Goal: Task Accomplishment & Management: Manage account settings

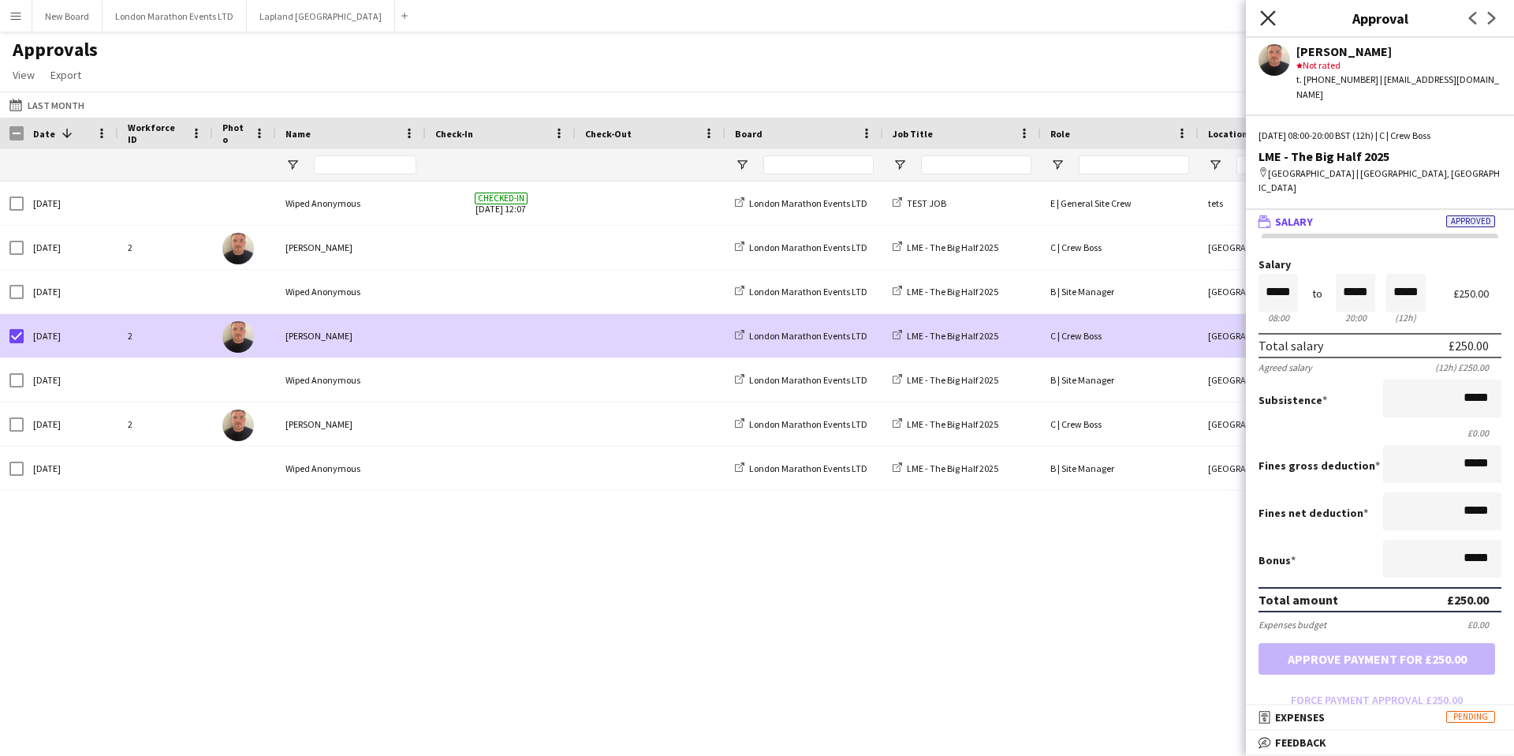
click at [1264, 20] on icon at bounding box center [1267, 17] width 15 height 15
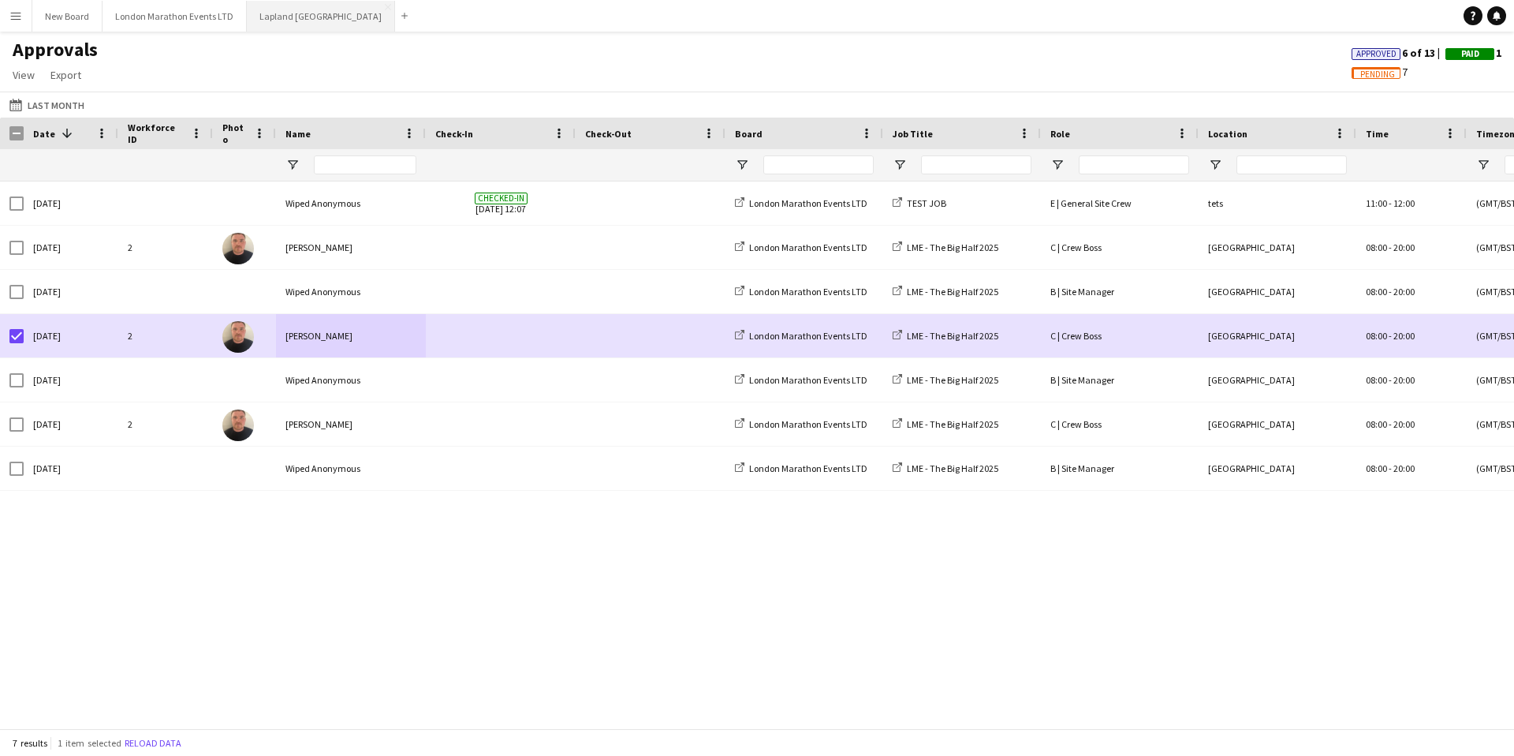
click at [263, 18] on button "Lapland UK Close" at bounding box center [321, 16] width 148 height 31
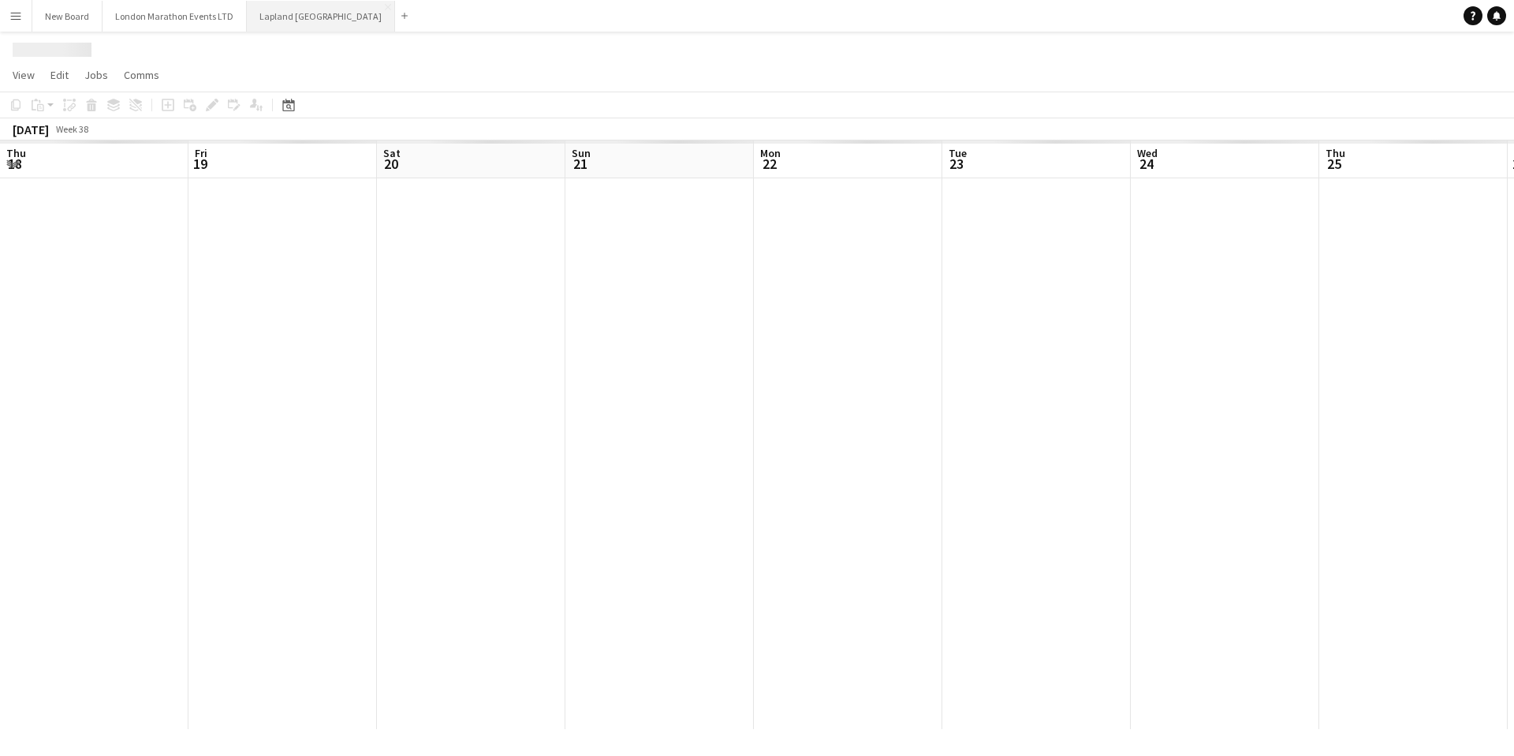
scroll to position [0, 536]
click at [270, 17] on button "Lapland UK Close" at bounding box center [321, 16] width 148 height 31
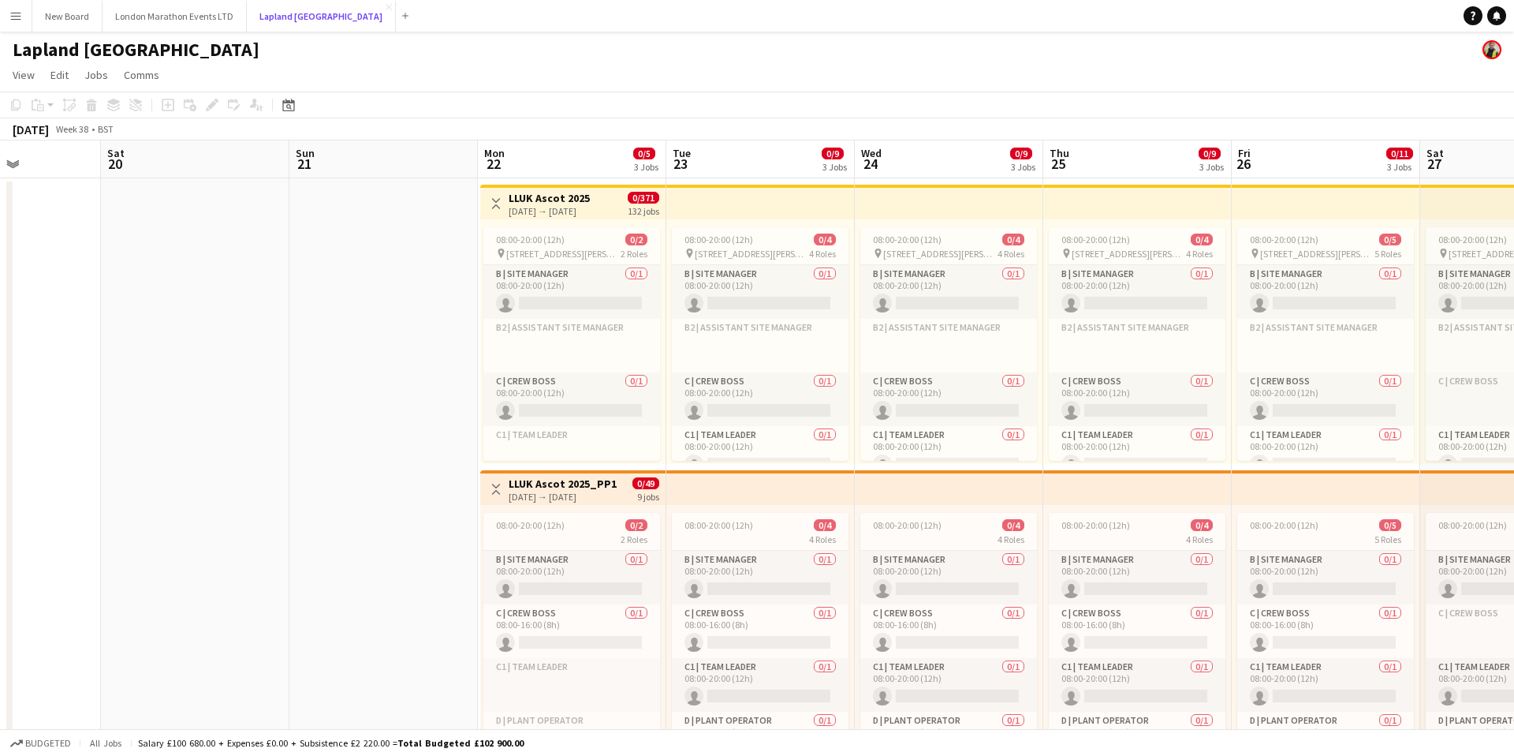
scroll to position [0, 571]
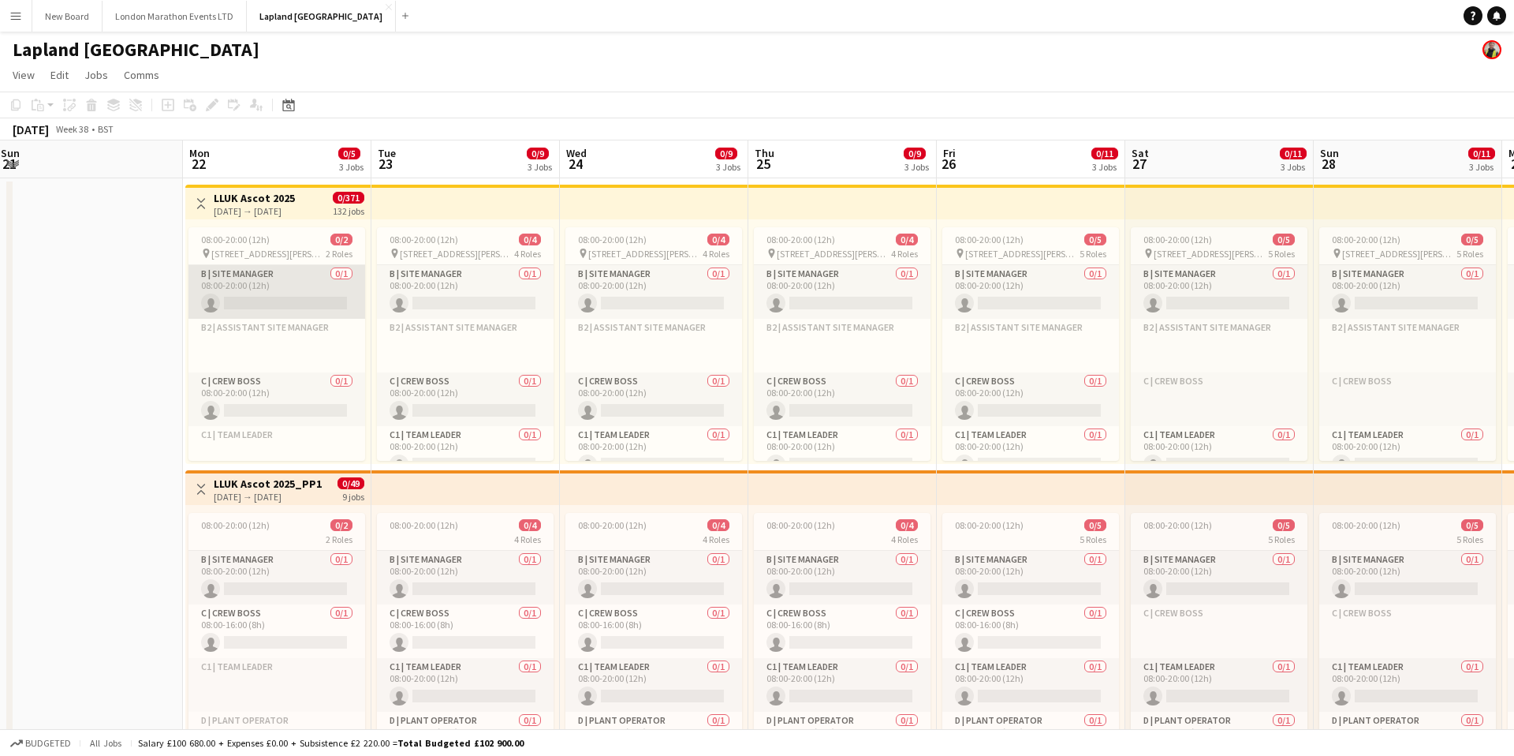
click at [289, 278] on app-card-role "B | Site Manager 0/1 08:00-20:00 (12h) single-neutral-actions" at bounding box center [277, 292] width 177 height 54
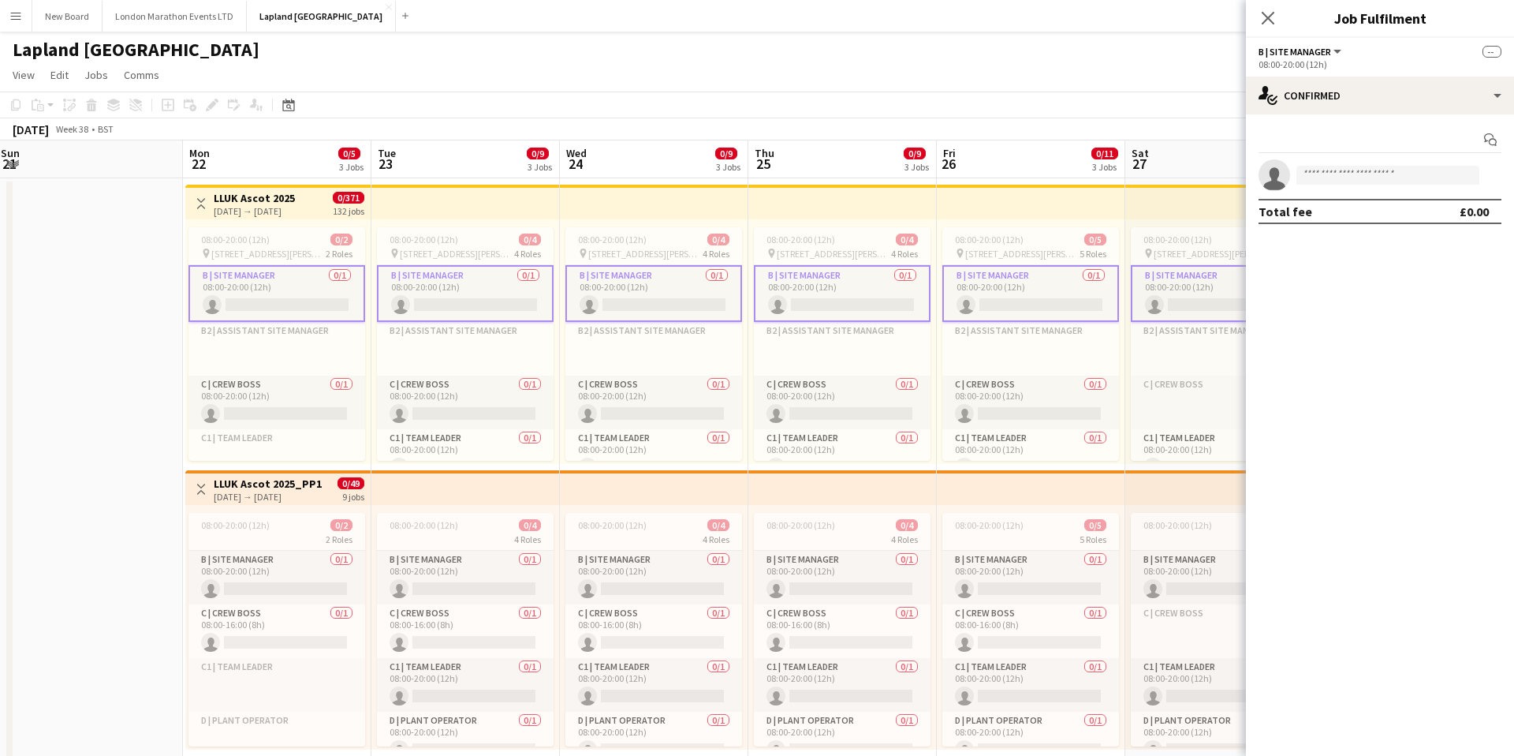
click at [1362, 185] on app-invite-slot "single-neutral-actions" at bounding box center [1380, 175] width 268 height 32
click at [1363, 174] on input at bounding box center [1388, 175] width 183 height 19
type input "******"
click at [1368, 209] on span "[PERSON_NAME][EMAIL_ADDRESS][DOMAIN_NAME]" at bounding box center [1388, 210] width 158 height 13
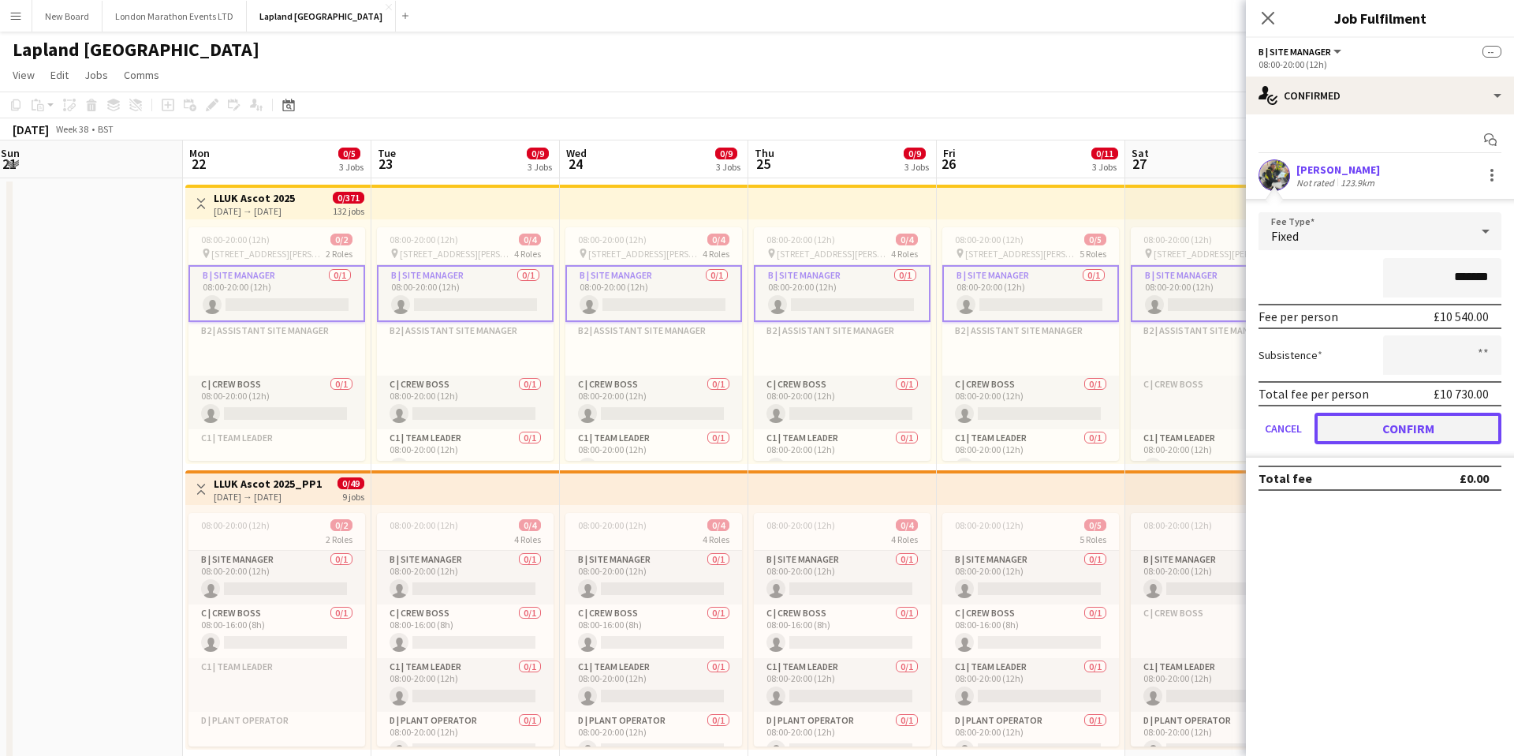
click at [1344, 428] on button "Confirm" at bounding box center [1408, 429] width 187 height 32
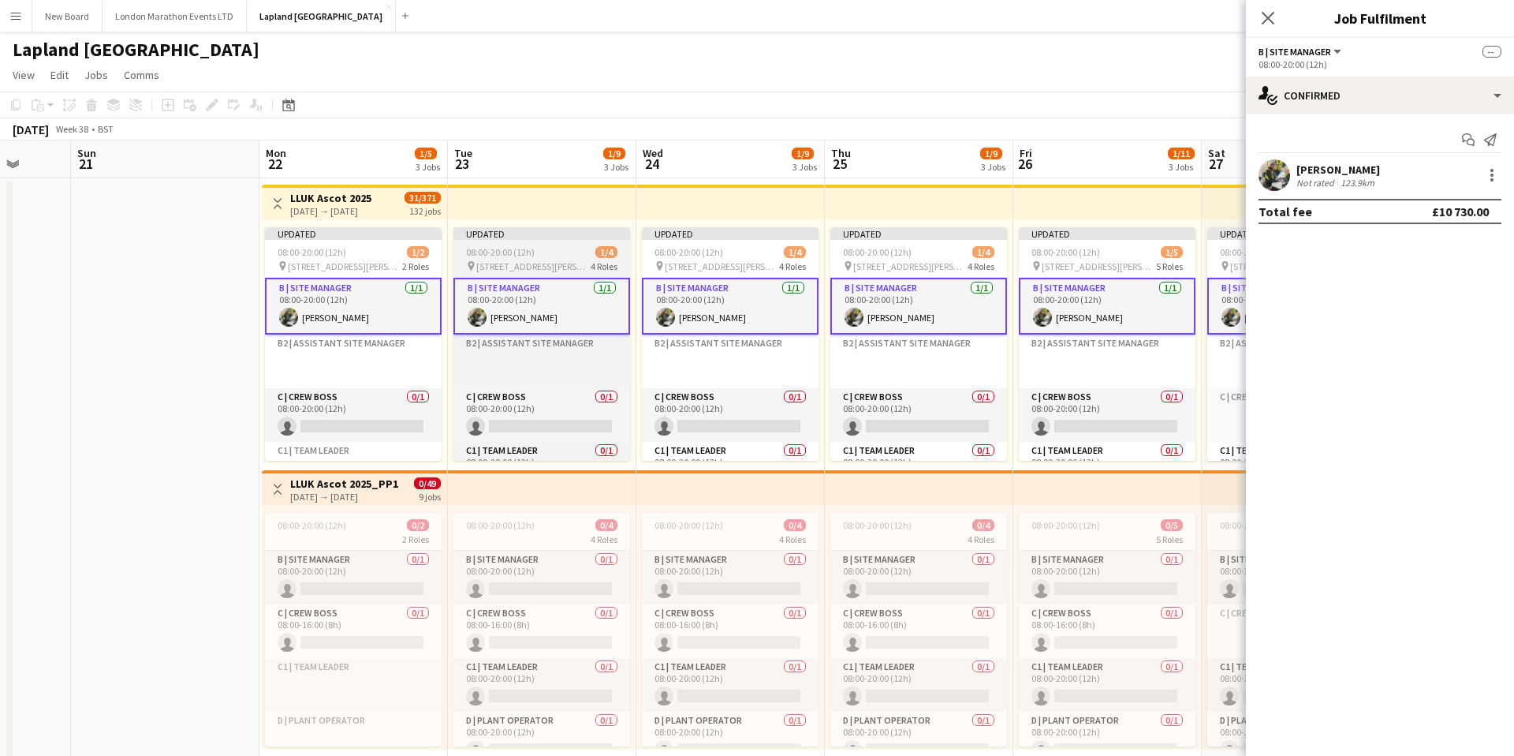
scroll to position [0, 511]
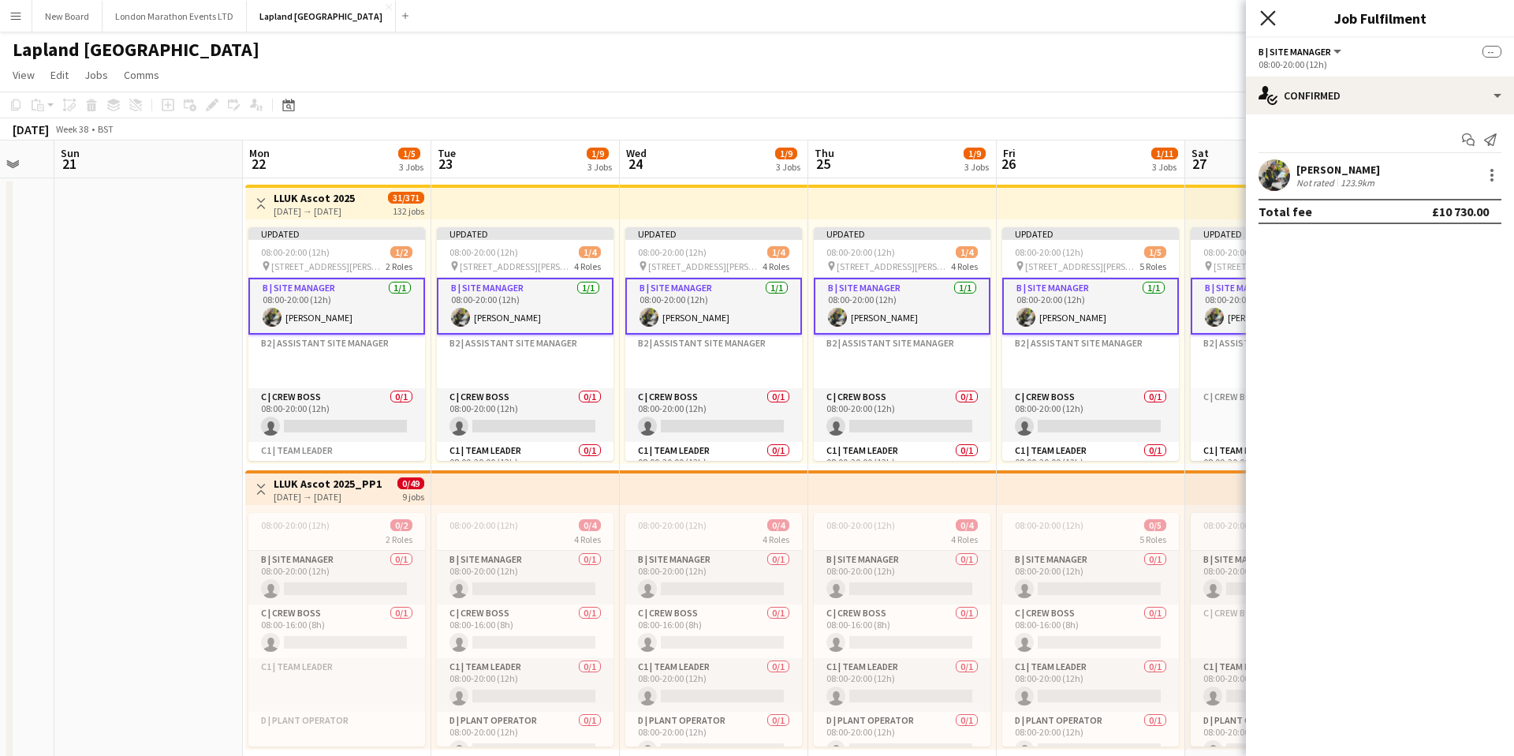
click at [1268, 18] on icon at bounding box center [1267, 17] width 15 height 15
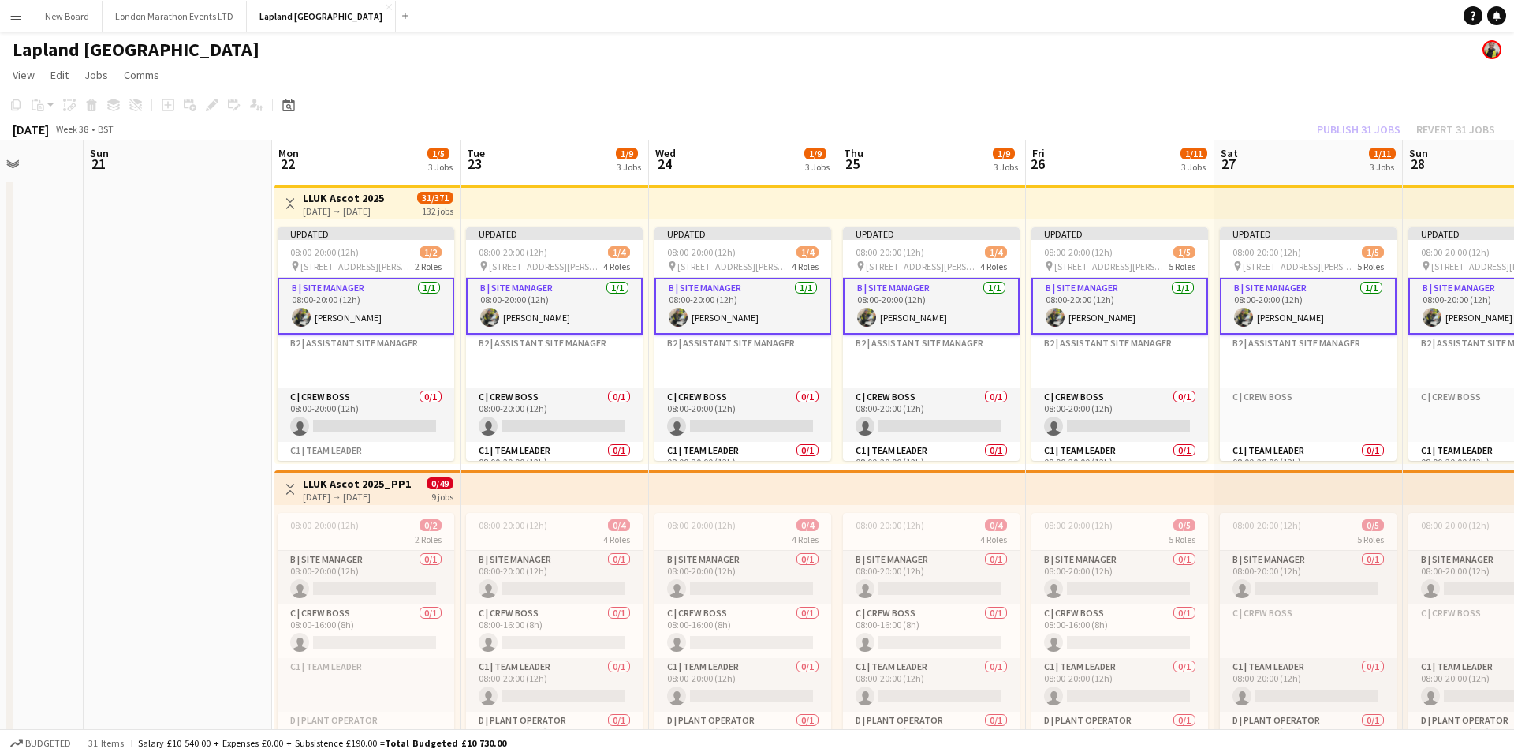
scroll to position [0, 480]
click at [1186, 291] on app-card-role "B | Site Manager [DATE] 08:00-20:00 (12h) [PERSON_NAME]" at bounding box center [1122, 306] width 177 height 57
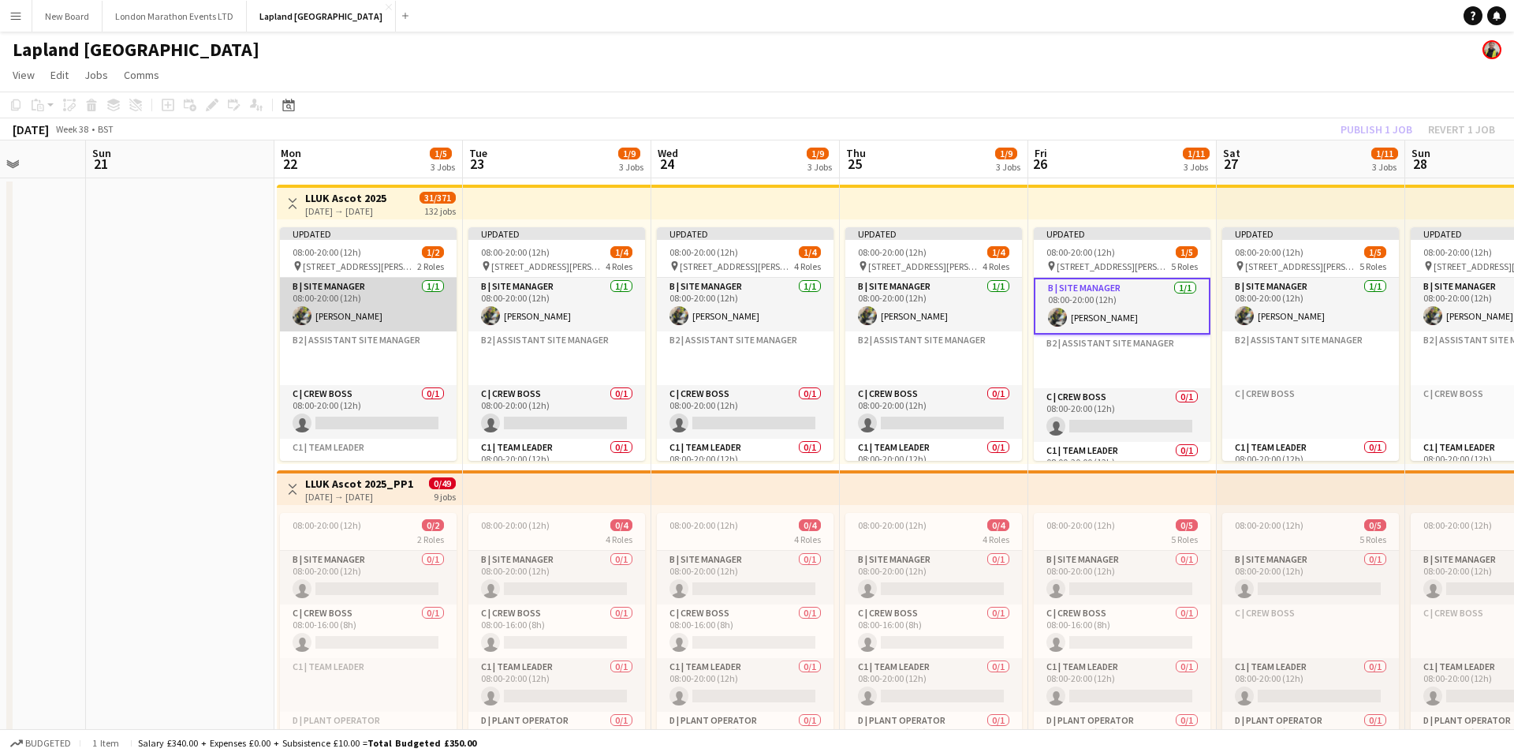
click at [401, 289] on app-card-role "B | Site Manager [DATE] 08:00-20:00 (12h) [PERSON_NAME]" at bounding box center [368, 305] width 177 height 54
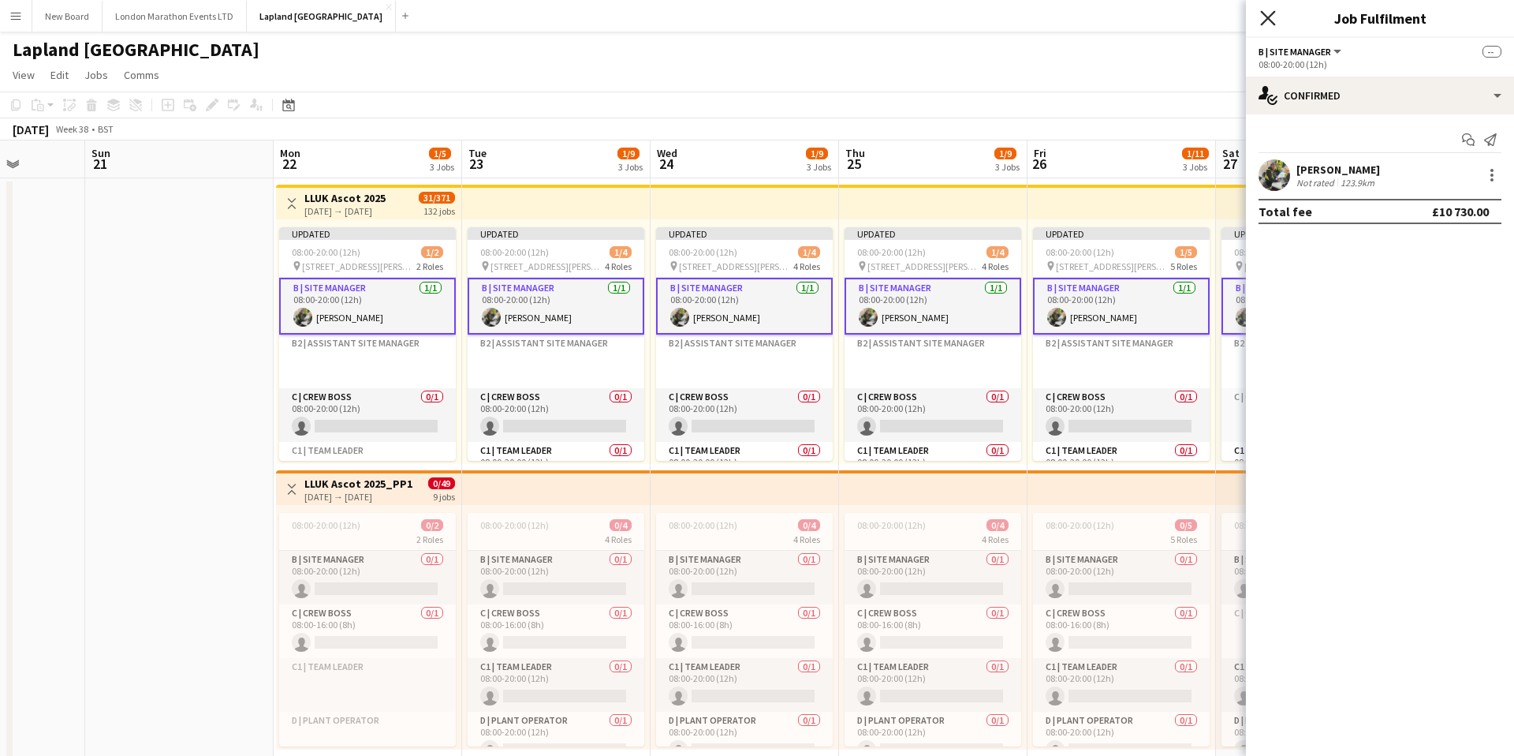
click at [1268, 21] on icon "Close pop-in" at bounding box center [1267, 17] width 15 height 15
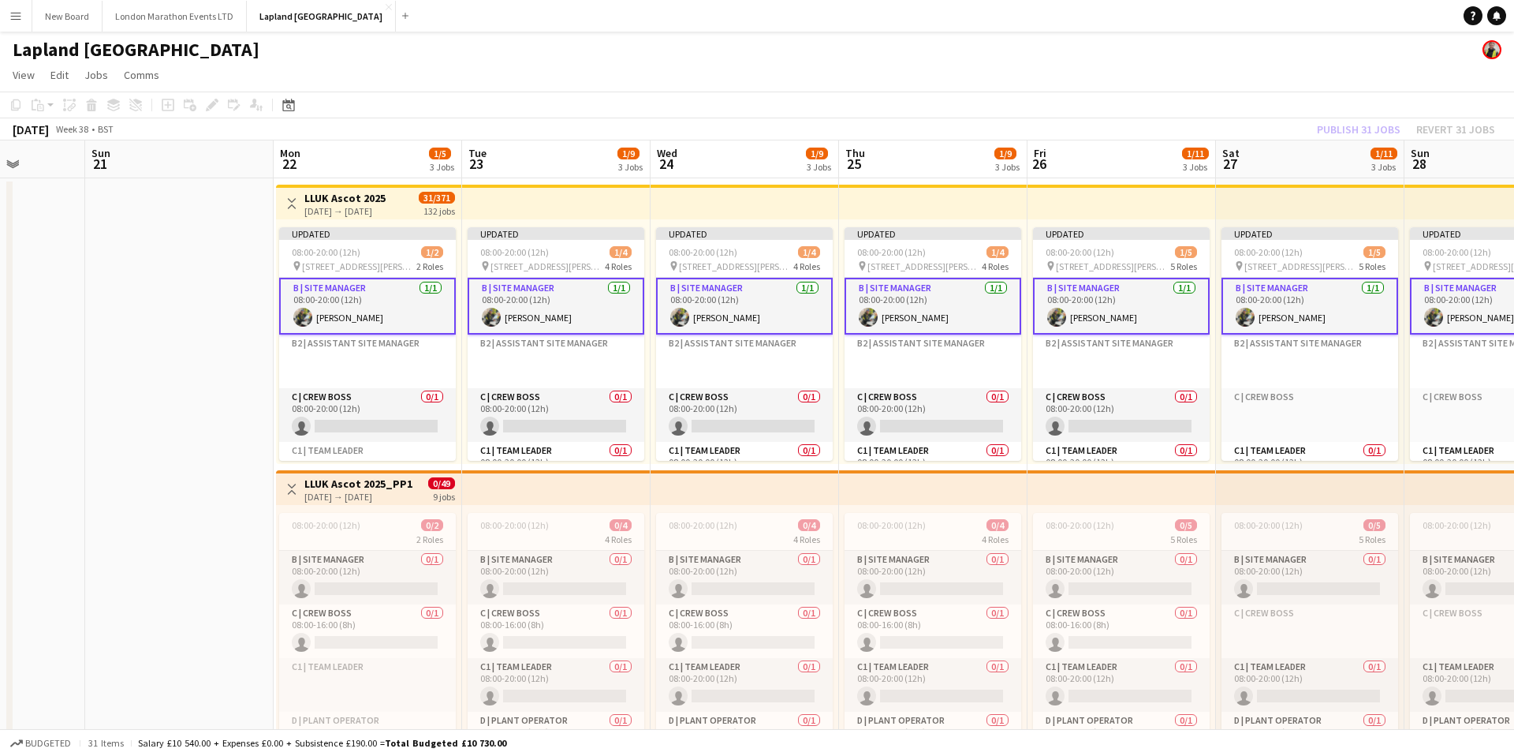
click at [1334, 125] on div "Publish 31 jobs Revert 31 jobs" at bounding box center [1406, 129] width 216 height 21
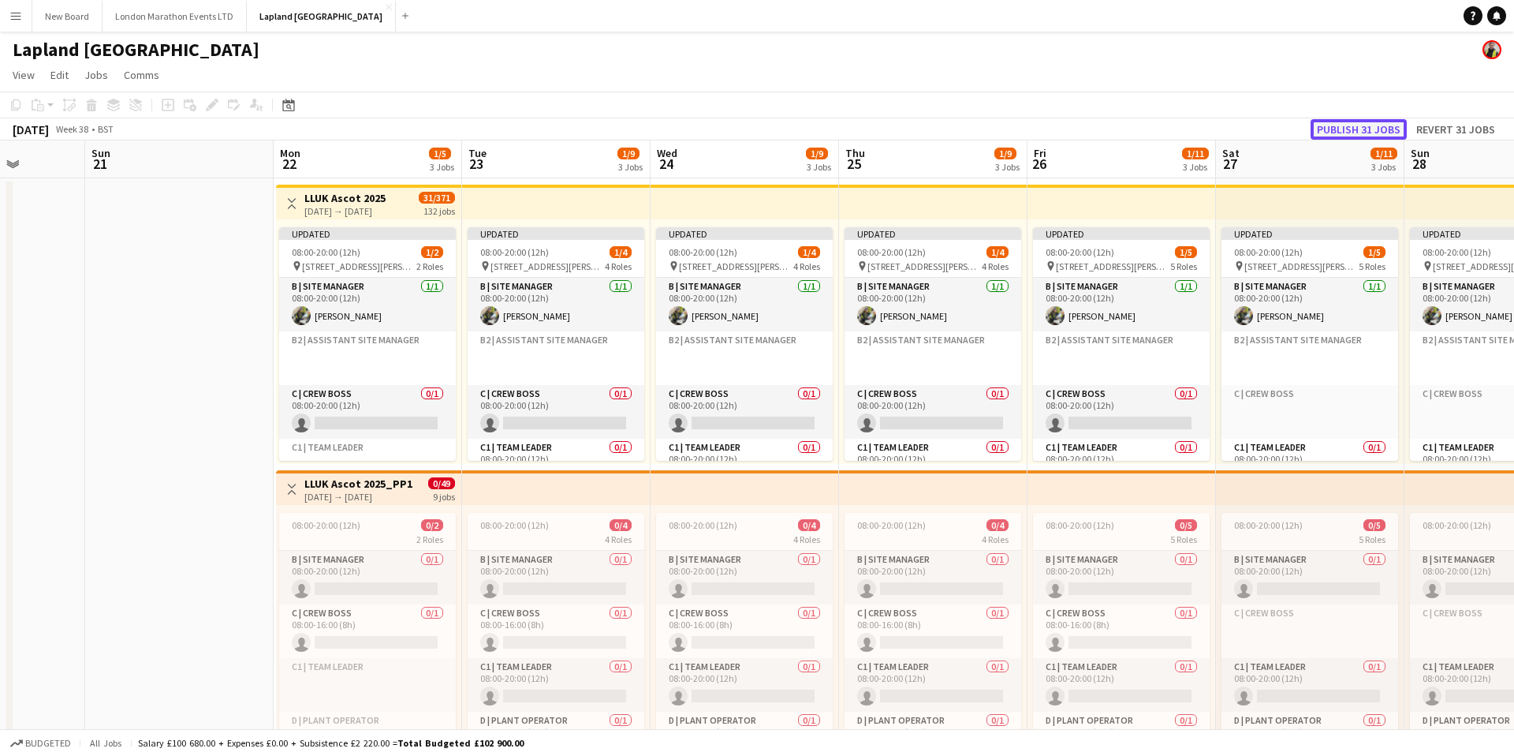
click at [1342, 129] on button "Publish 31 jobs" at bounding box center [1359, 129] width 96 height 21
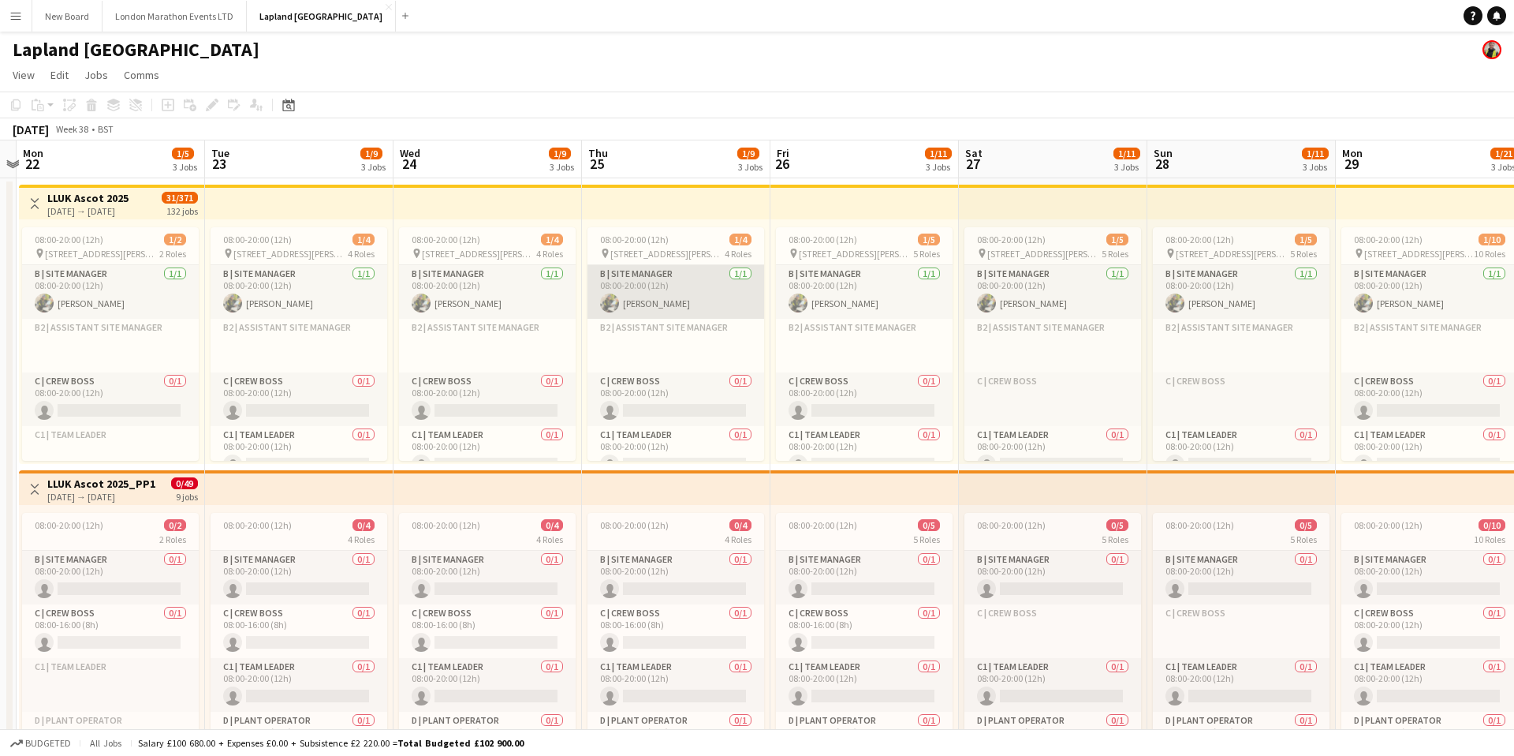
scroll to position [0, 586]
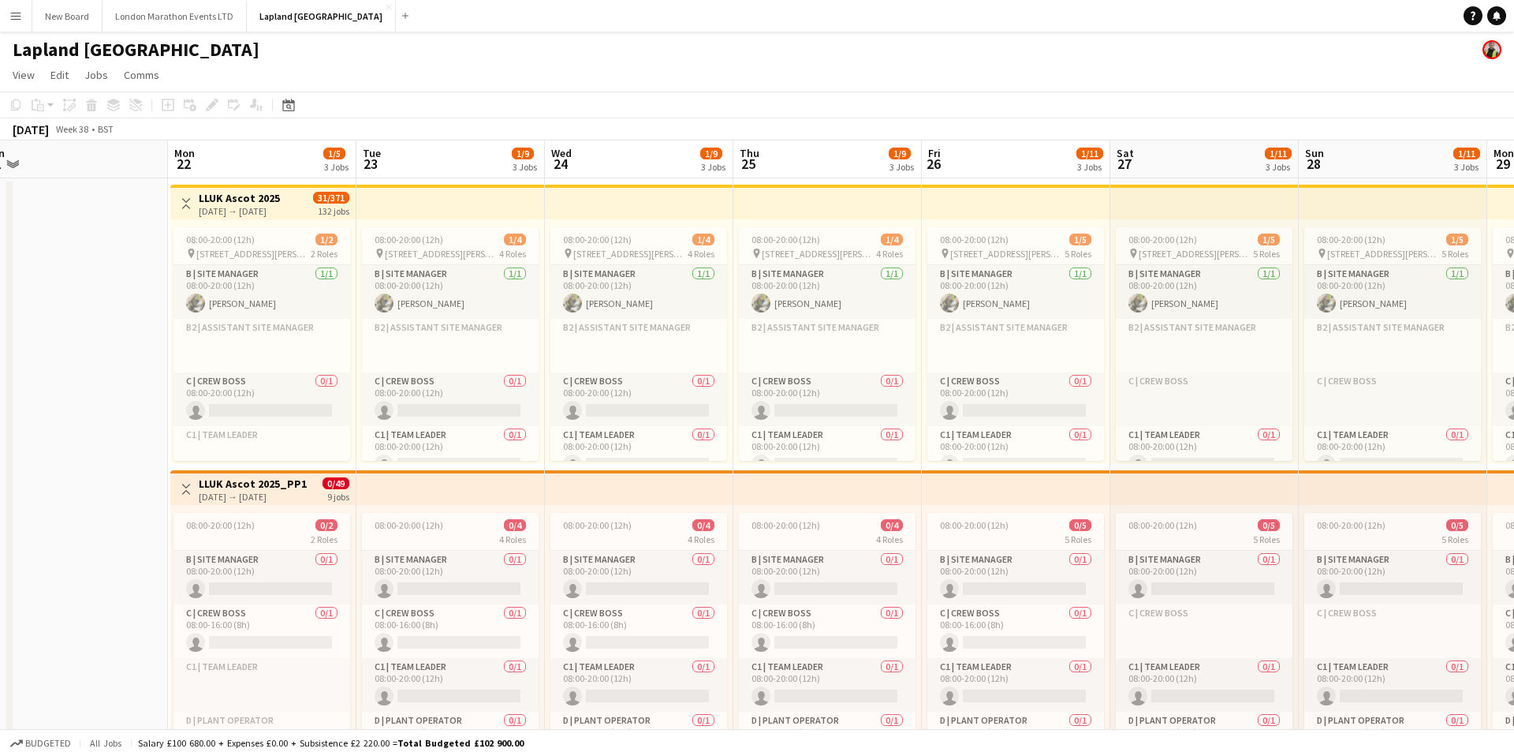
click at [11, 20] on app-icon "Menu" at bounding box center [15, 15] width 13 height 13
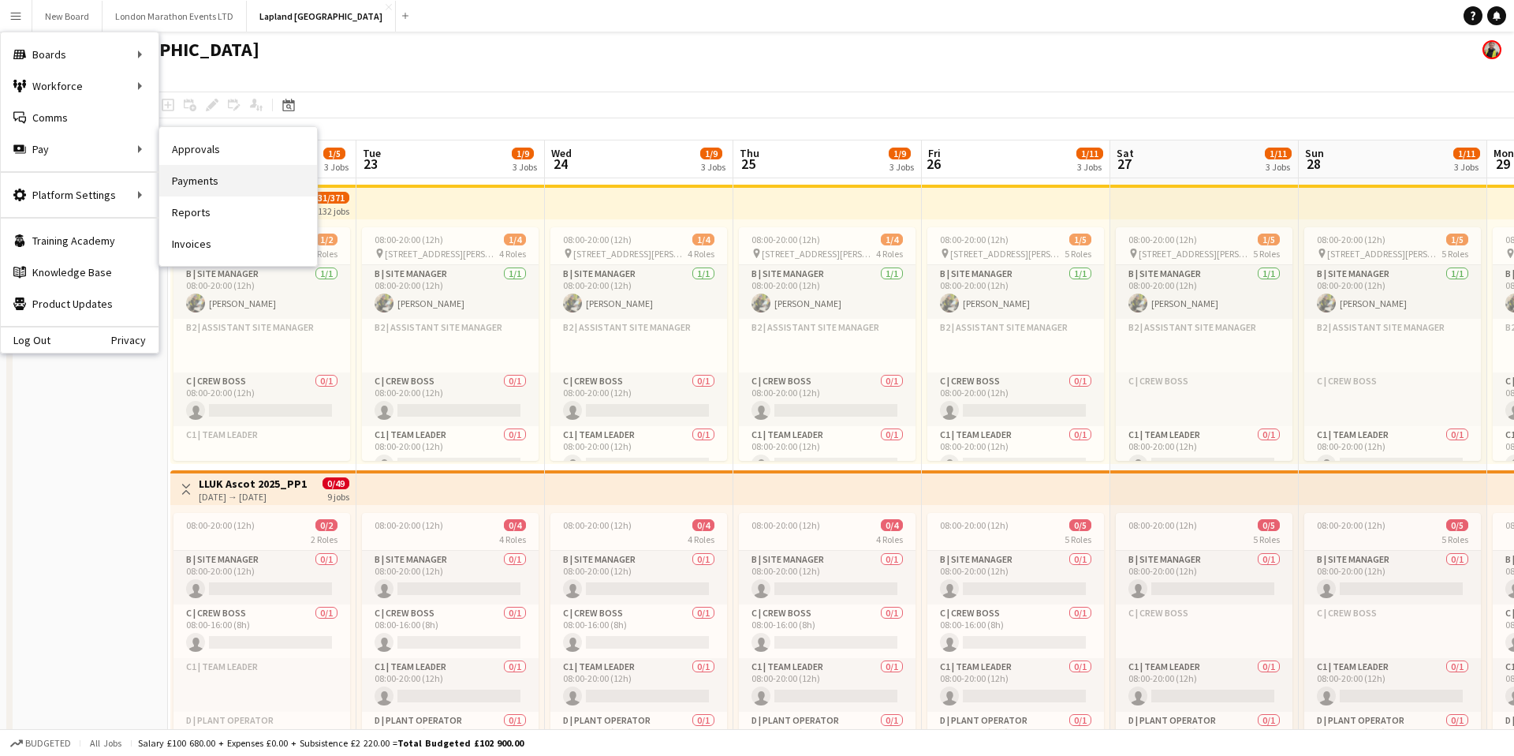
click at [239, 177] on link "Payments" at bounding box center [238, 181] width 158 height 32
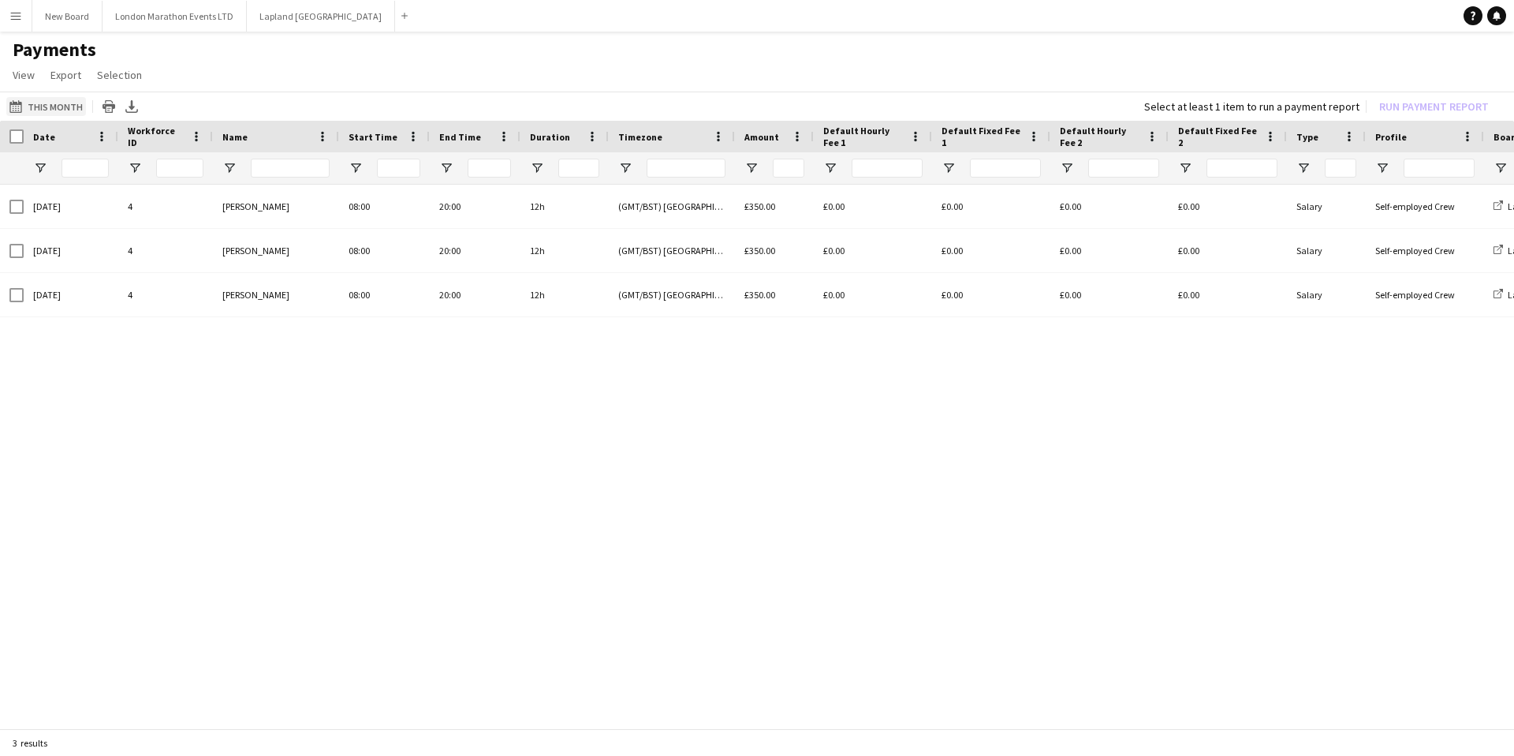
click at [51, 106] on button "This Month This Month" at bounding box center [46, 106] width 80 height 19
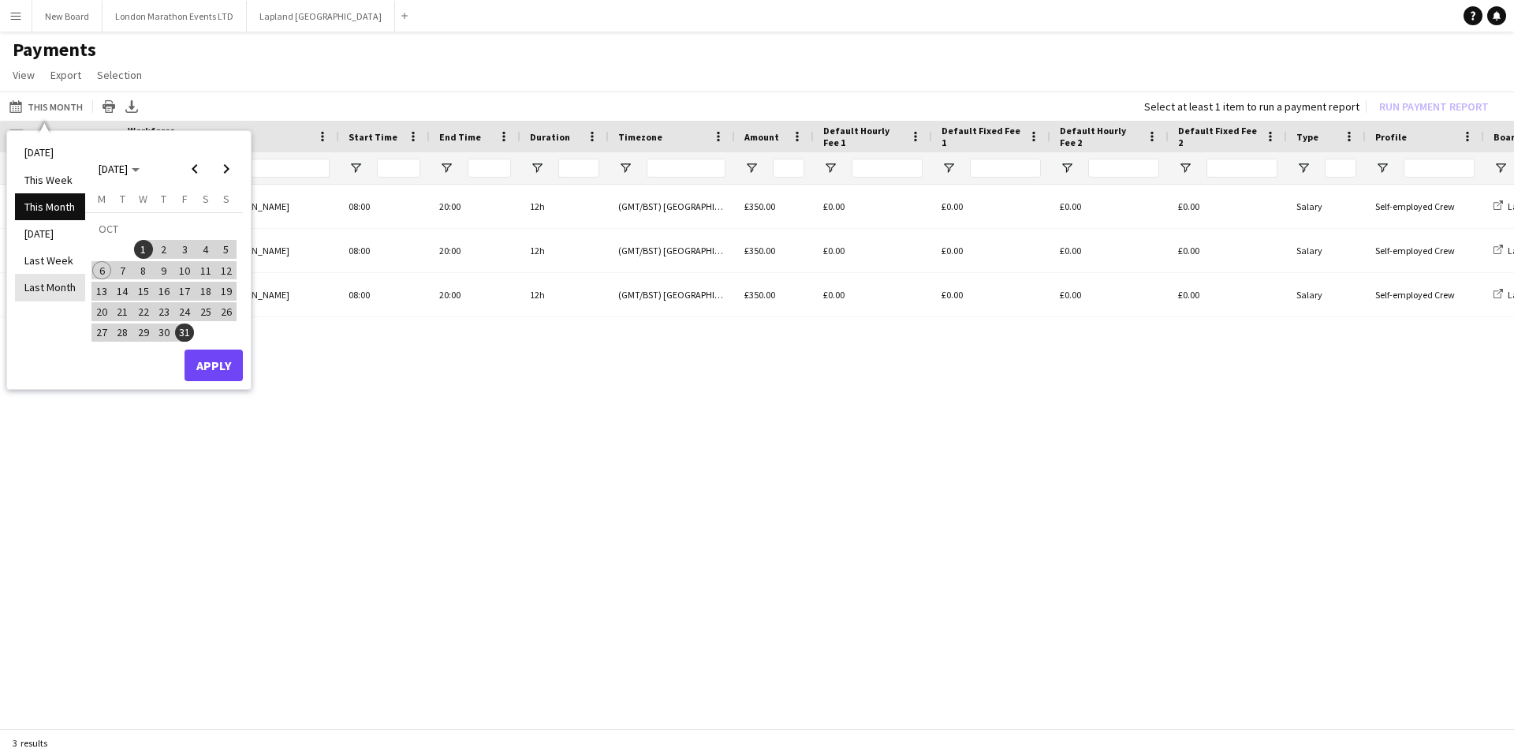
click at [43, 280] on li "Last Month" at bounding box center [50, 287] width 70 height 27
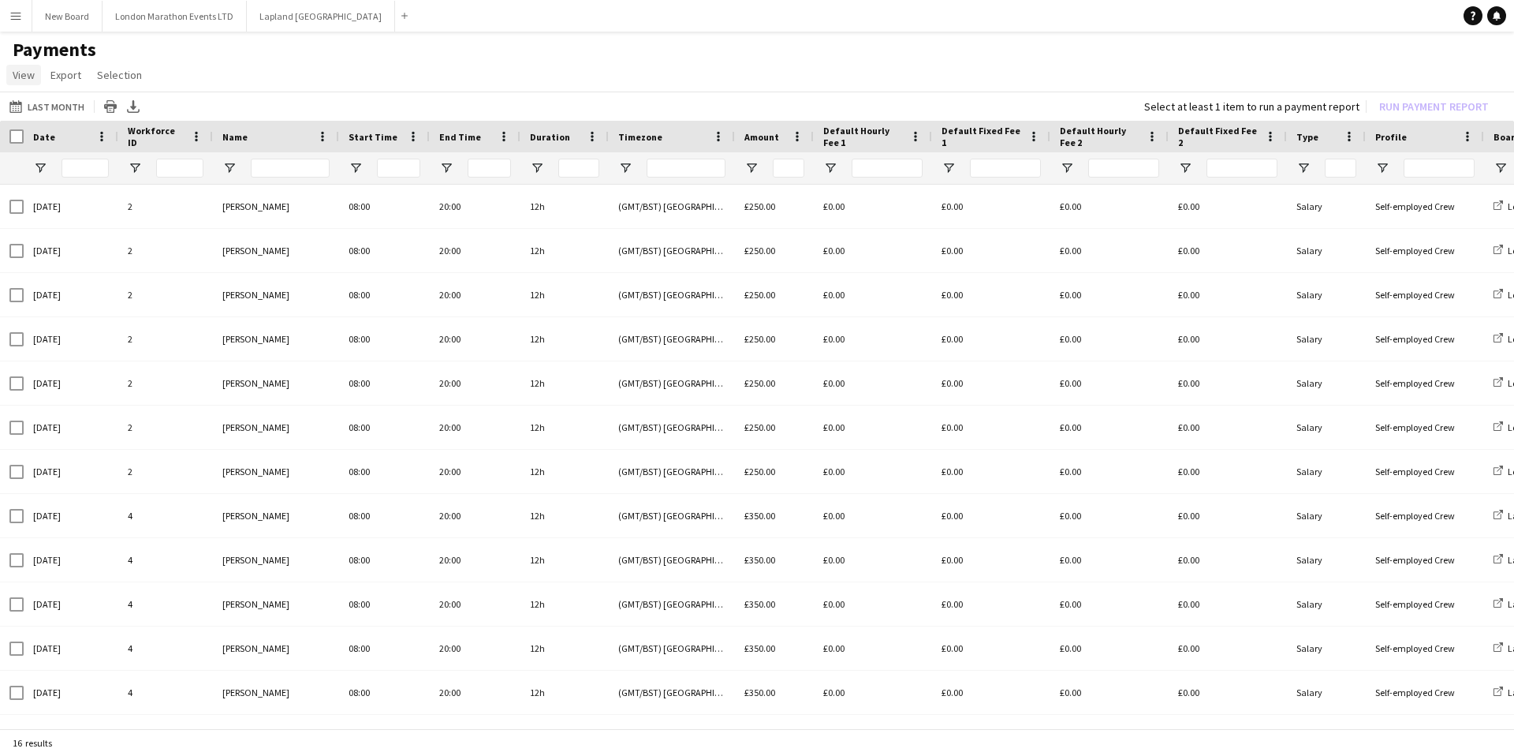
click at [28, 80] on span "View" at bounding box center [24, 75] width 22 height 14
click at [13, 24] on button "Menu" at bounding box center [16, 16] width 32 height 32
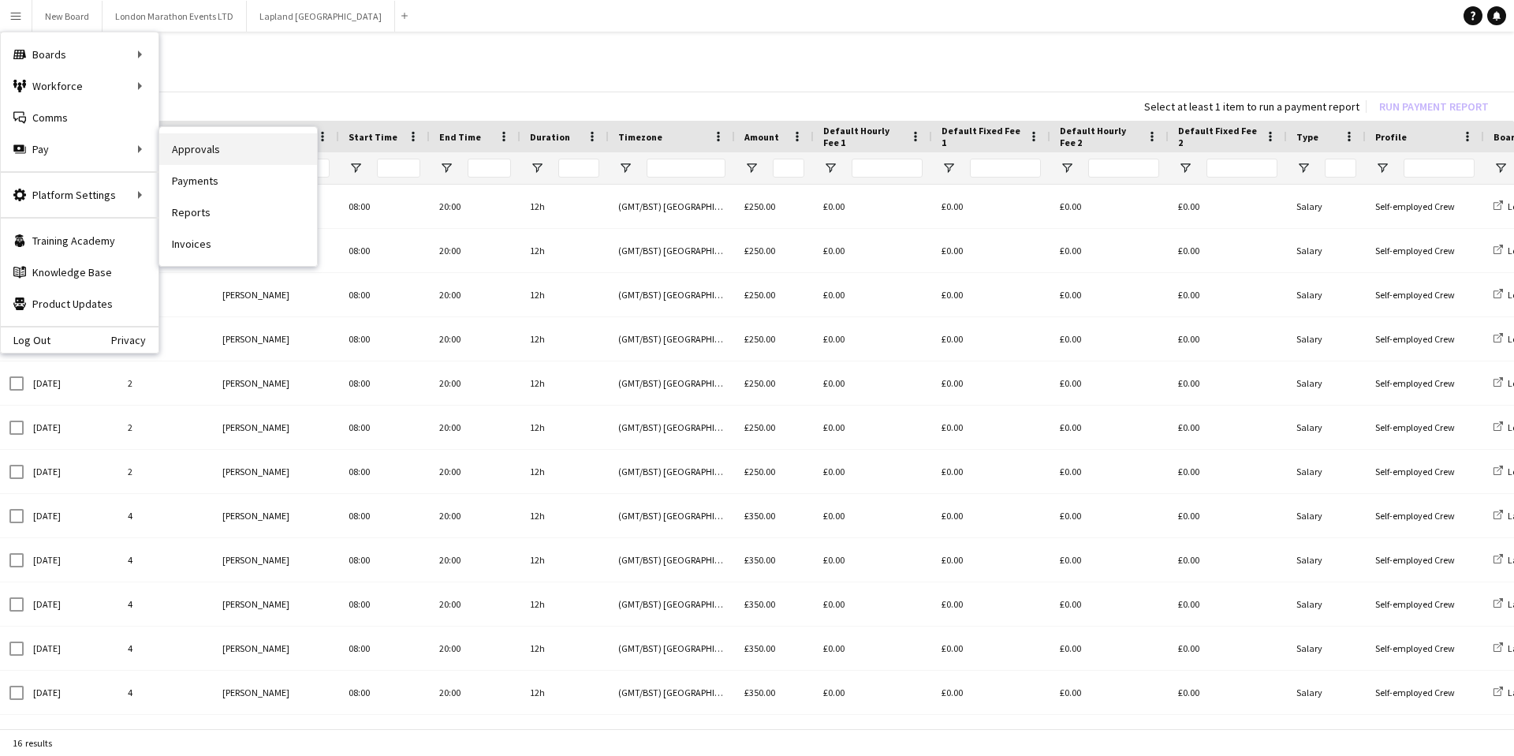
click at [263, 155] on link "Approvals" at bounding box center [238, 149] width 158 height 32
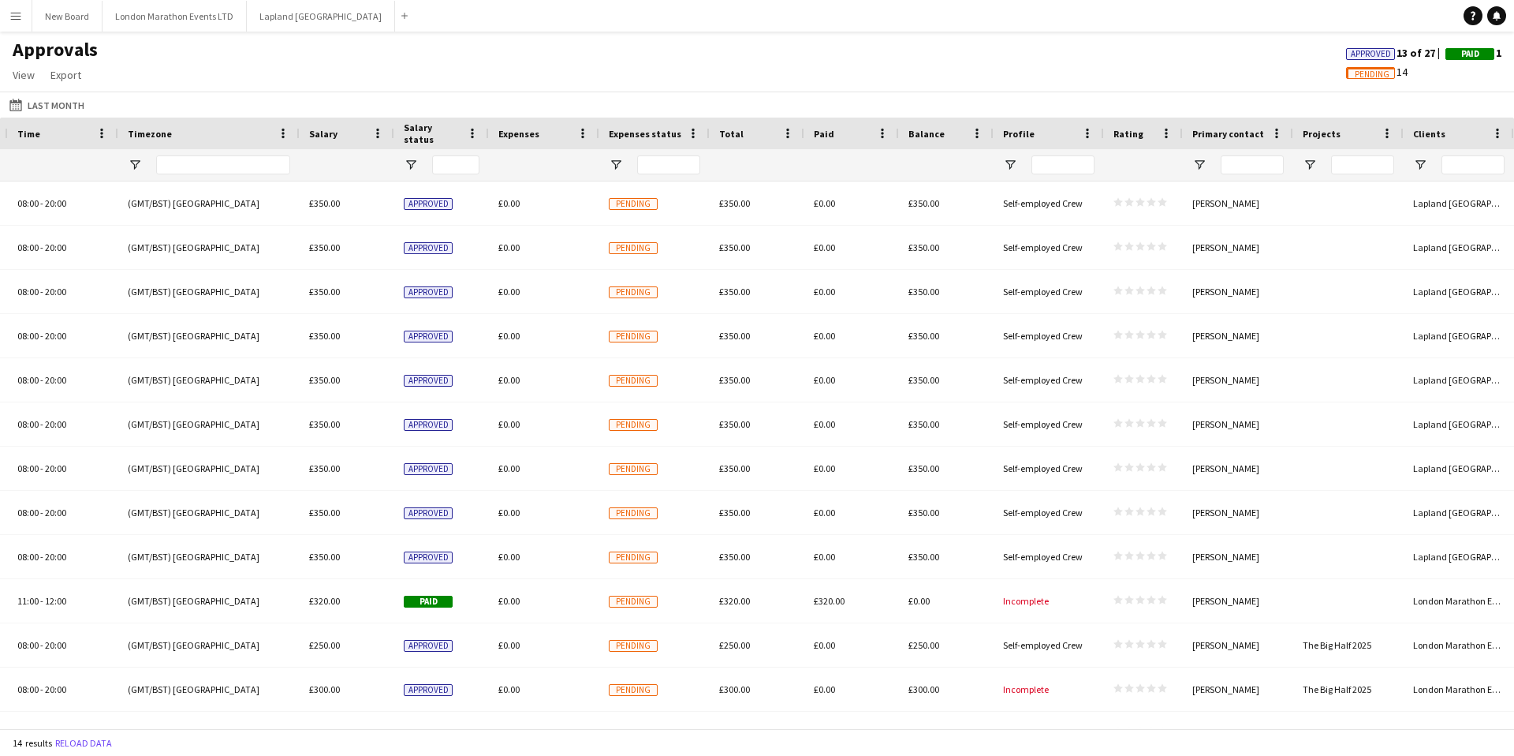
click at [16, 15] on app-icon "Menu" at bounding box center [15, 15] width 13 height 13
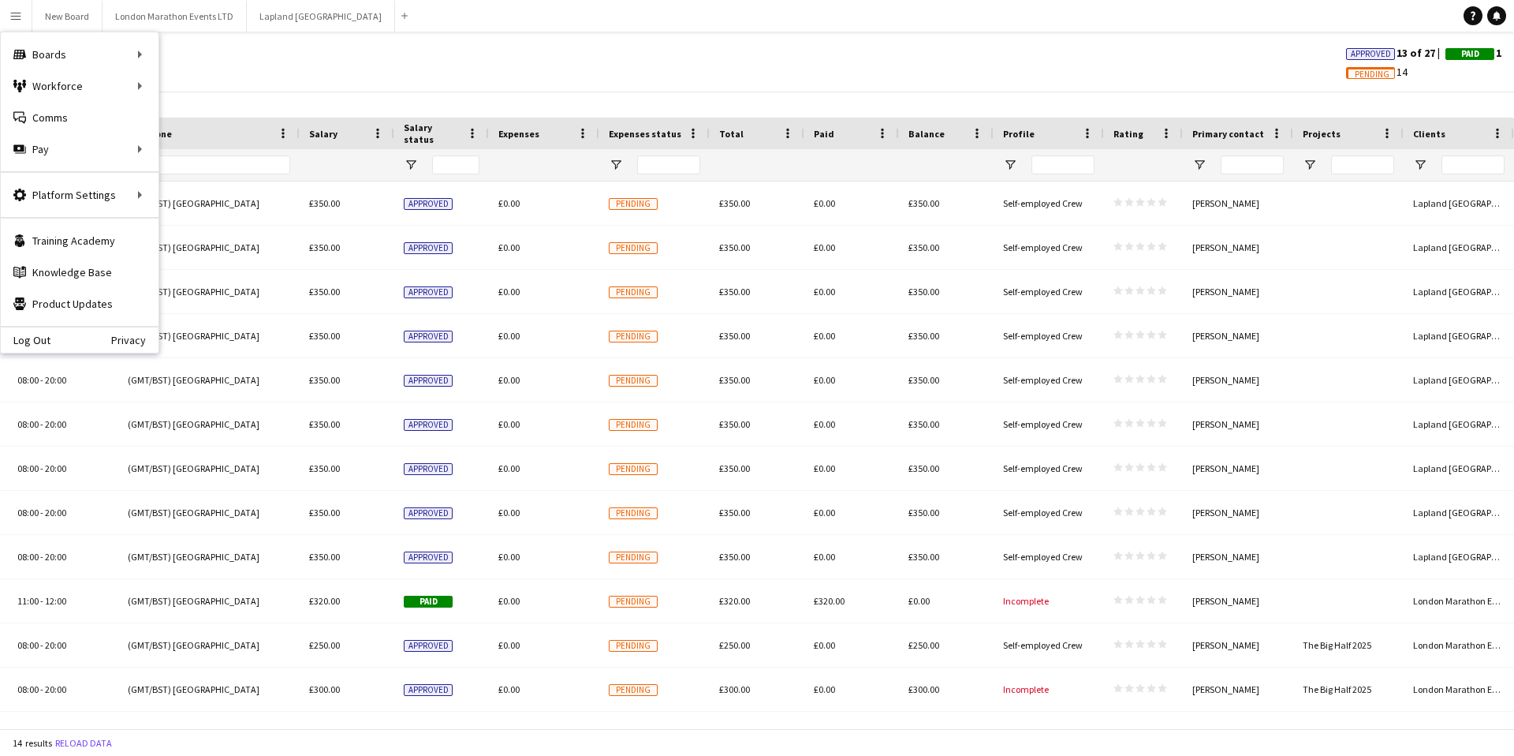
click at [14, 17] on app-icon "Menu" at bounding box center [15, 15] width 13 height 13
click at [222, 234] on link "Invoices" at bounding box center [238, 244] width 158 height 32
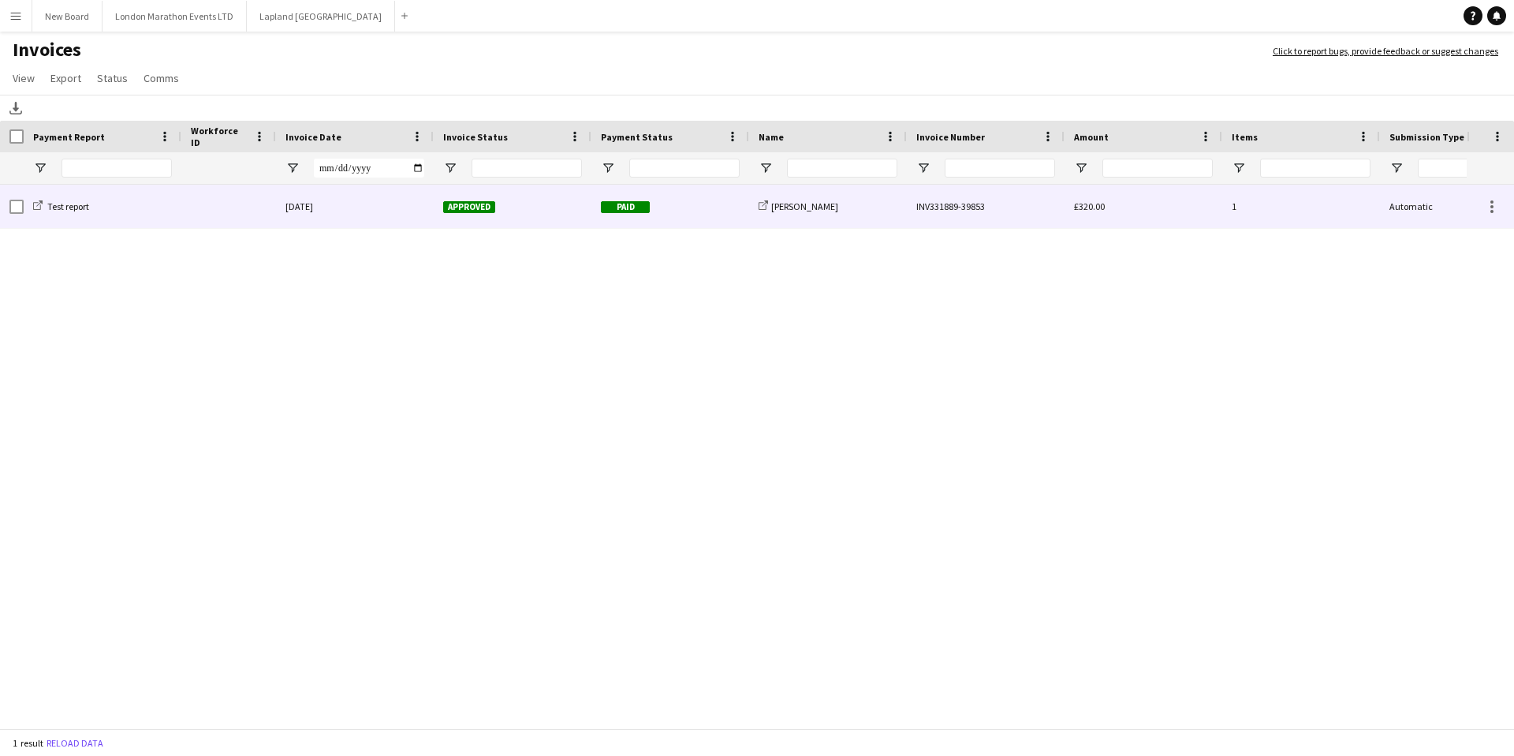
click at [151, 205] on div "Test report" at bounding box center [103, 206] width 158 height 43
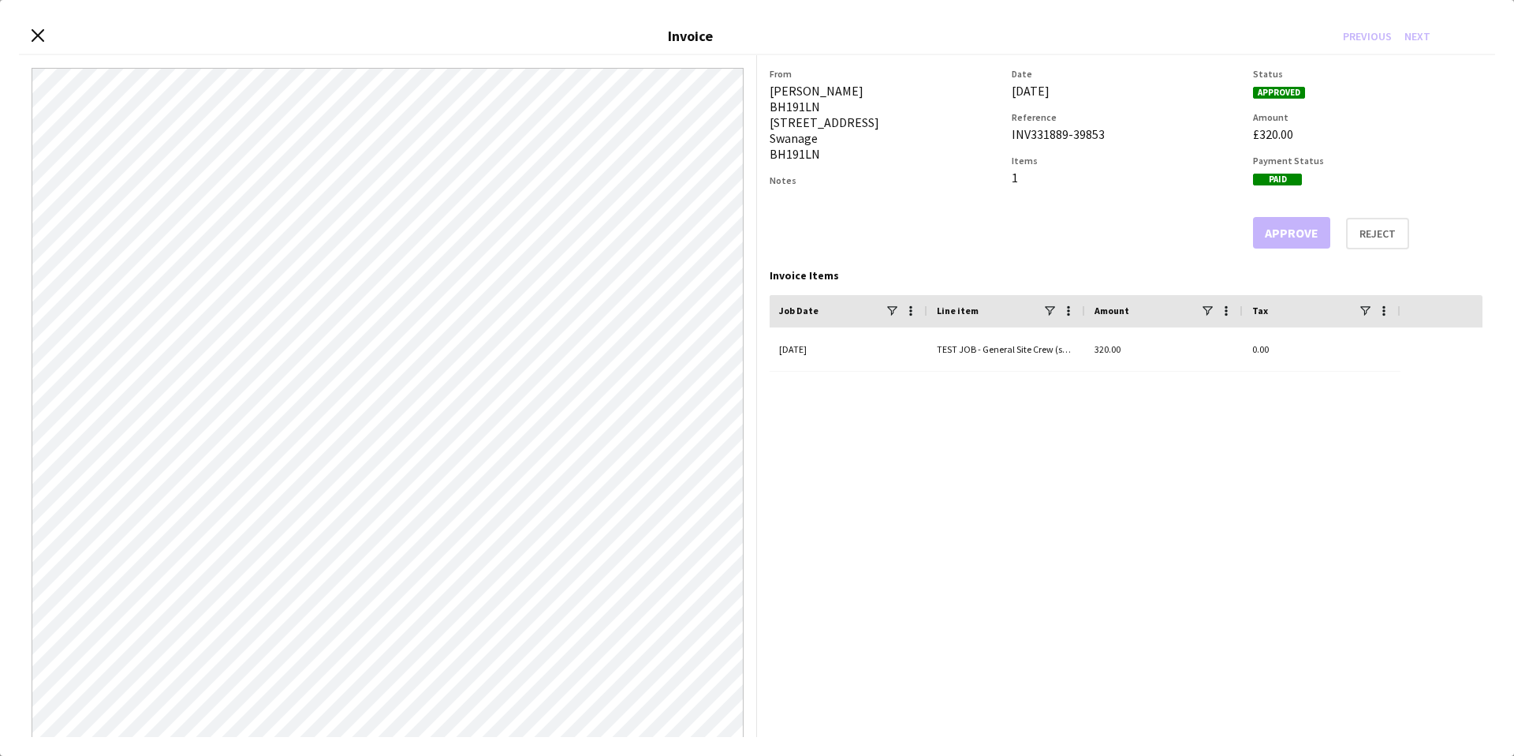
click at [27, 35] on div "Close invoice dialog Invoice Previous Next" at bounding box center [757, 37] width 1477 height 36
click at [31, 35] on icon "Close invoice dialog" at bounding box center [37, 35] width 15 height 15
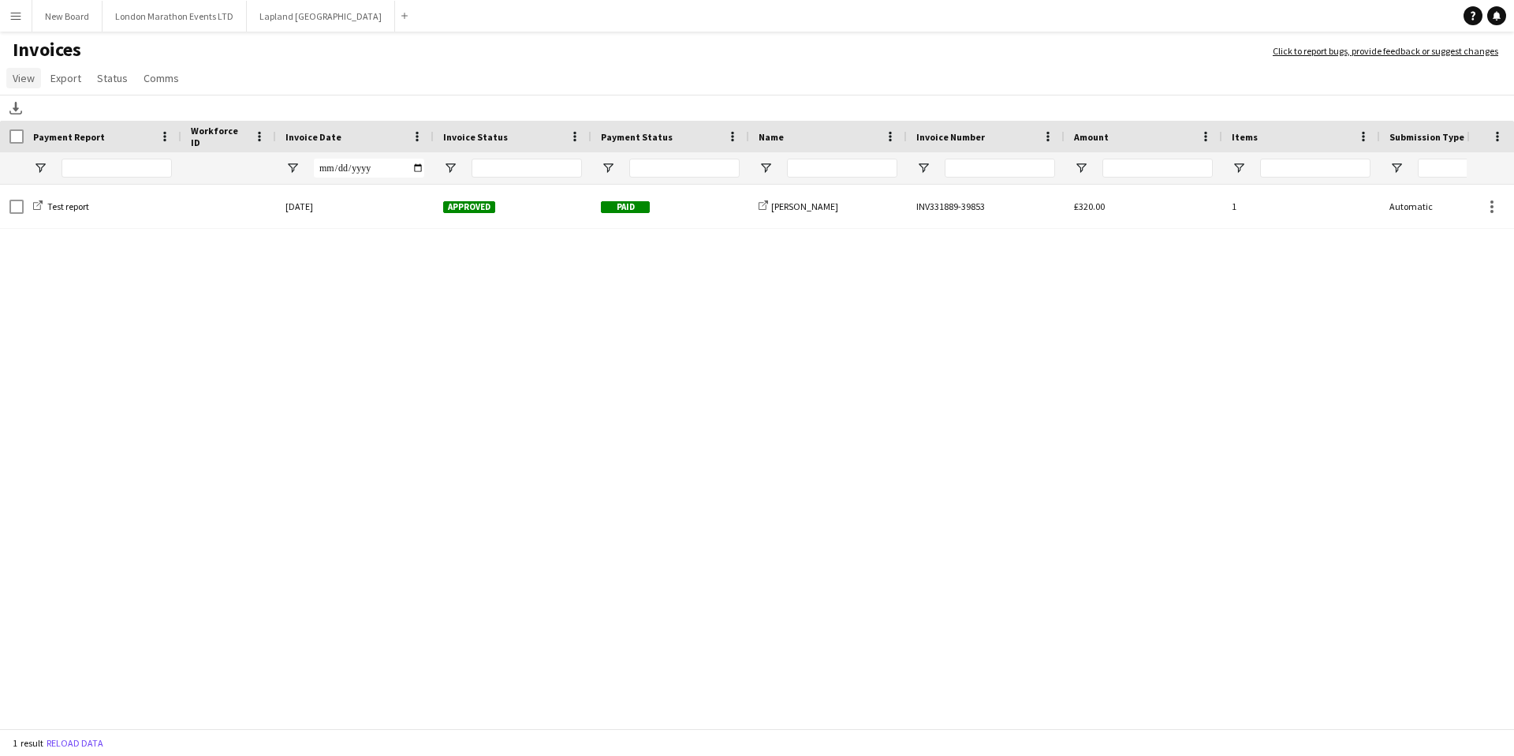
click at [21, 83] on span "View" at bounding box center [24, 78] width 22 height 14
click at [21, 17] on app-icon "Menu" at bounding box center [15, 15] width 13 height 13
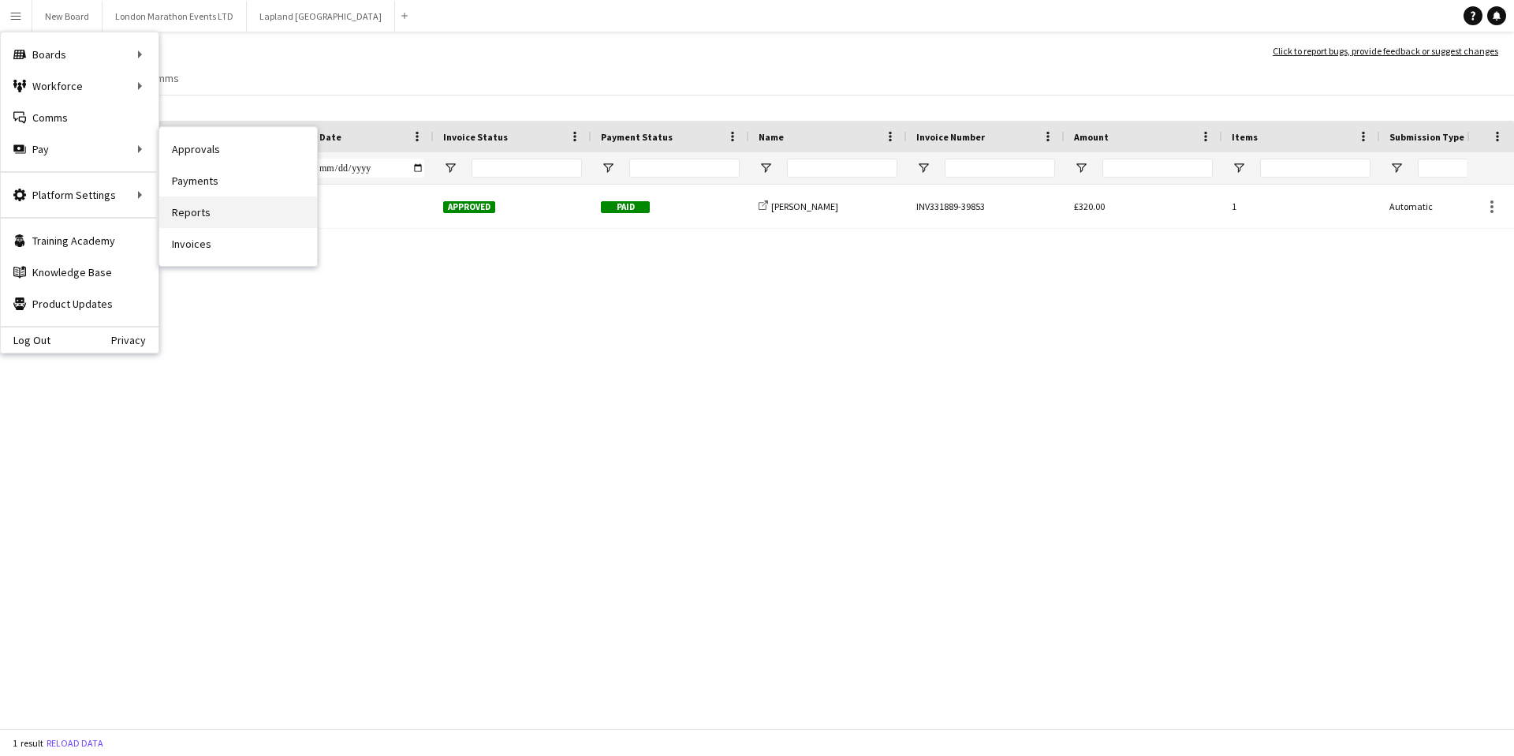
click at [219, 209] on link "Reports" at bounding box center [238, 212] width 158 height 32
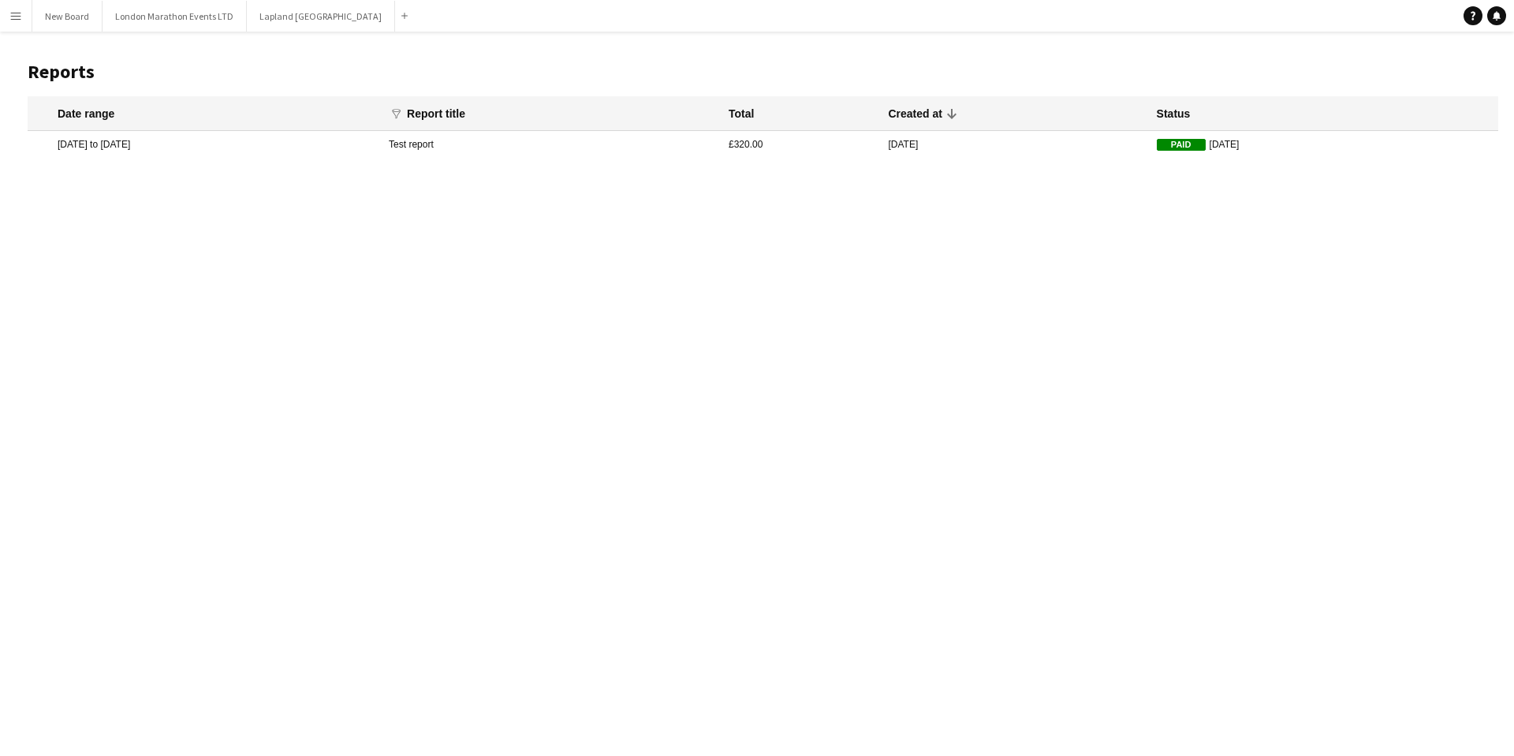
click at [361, 146] on mat-cell "[DATE] to [DATE]" at bounding box center [204, 144] width 353 height 27
click at [0, 14] on button "Menu" at bounding box center [16, 16] width 32 height 32
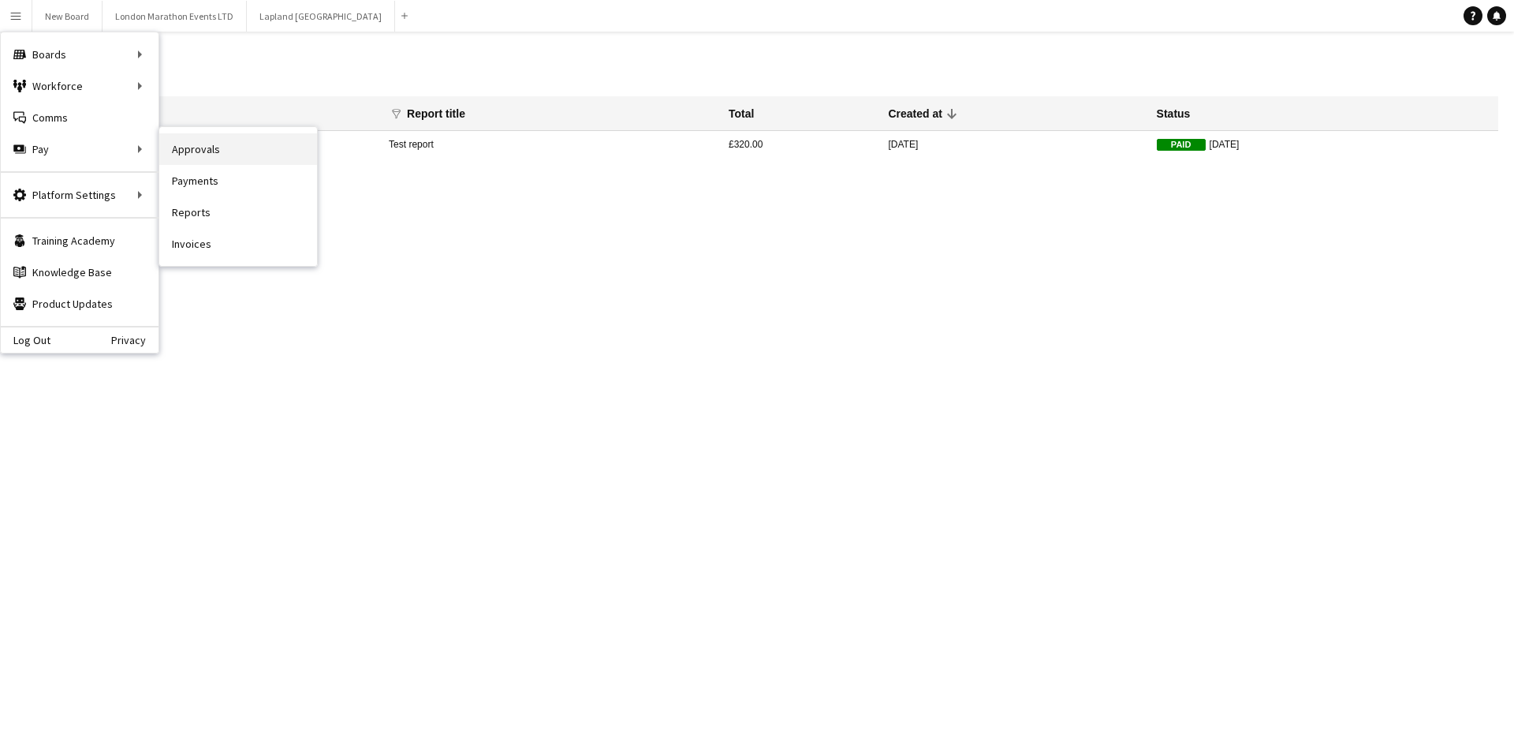
click at [206, 149] on link "Approvals" at bounding box center [238, 149] width 158 height 32
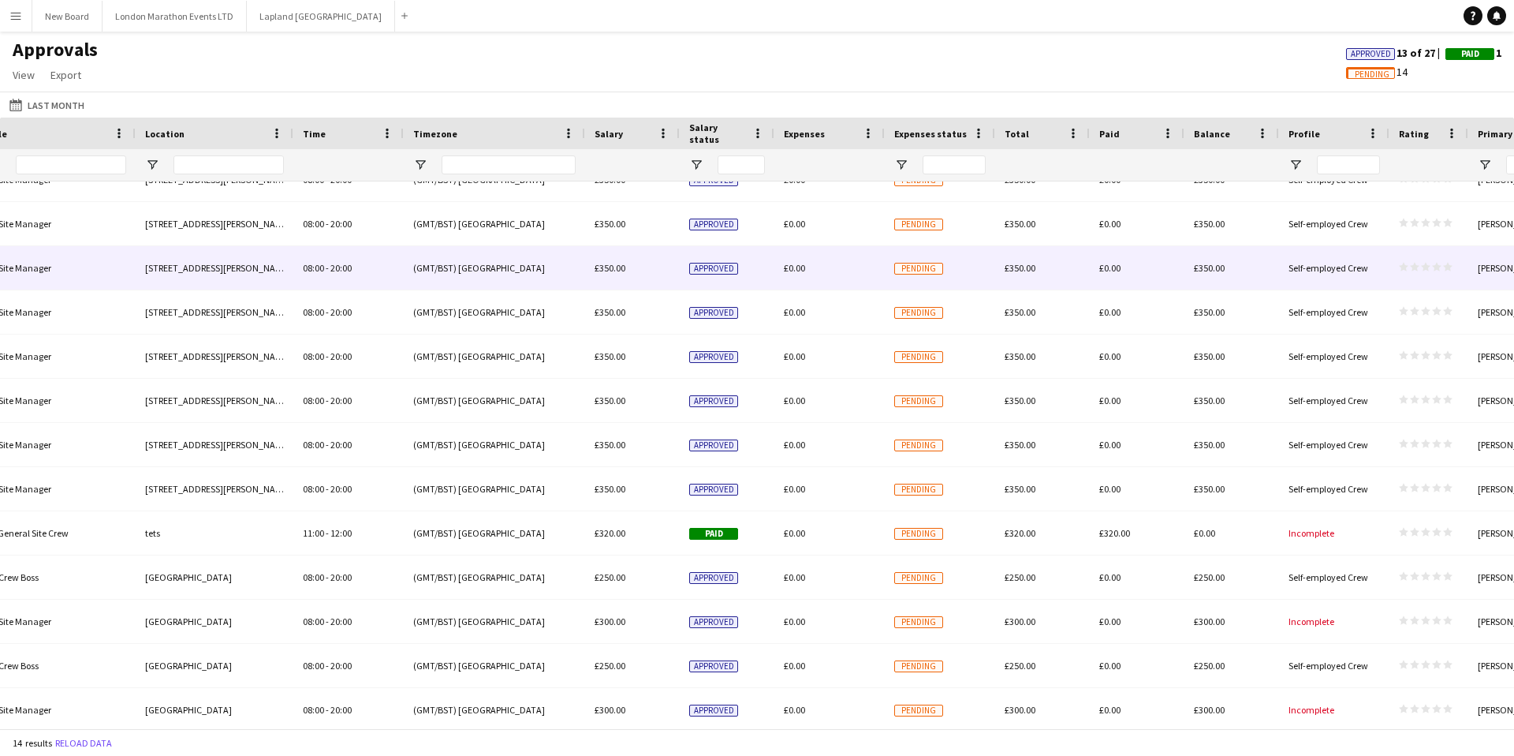
scroll to position [0, 750]
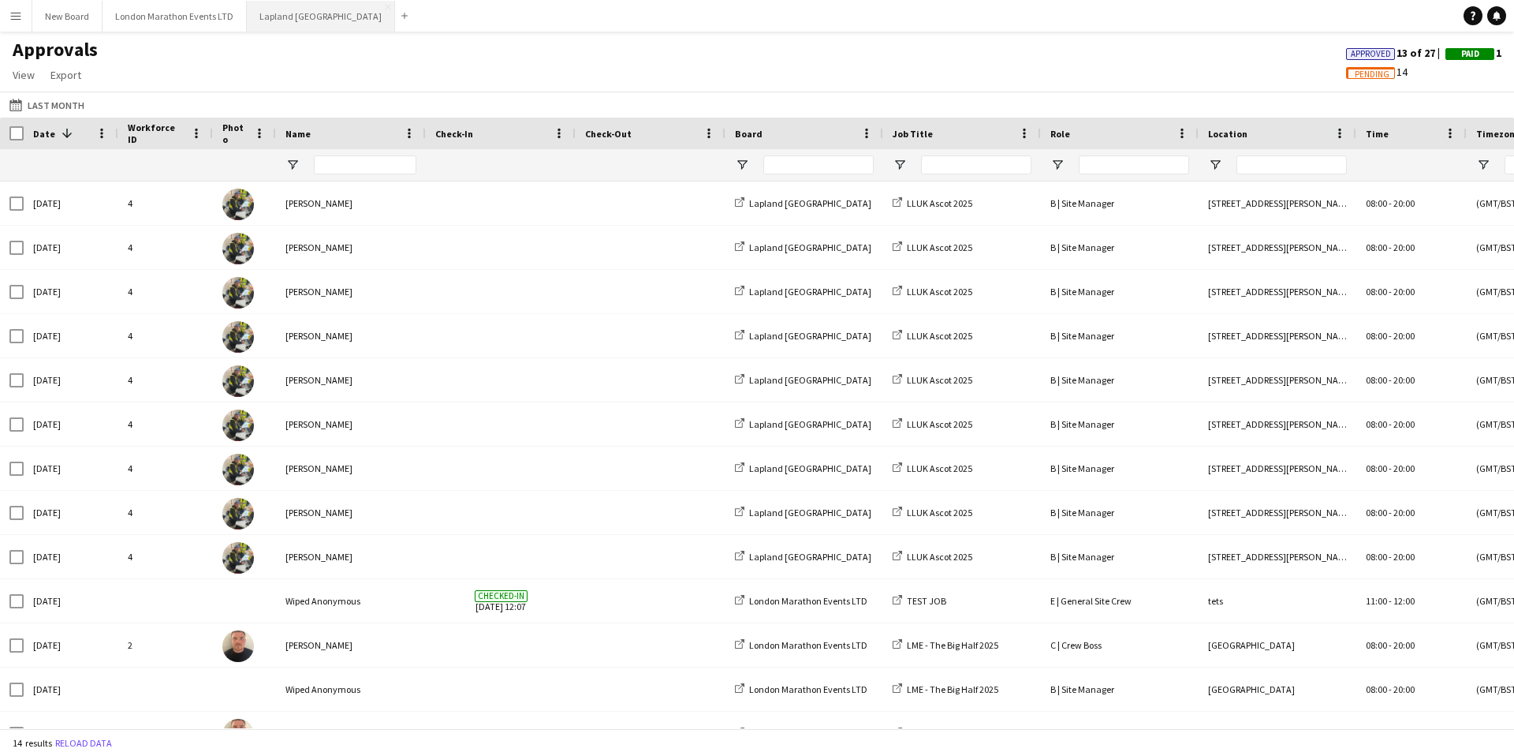
click at [275, 21] on button "Lapland UK Close" at bounding box center [321, 16] width 148 height 31
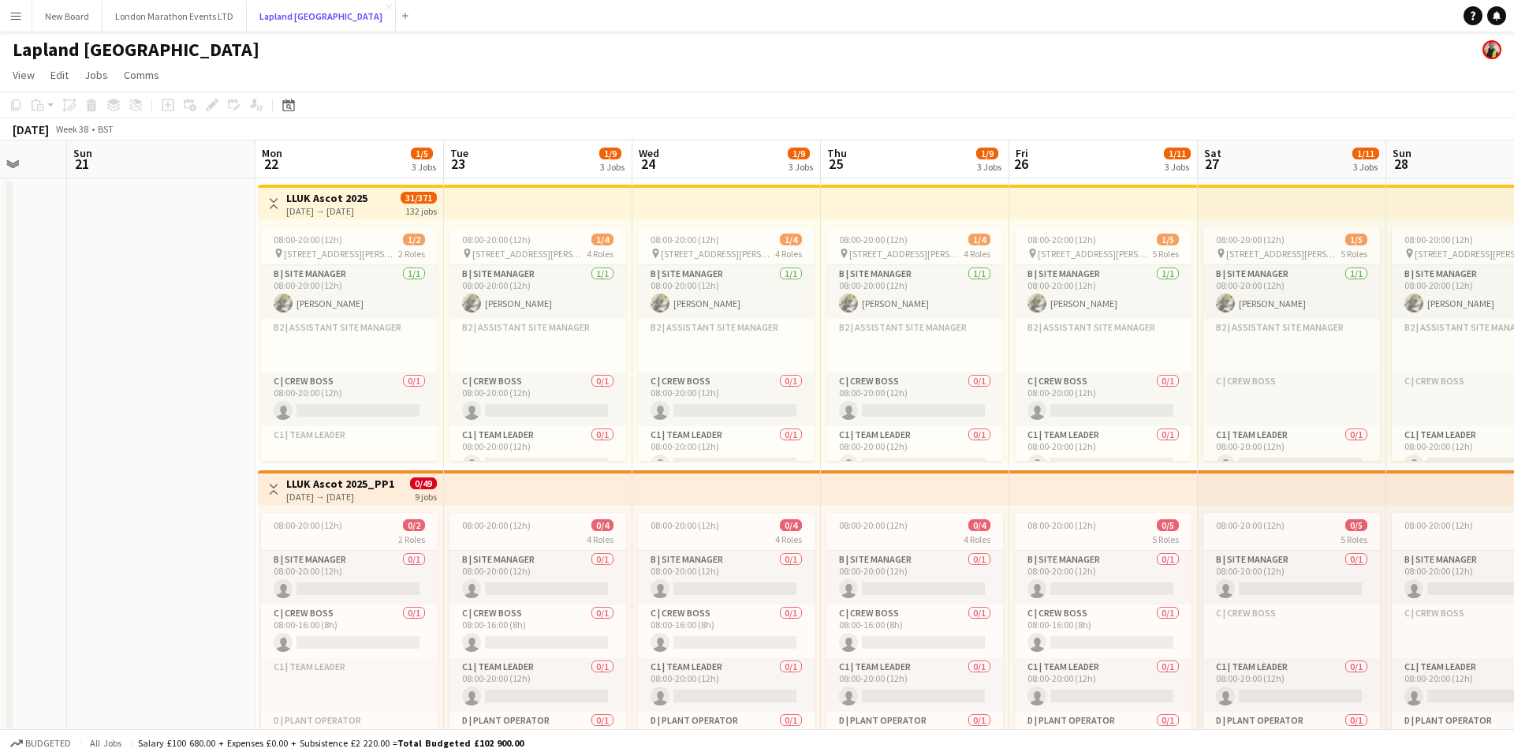
scroll to position [0, 503]
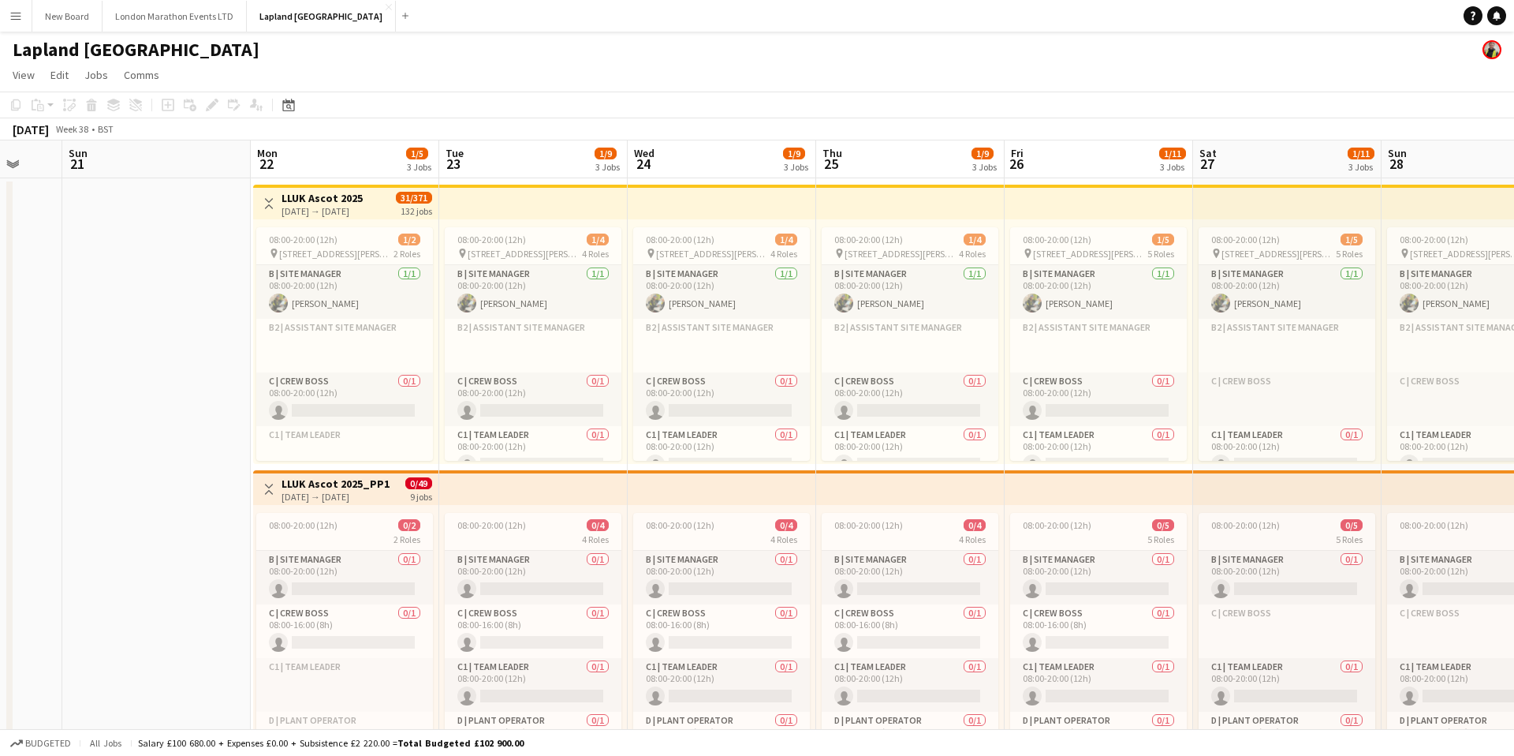
click at [487, 191] on app-top-bar at bounding box center [533, 202] width 189 height 35
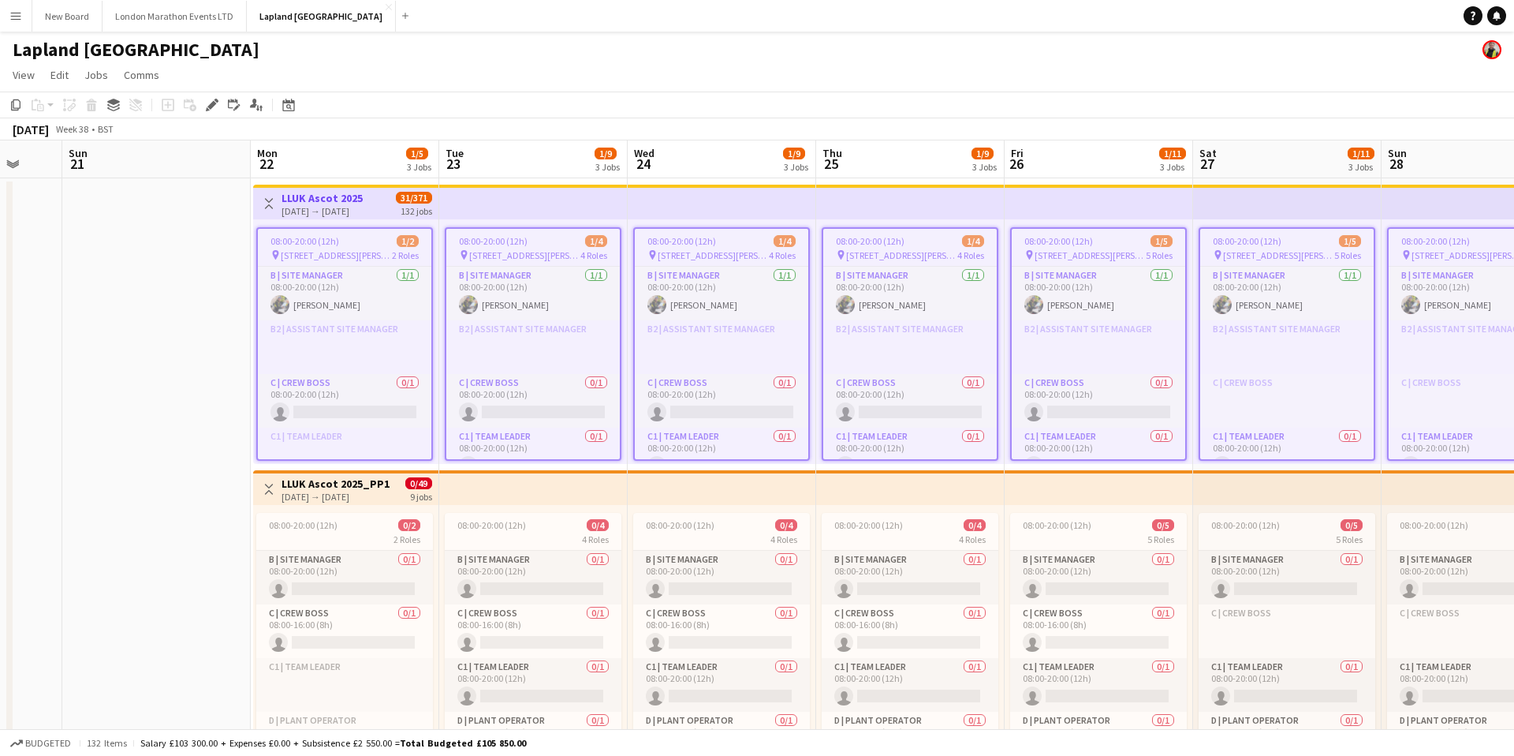
click at [502, 192] on app-top-bar at bounding box center [533, 202] width 189 height 35
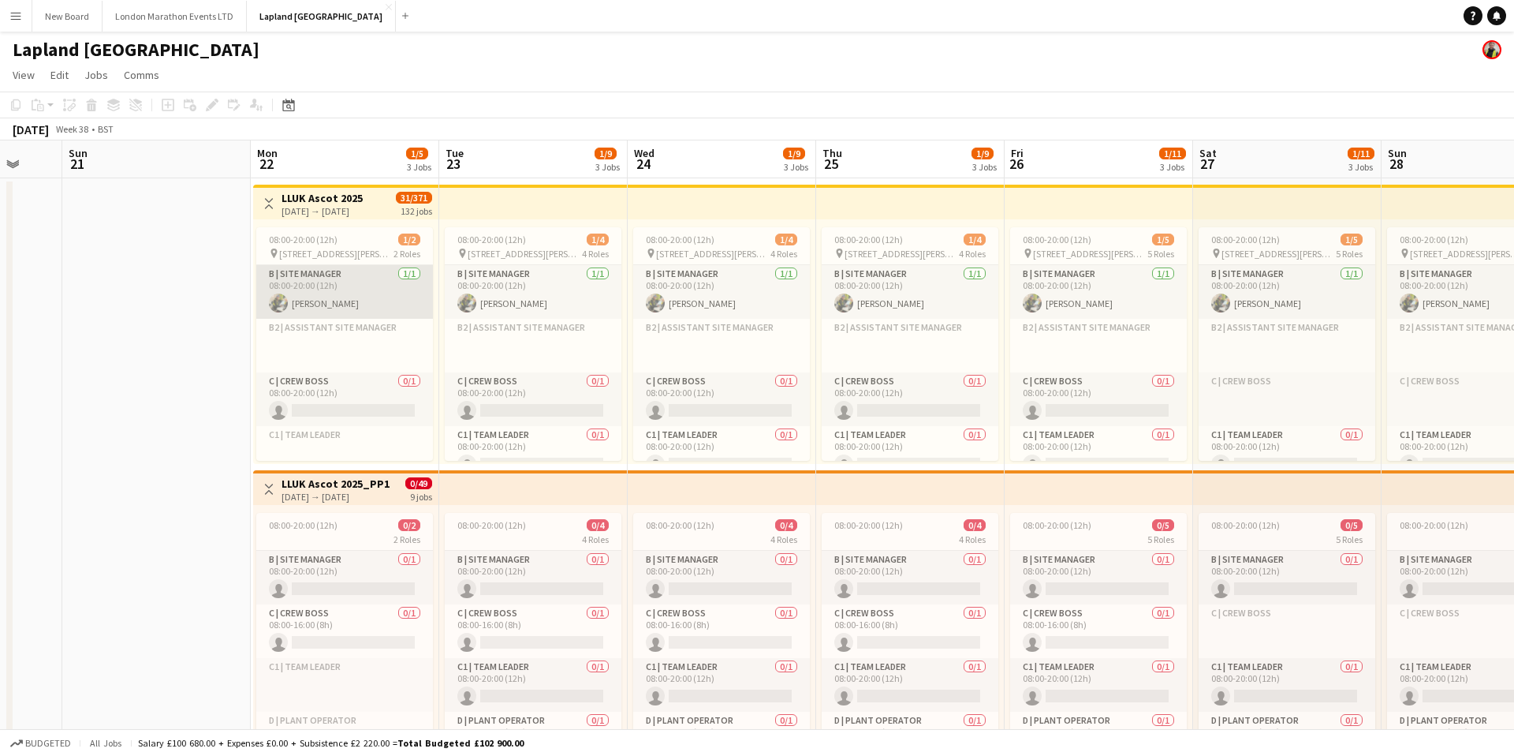
click at [365, 293] on app-card-role "B | Site Manager [DATE] 08:00-20:00 (12h) [PERSON_NAME]" at bounding box center [344, 292] width 177 height 54
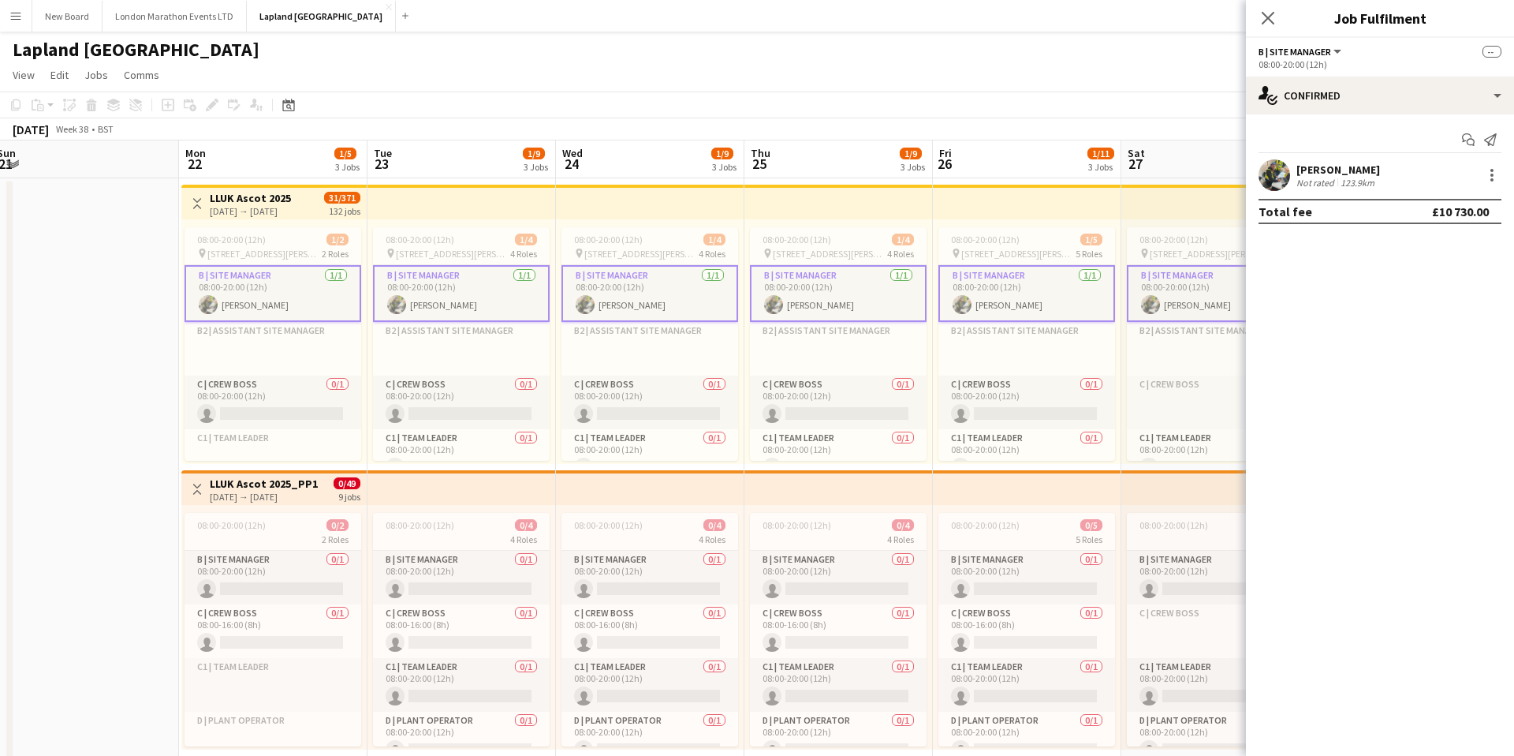
scroll to position [0, 606]
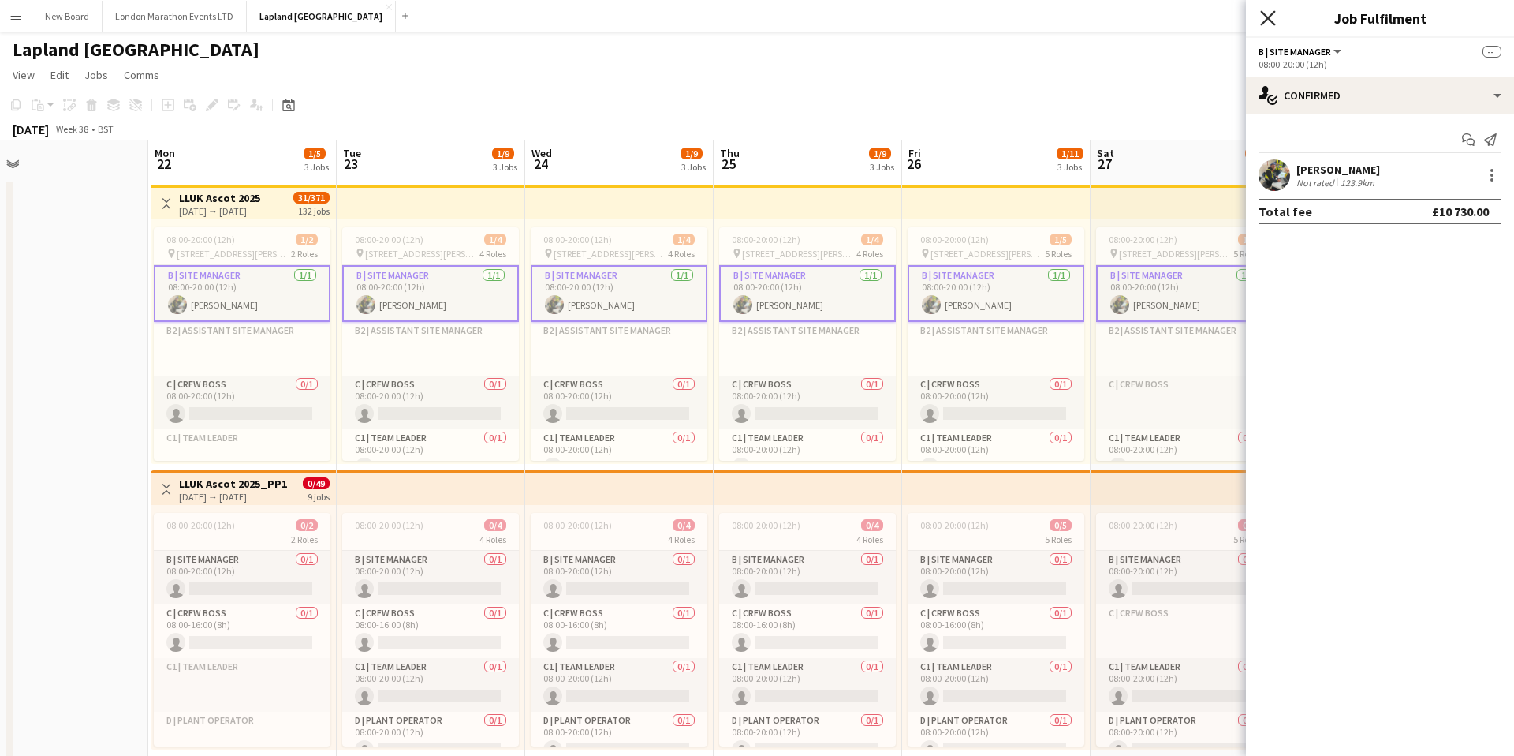
click at [1272, 22] on icon at bounding box center [1267, 17] width 15 height 15
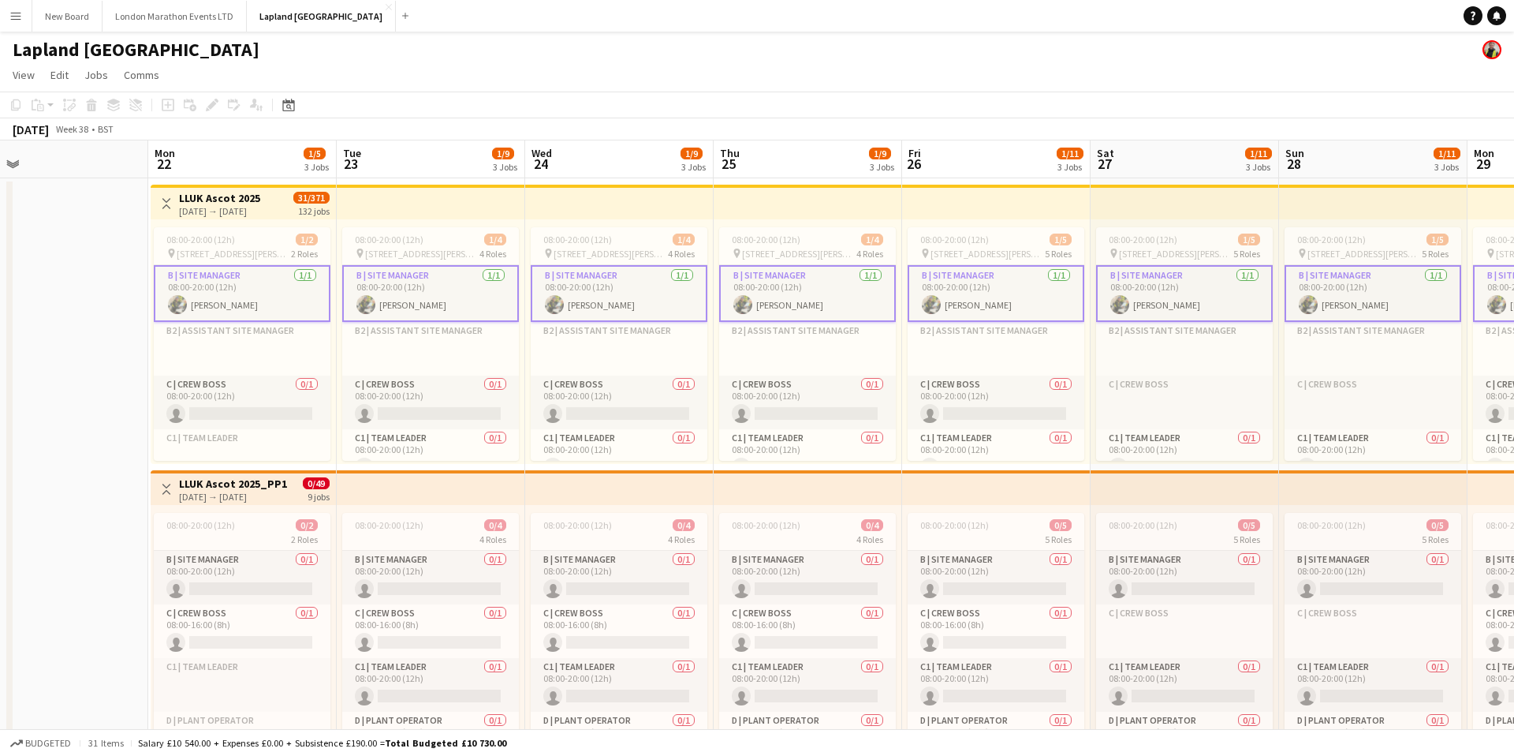
click at [9, 20] on app-icon "Menu" at bounding box center [15, 15] width 13 height 13
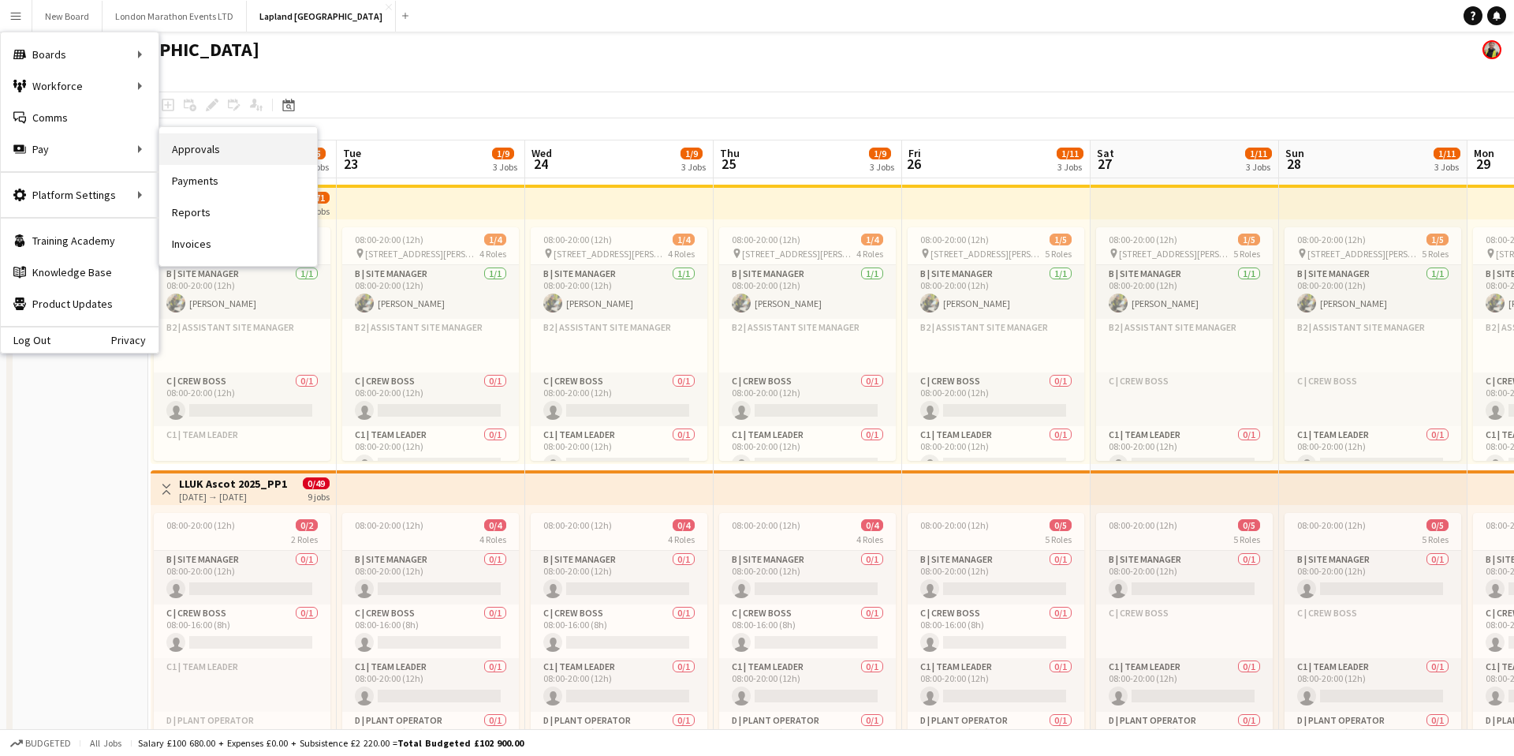
click at [210, 150] on link "Approvals" at bounding box center [238, 149] width 158 height 32
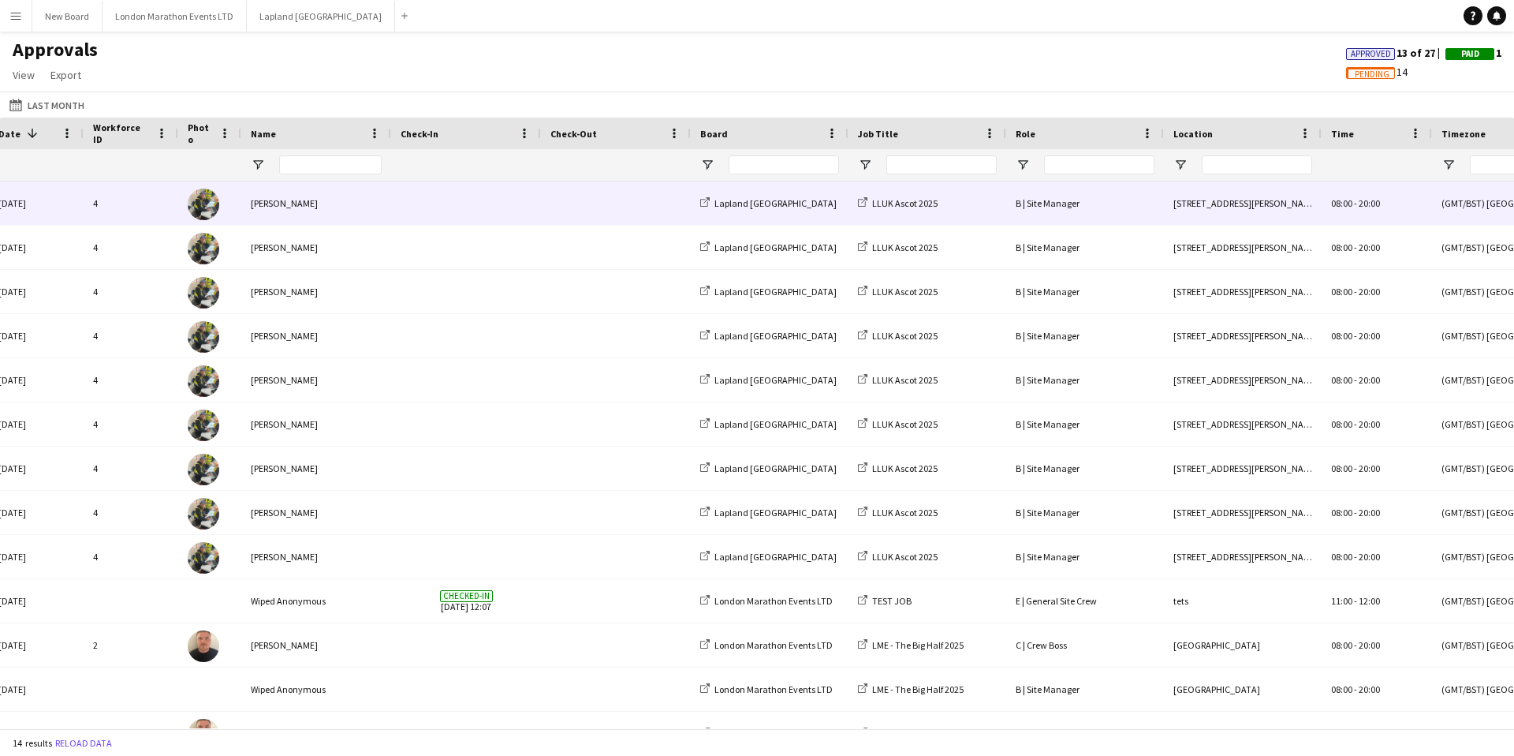
scroll to position [0, 65]
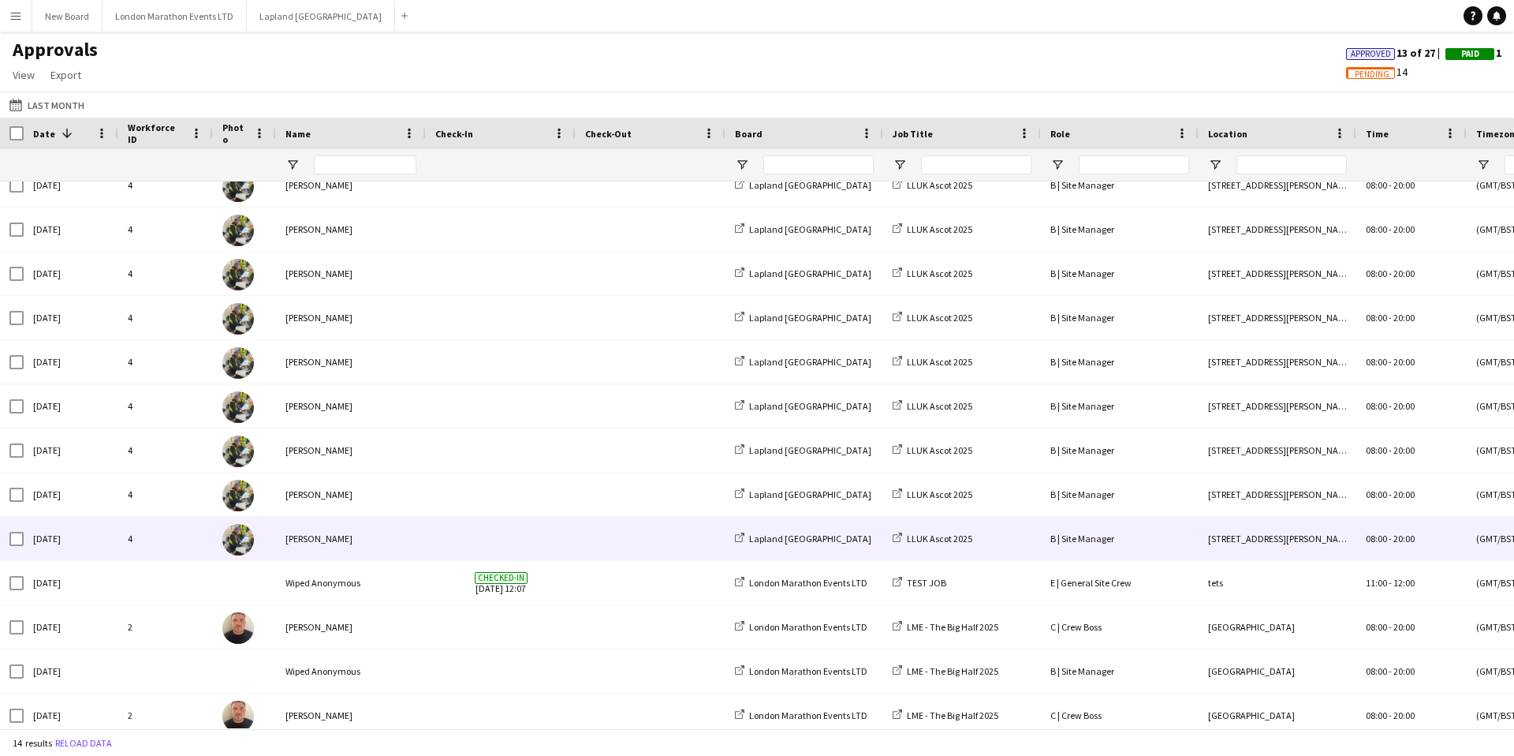
click at [391, 542] on div "[PERSON_NAME]" at bounding box center [351, 538] width 150 height 43
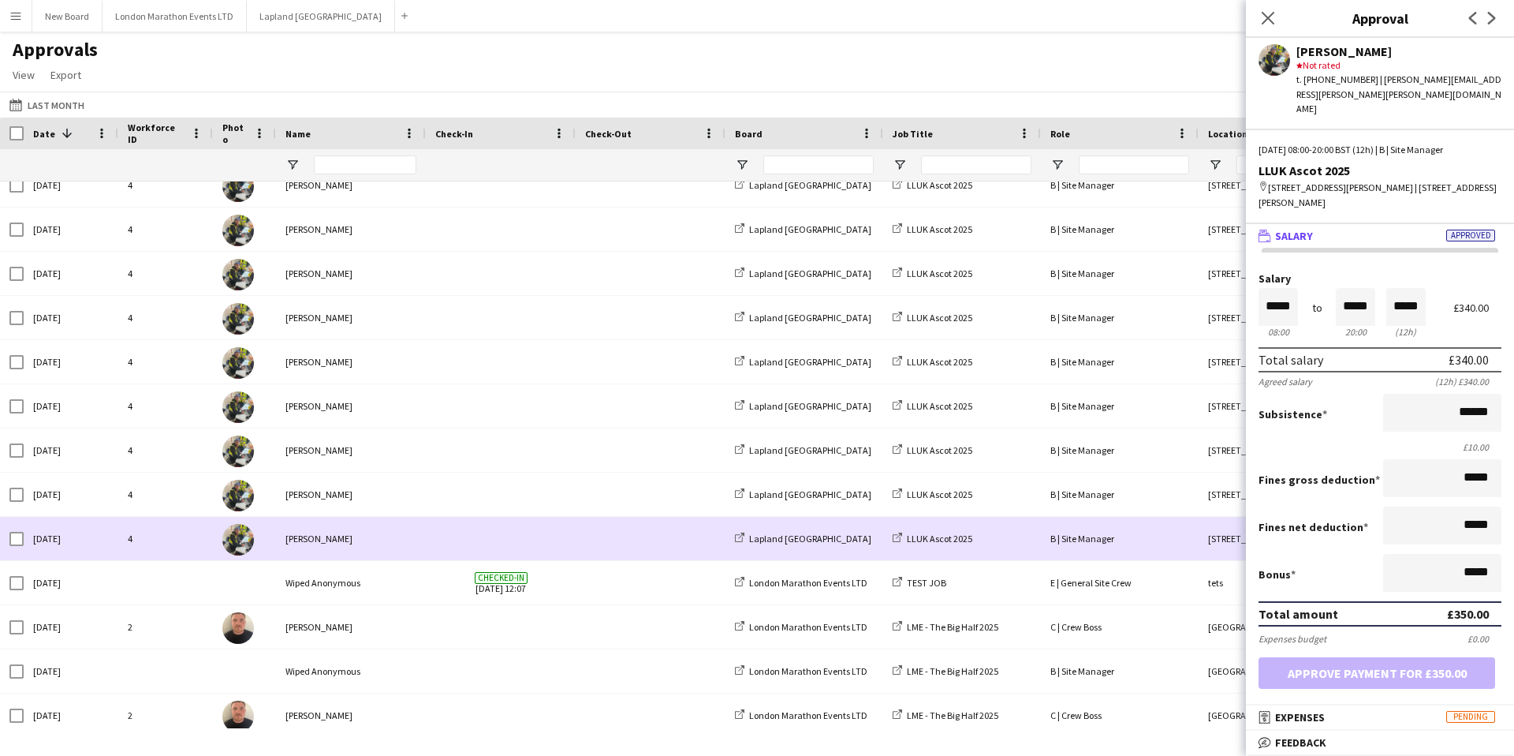
click at [501, 535] on span at bounding box center [500, 538] width 131 height 43
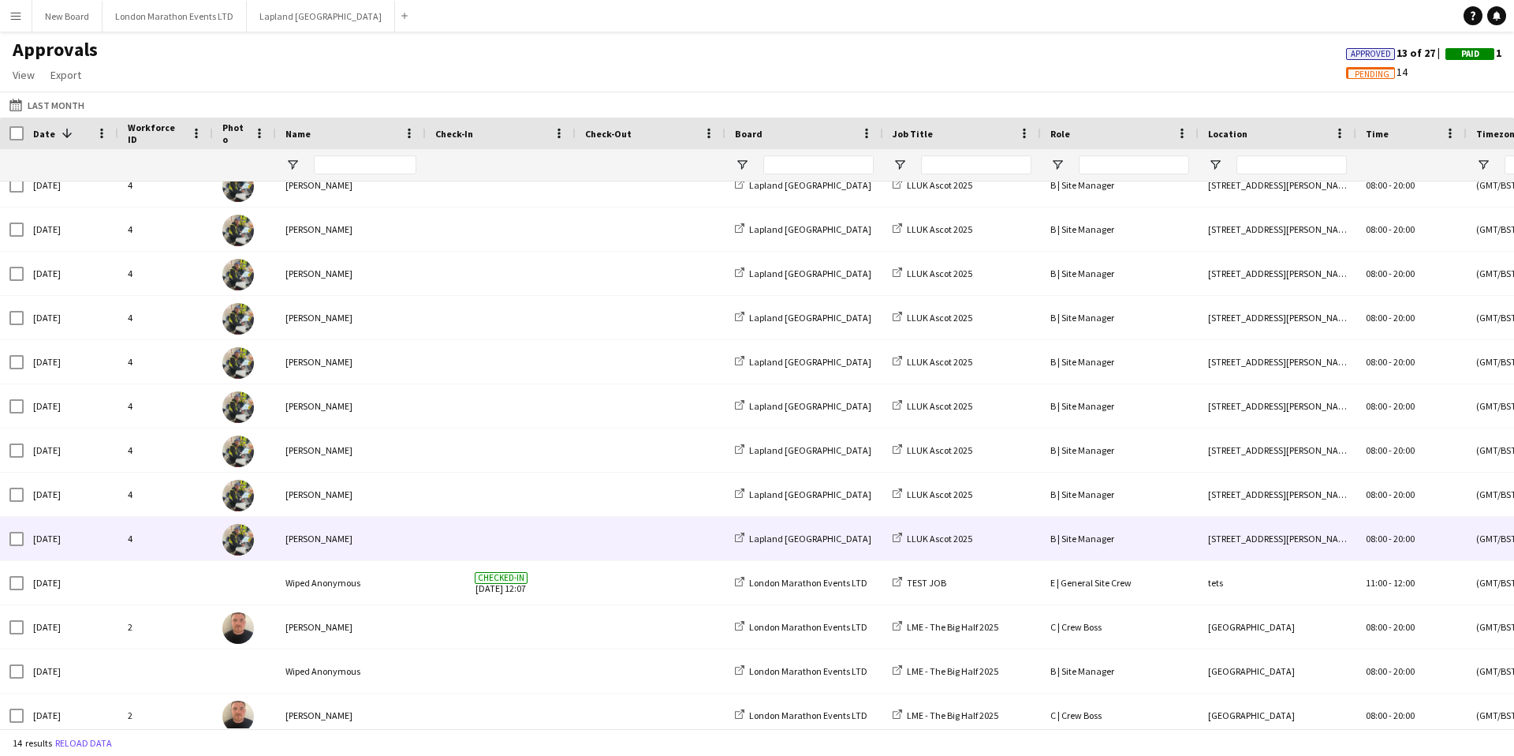
click at [502, 540] on span at bounding box center [500, 538] width 131 height 43
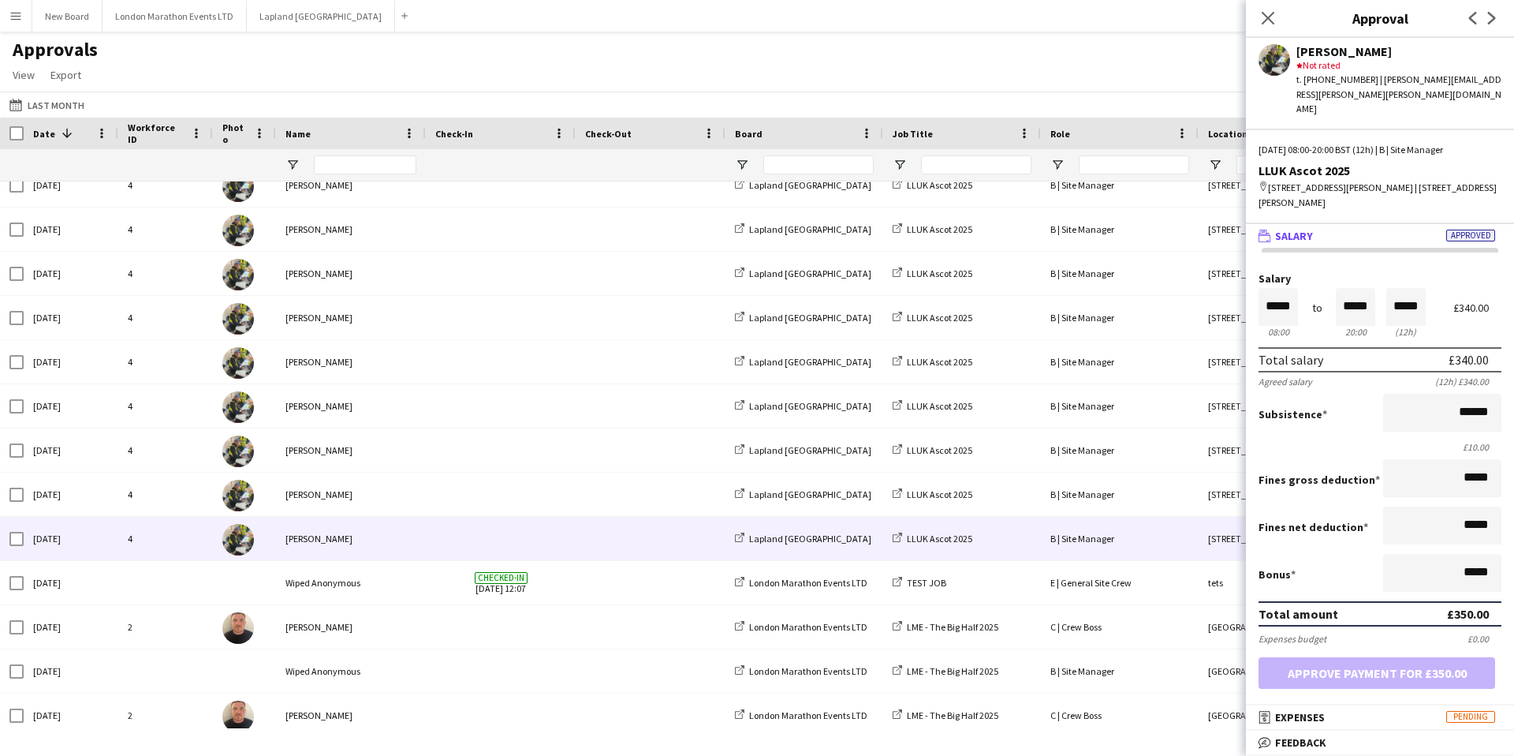
click at [488, 131] on div "Check-In" at bounding box center [491, 133] width 112 height 24
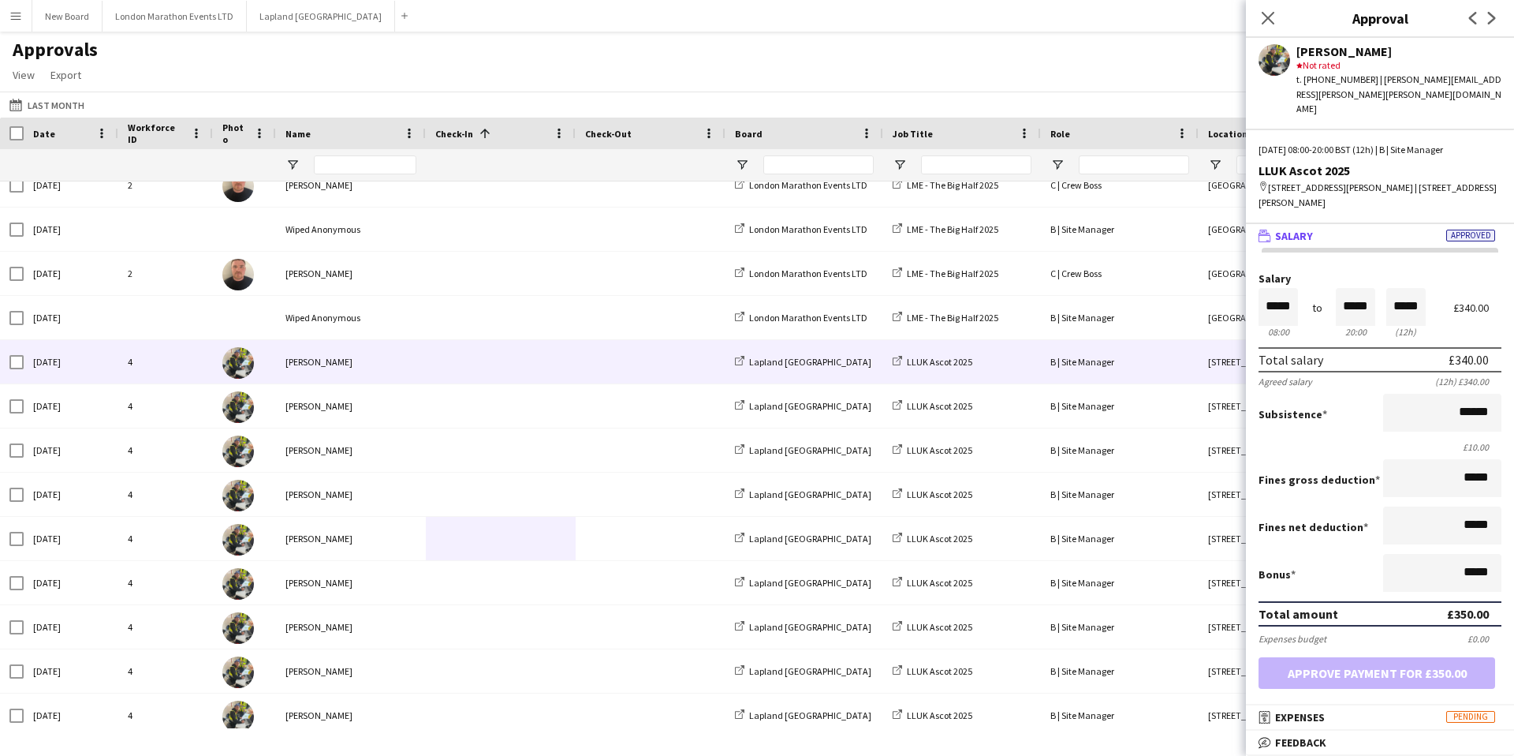
click at [488, 131] on span at bounding box center [485, 133] width 14 height 14
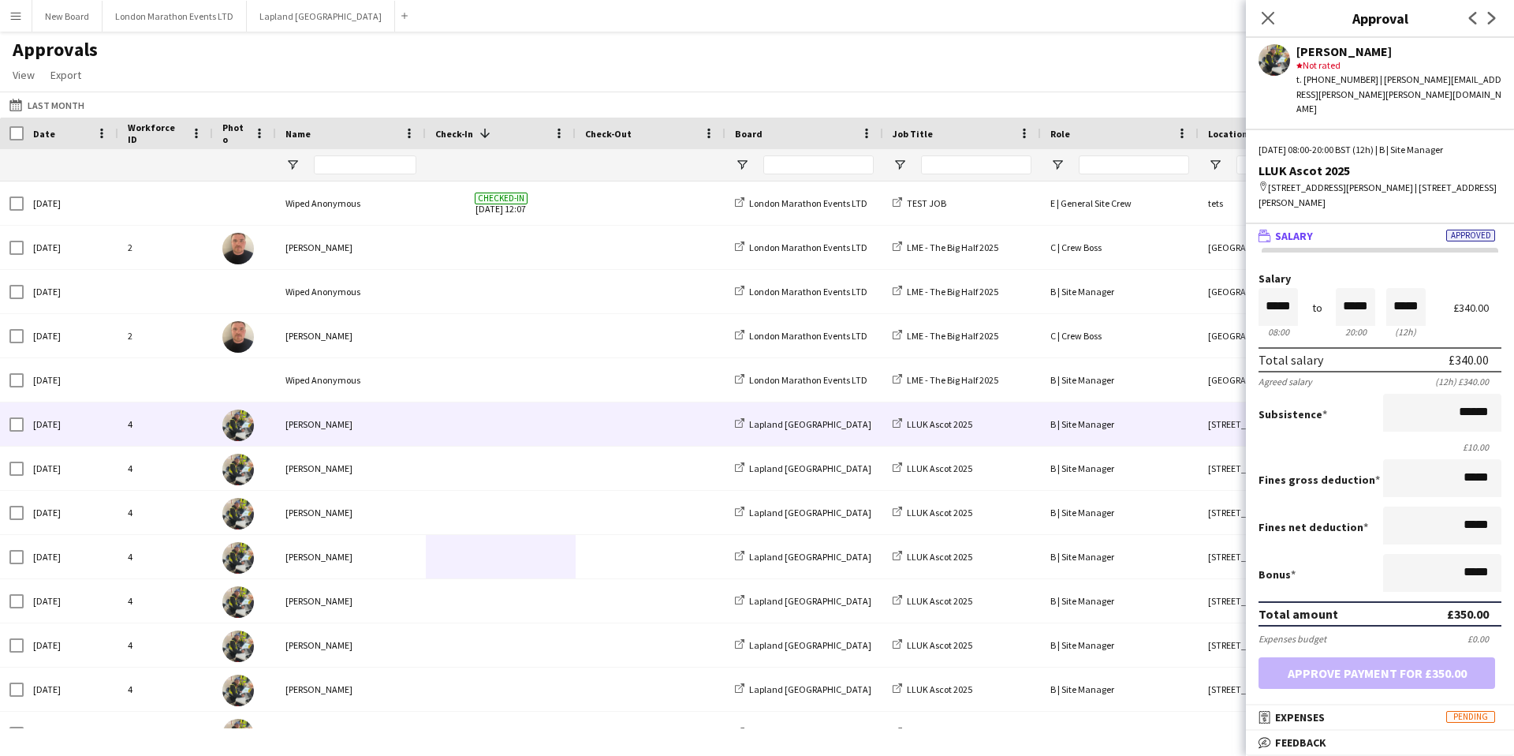
click at [35, 129] on span "Date" at bounding box center [44, 134] width 22 height 12
click at [45, 129] on span "Date" at bounding box center [44, 134] width 22 height 12
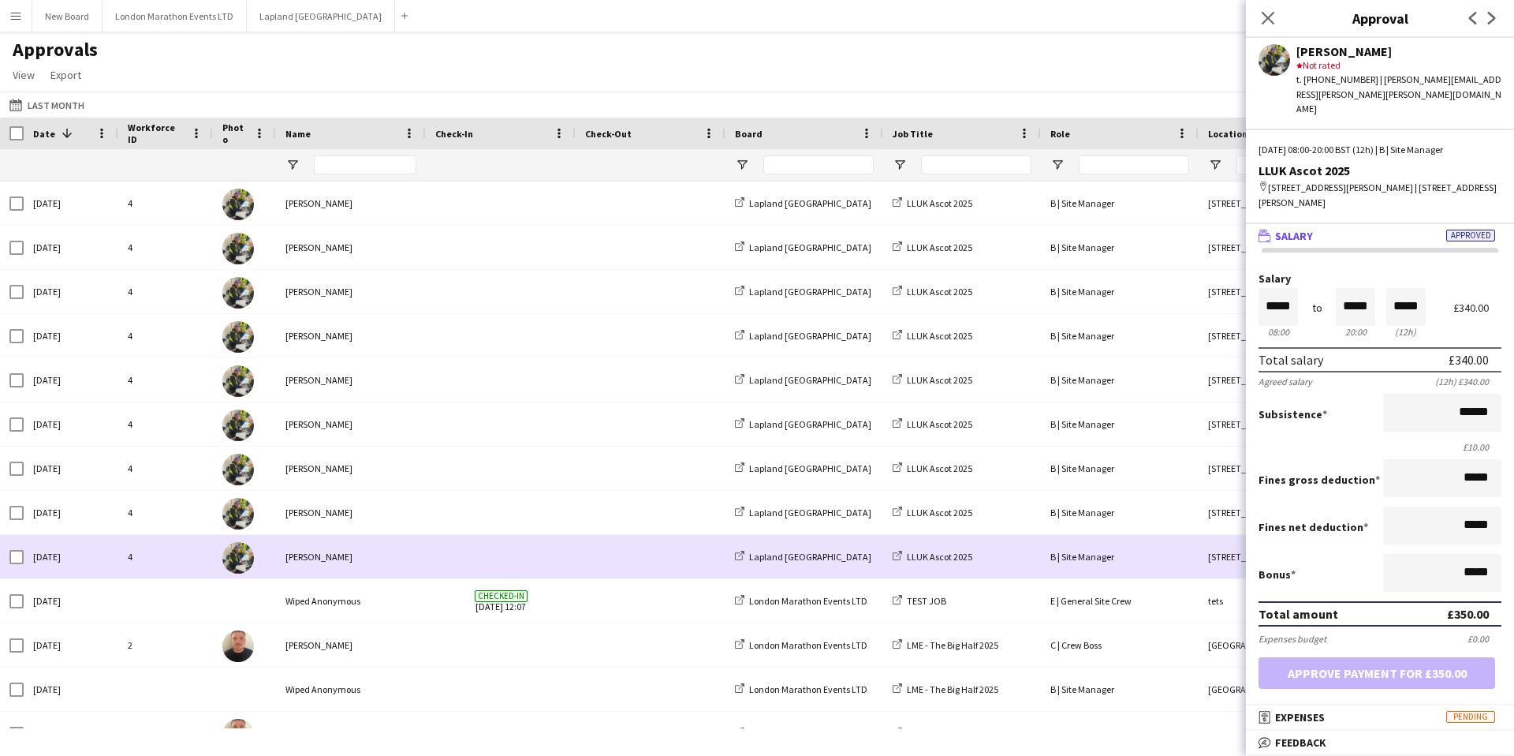
click at [470, 555] on span at bounding box center [500, 556] width 131 height 43
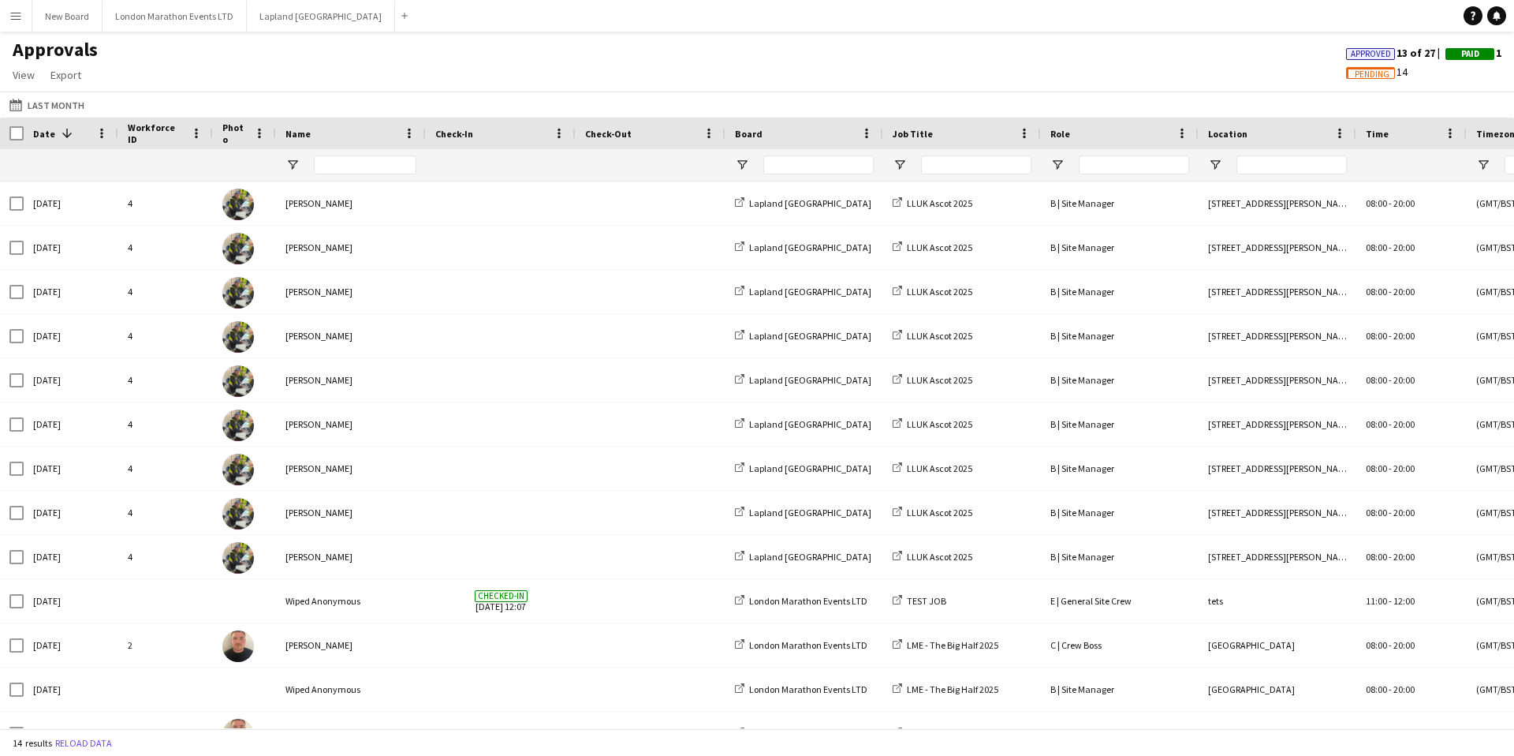
click at [23, 19] on button "Menu" at bounding box center [16, 16] width 32 height 32
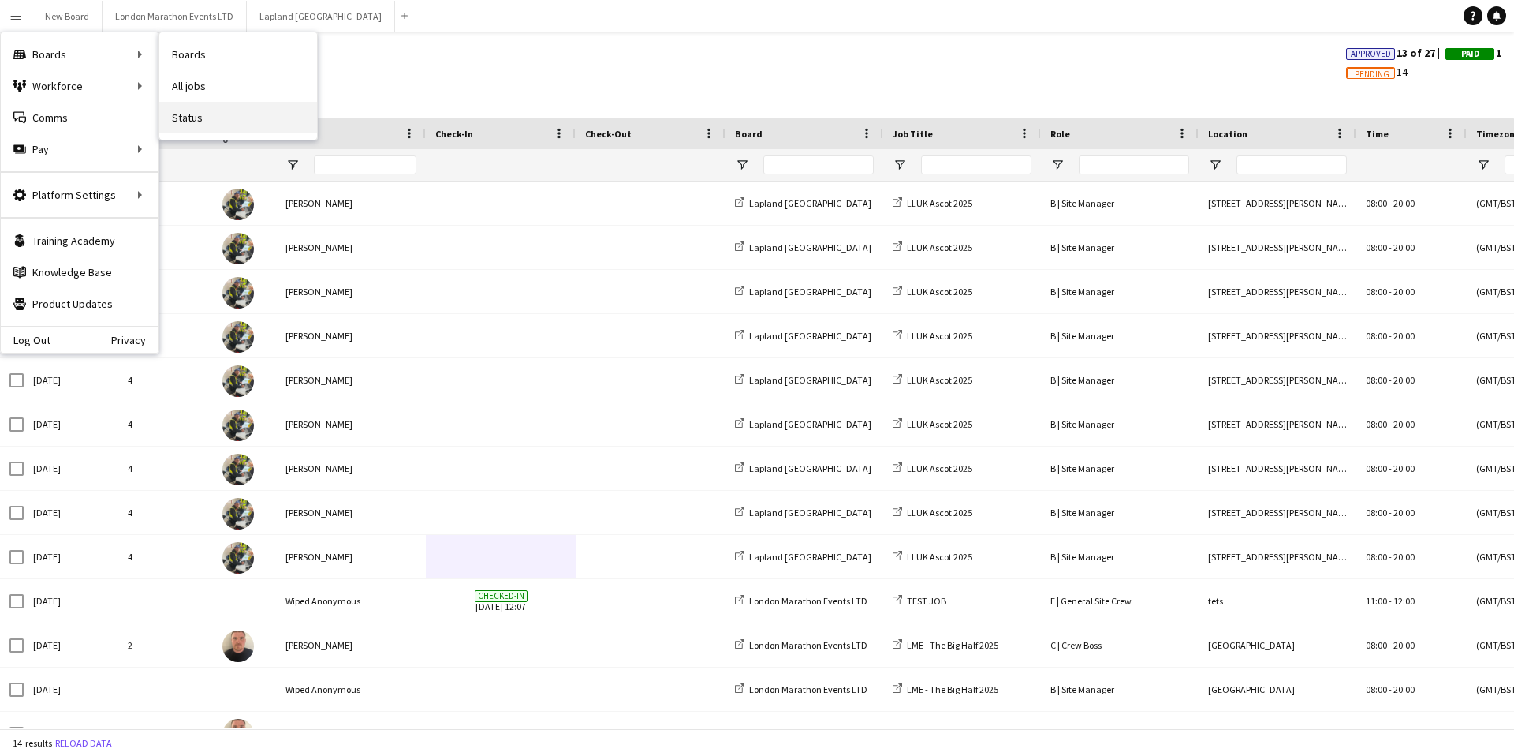
click at [209, 125] on link "Status" at bounding box center [238, 118] width 158 height 32
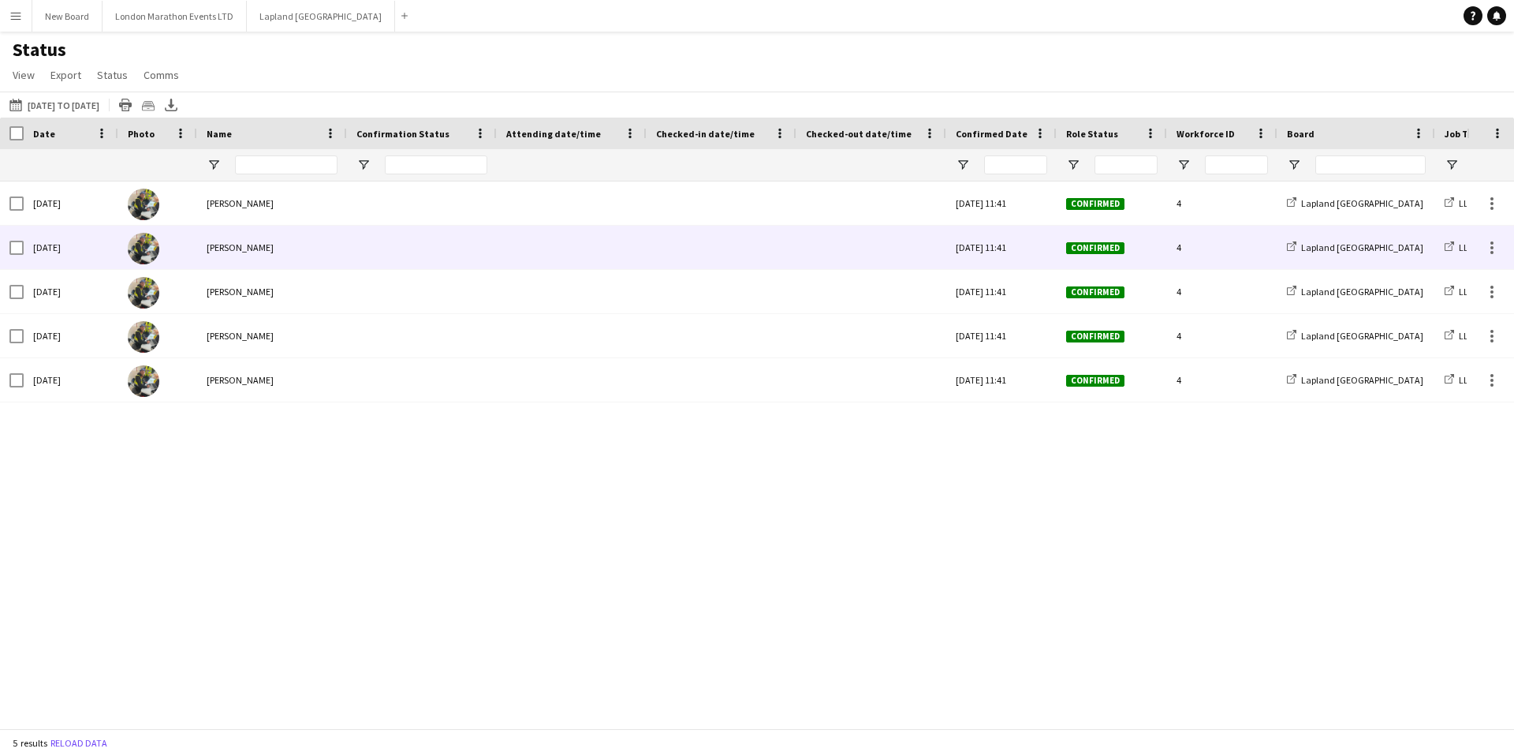
scroll to position [0, 38]
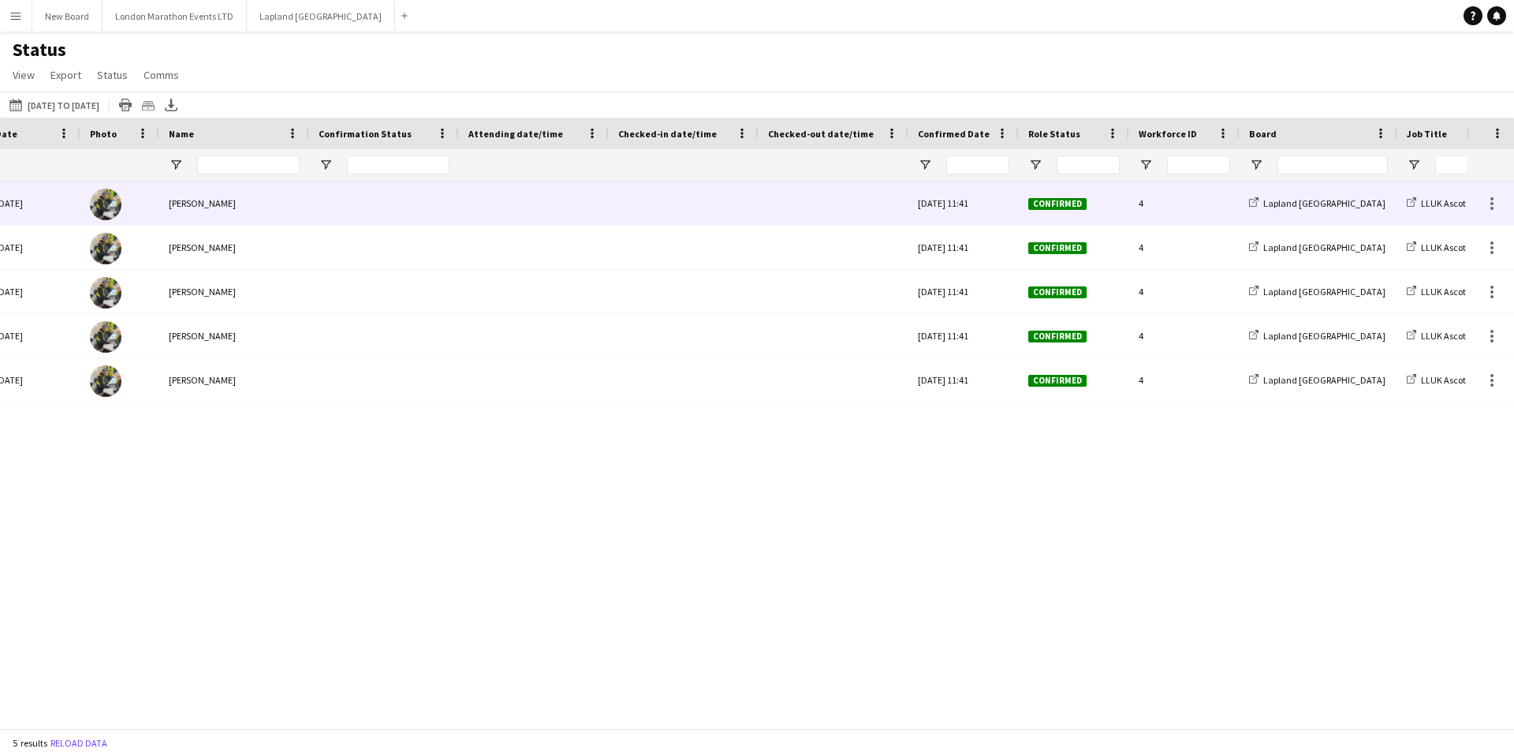
click at [665, 210] on div at bounding box center [683, 202] width 131 height 43
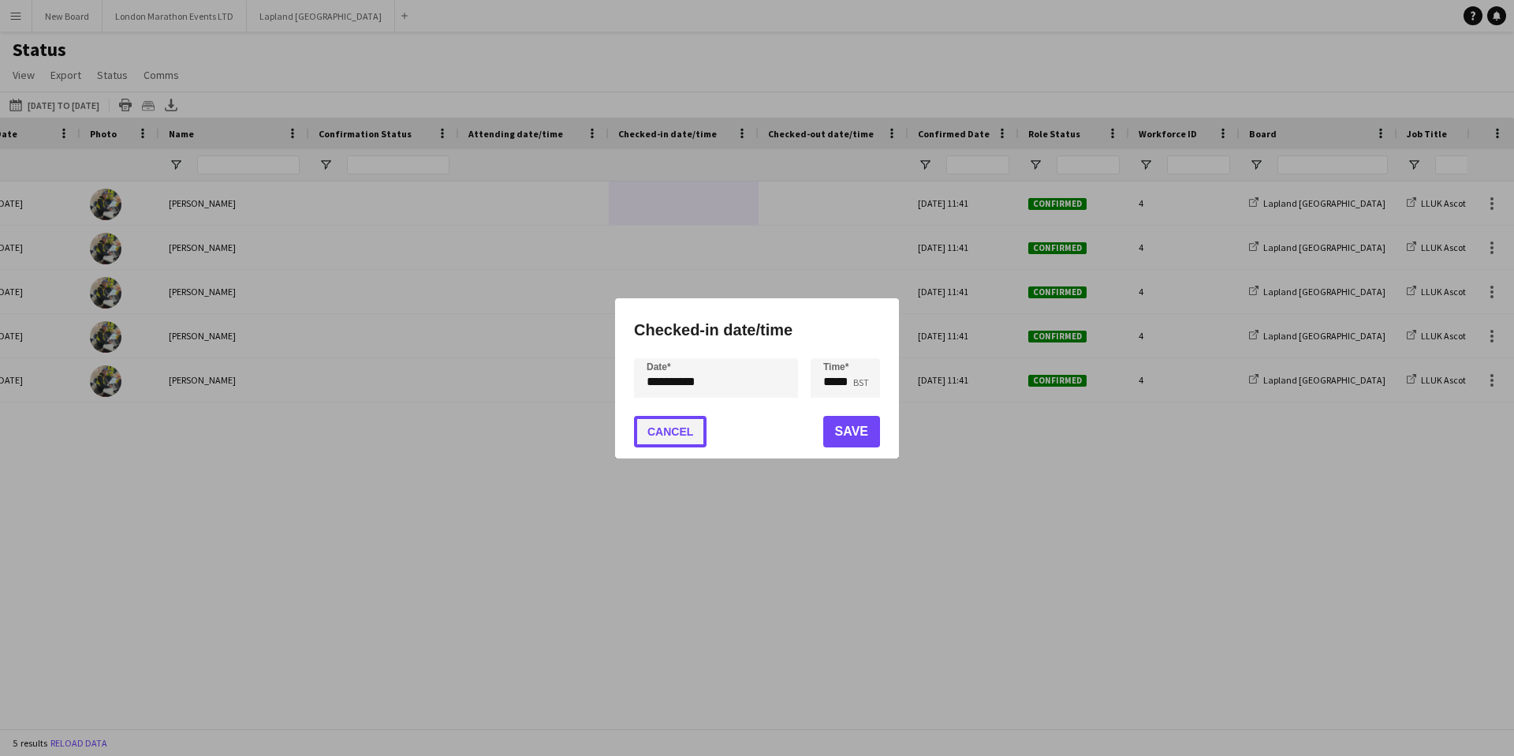
click at [667, 429] on button "Cancel" at bounding box center [670, 432] width 73 height 32
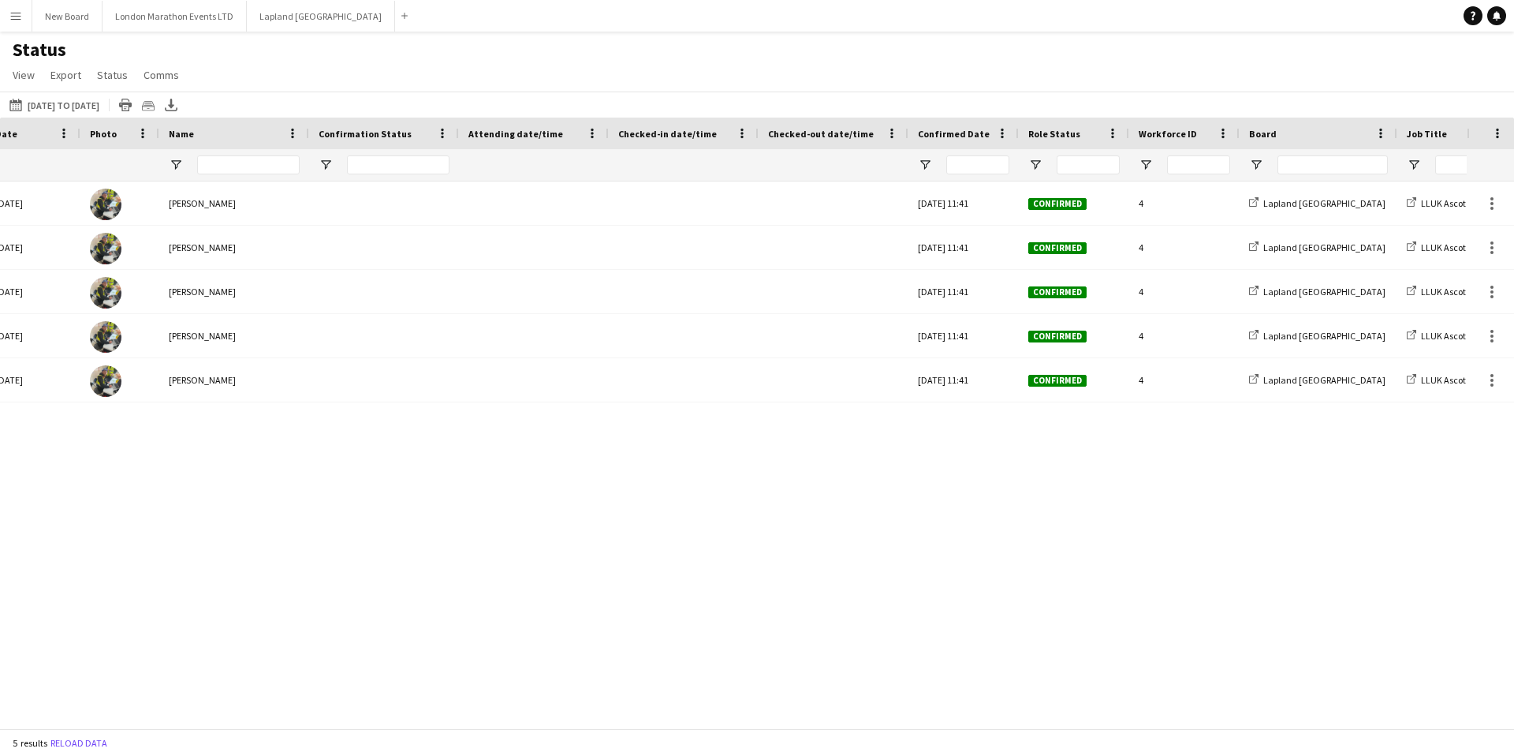
click at [10, 18] on app-icon "Menu" at bounding box center [15, 15] width 13 height 13
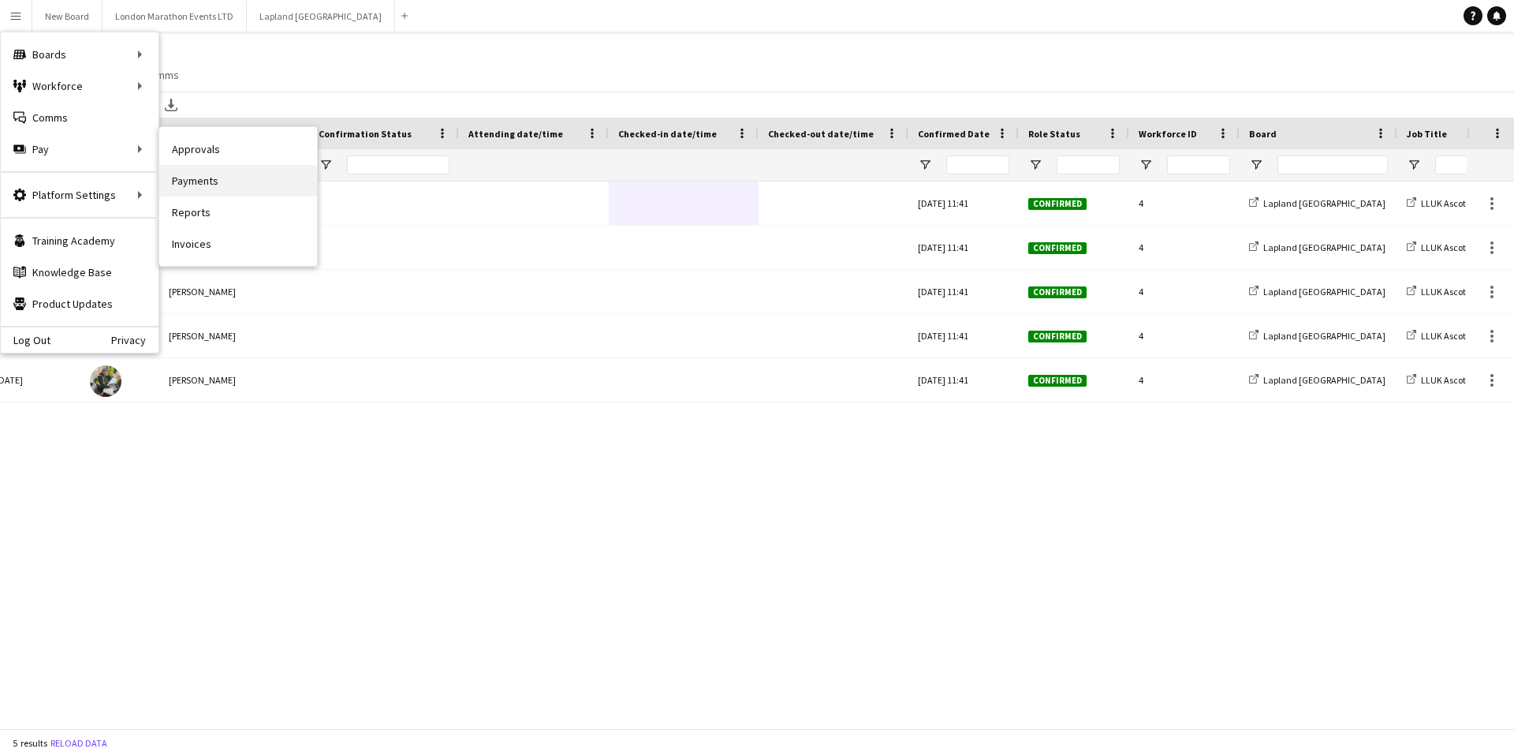
click at [235, 178] on link "Payments" at bounding box center [238, 181] width 158 height 32
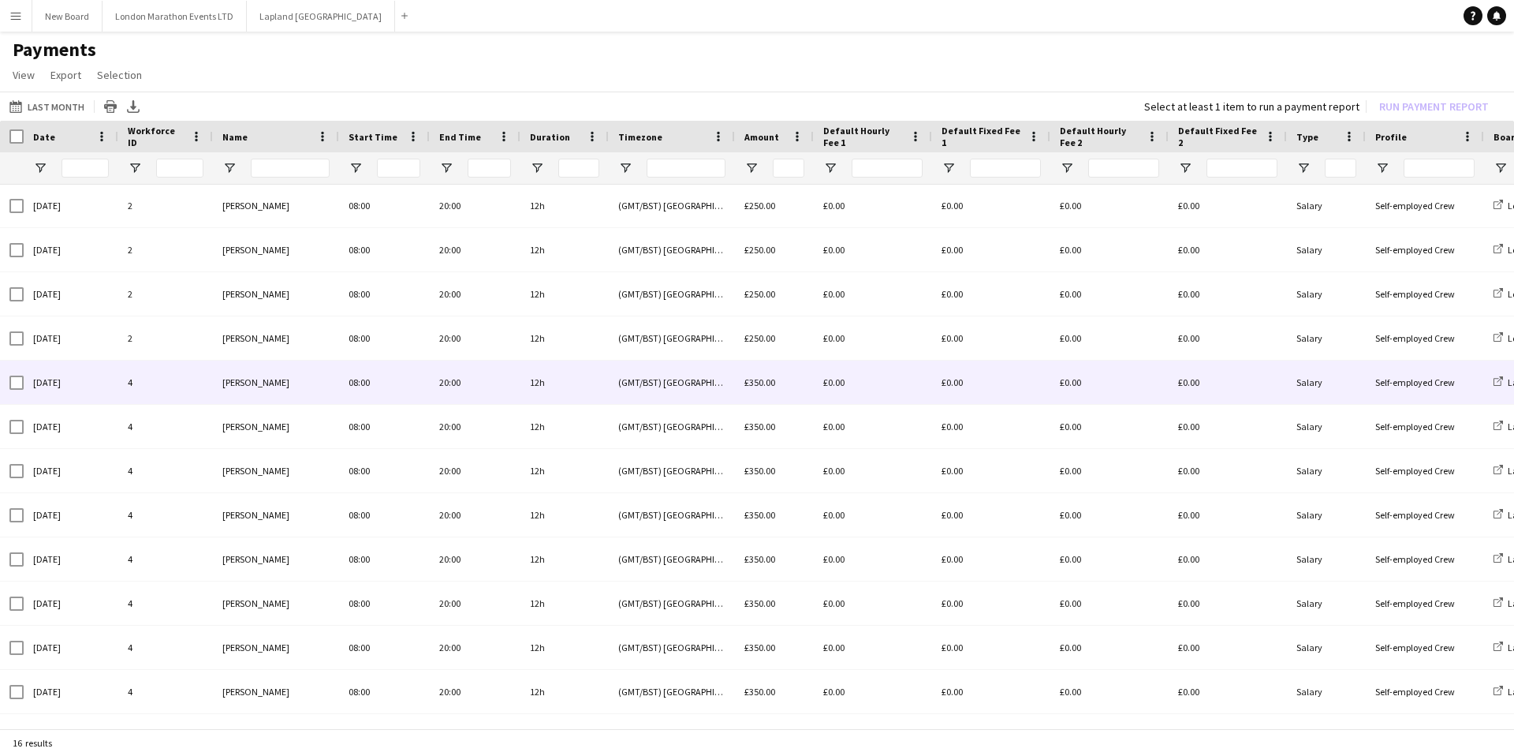
scroll to position [160, 0]
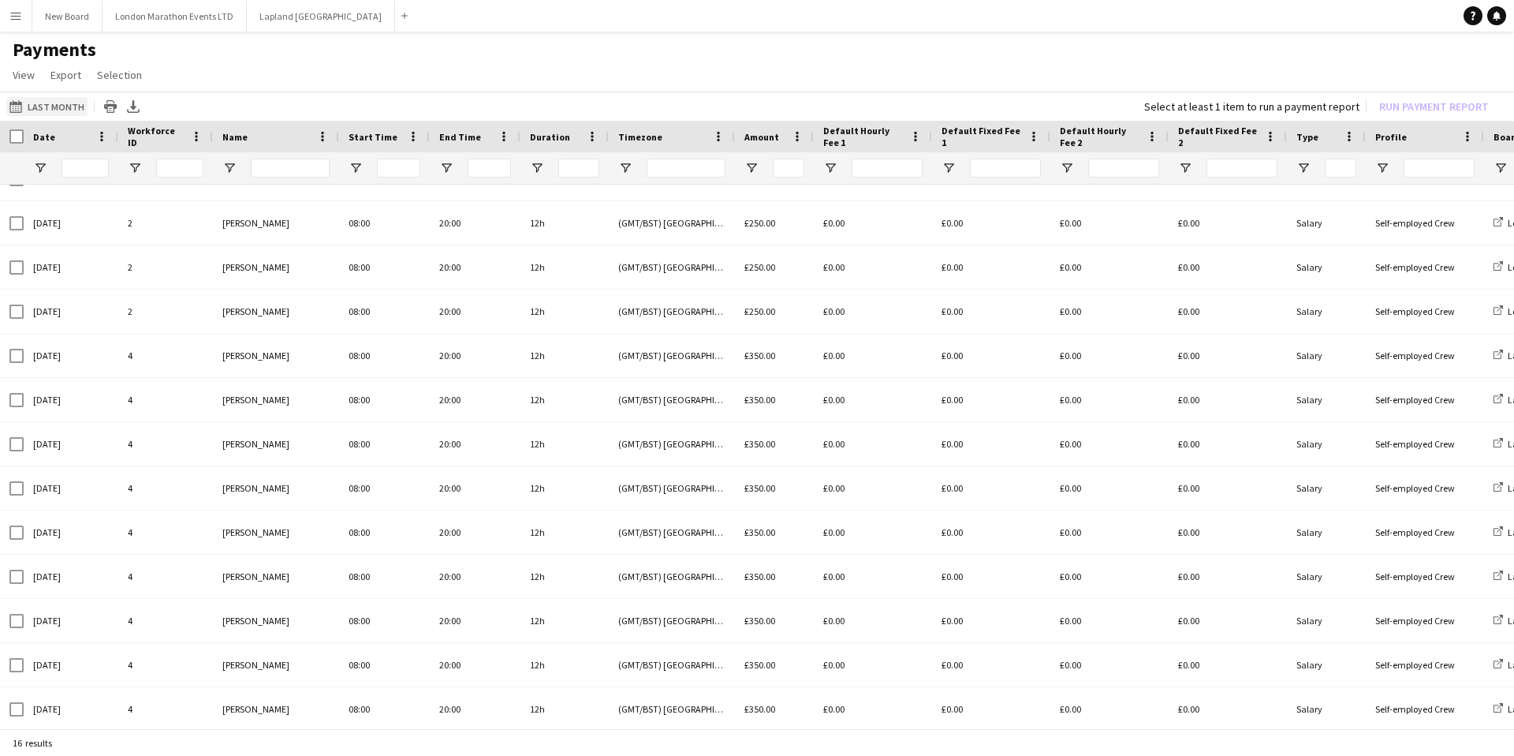
click at [46, 106] on button "Last Month Last Month" at bounding box center [46, 106] width 81 height 19
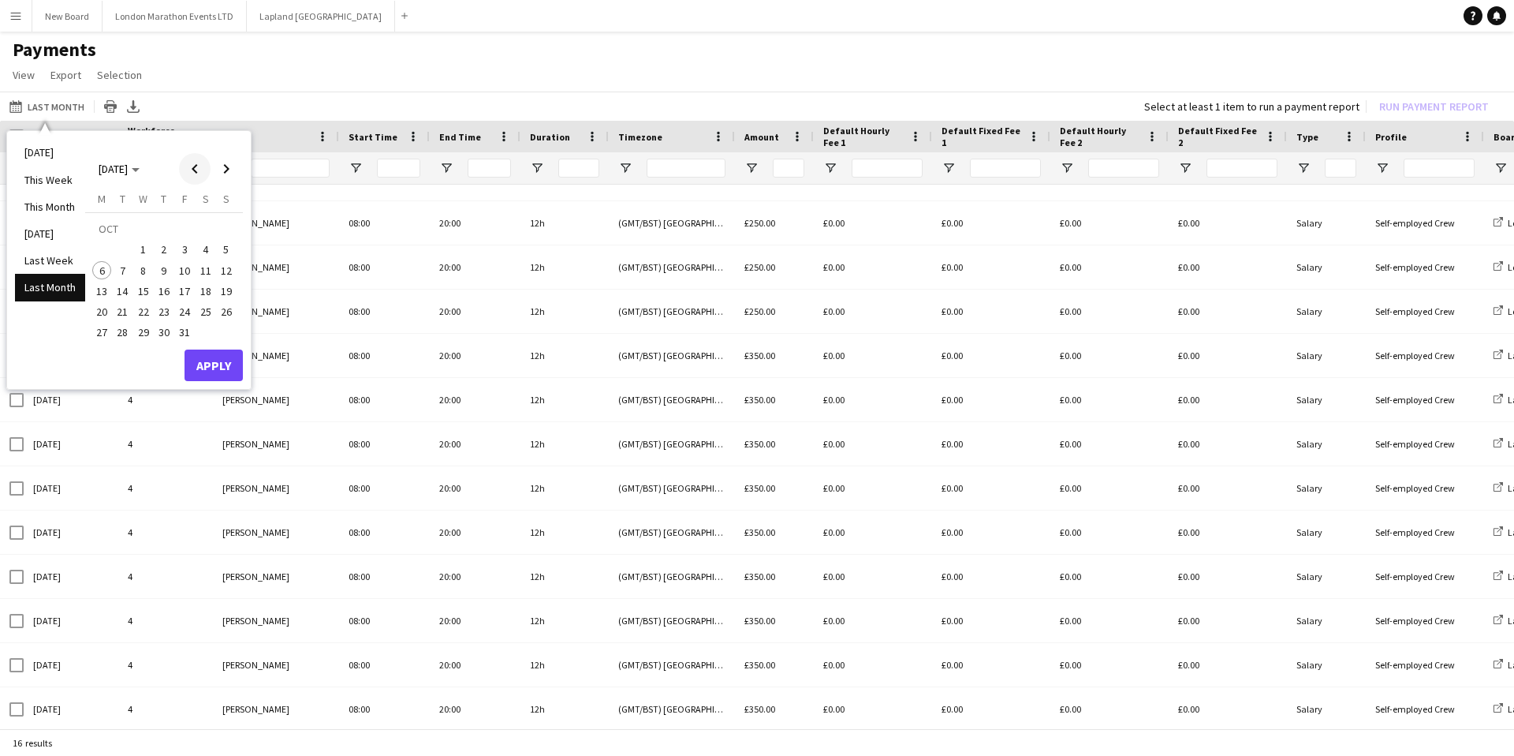
click at [200, 165] on span "Previous month" at bounding box center [195, 169] width 32 height 32
click at [225, 269] on span "14" at bounding box center [226, 270] width 19 height 19
click at [123, 332] on span "30" at bounding box center [123, 332] width 19 height 19
click at [204, 360] on button "Apply" at bounding box center [214, 365] width 58 height 32
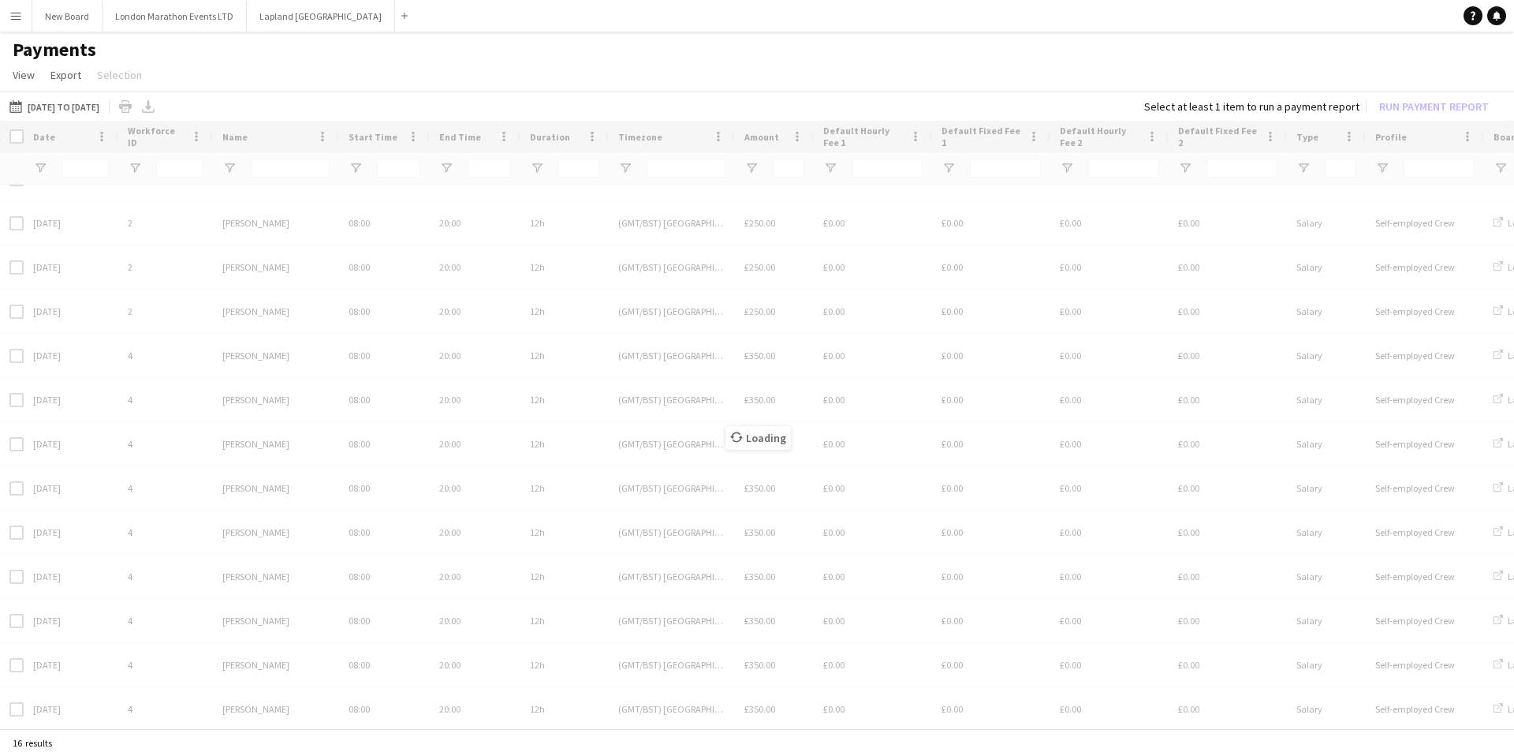
scroll to position [0, 0]
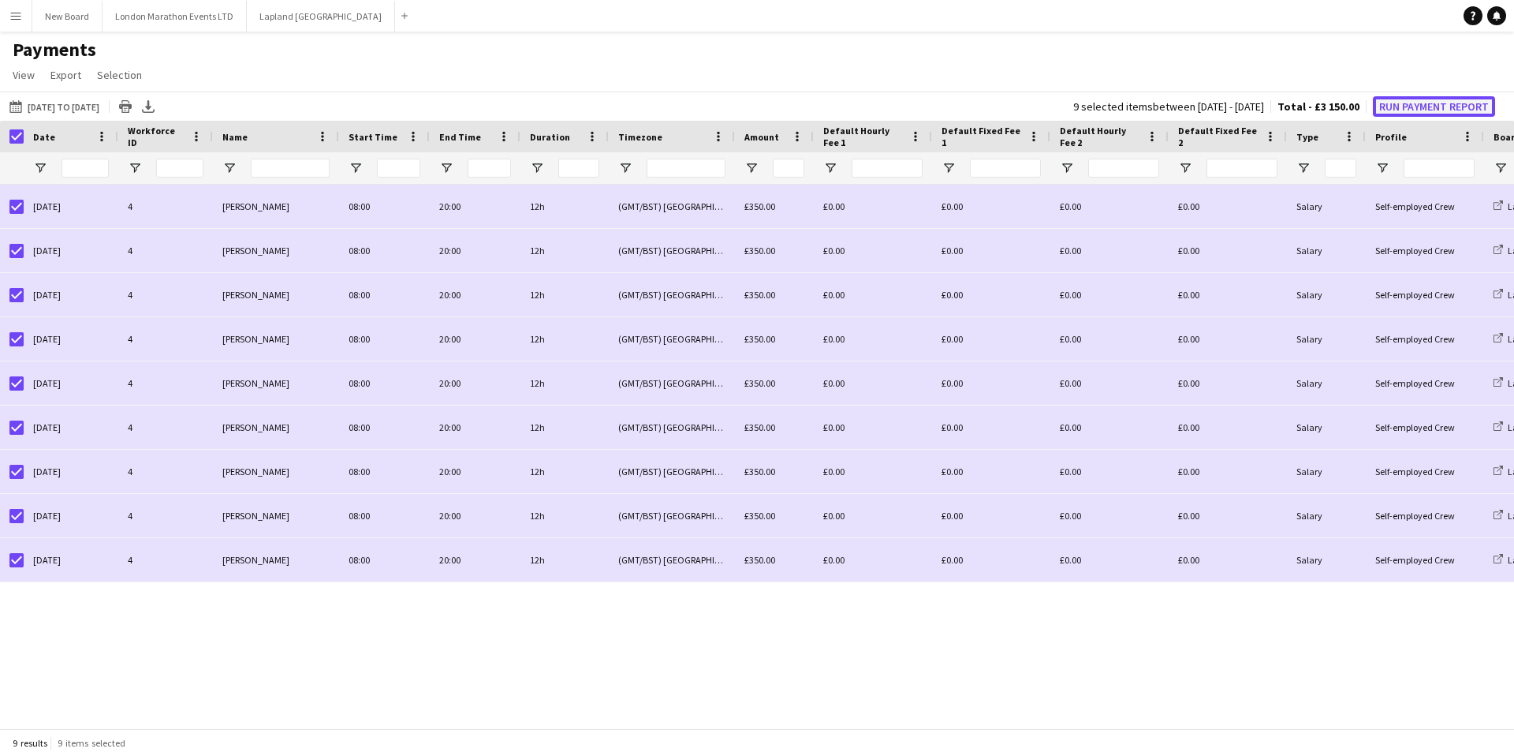
click at [1436, 109] on button "Run Payment Report" at bounding box center [1434, 106] width 122 height 21
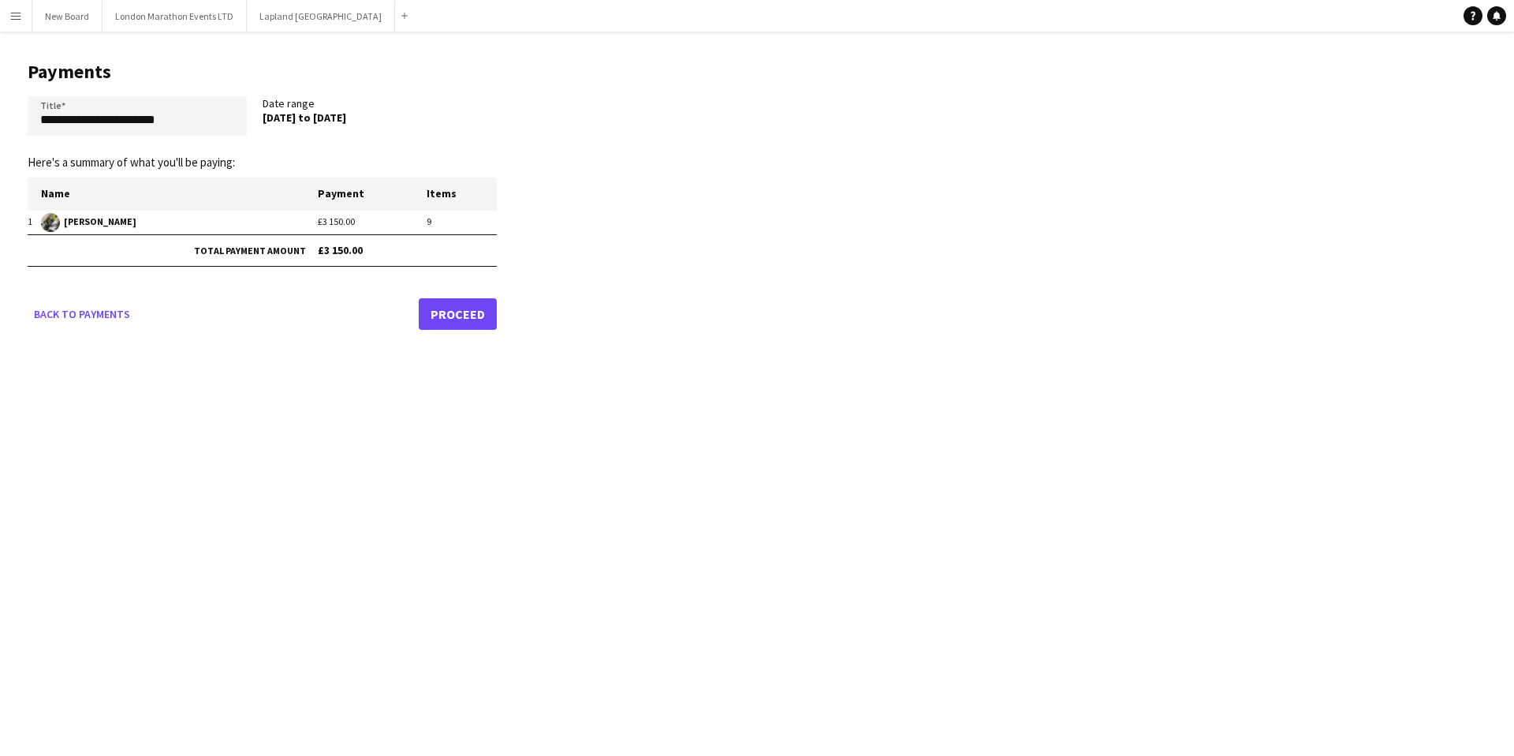
click at [466, 316] on link "Proceed" at bounding box center [458, 314] width 78 height 32
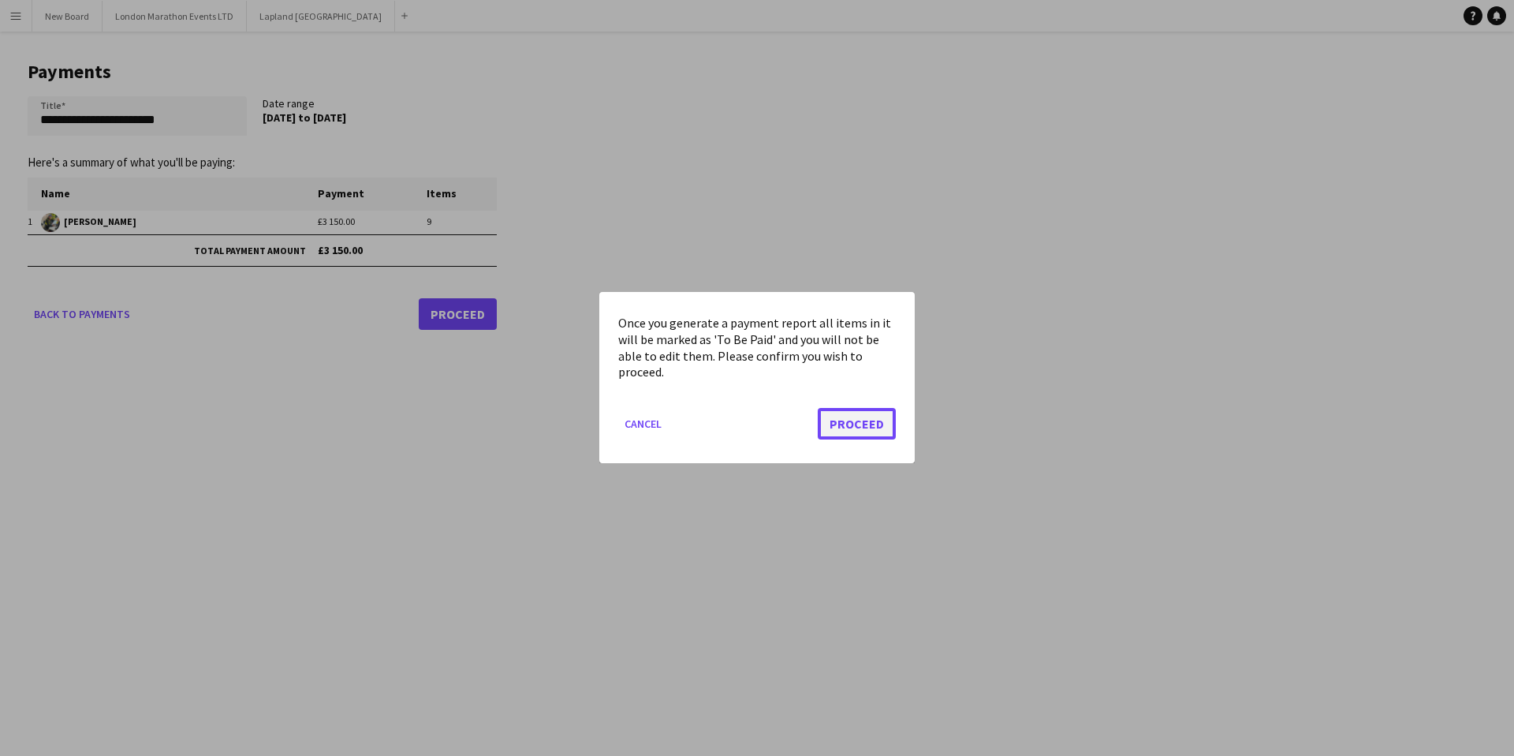
click at [890, 428] on button "Proceed" at bounding box center [857, 425] width 78 height 32
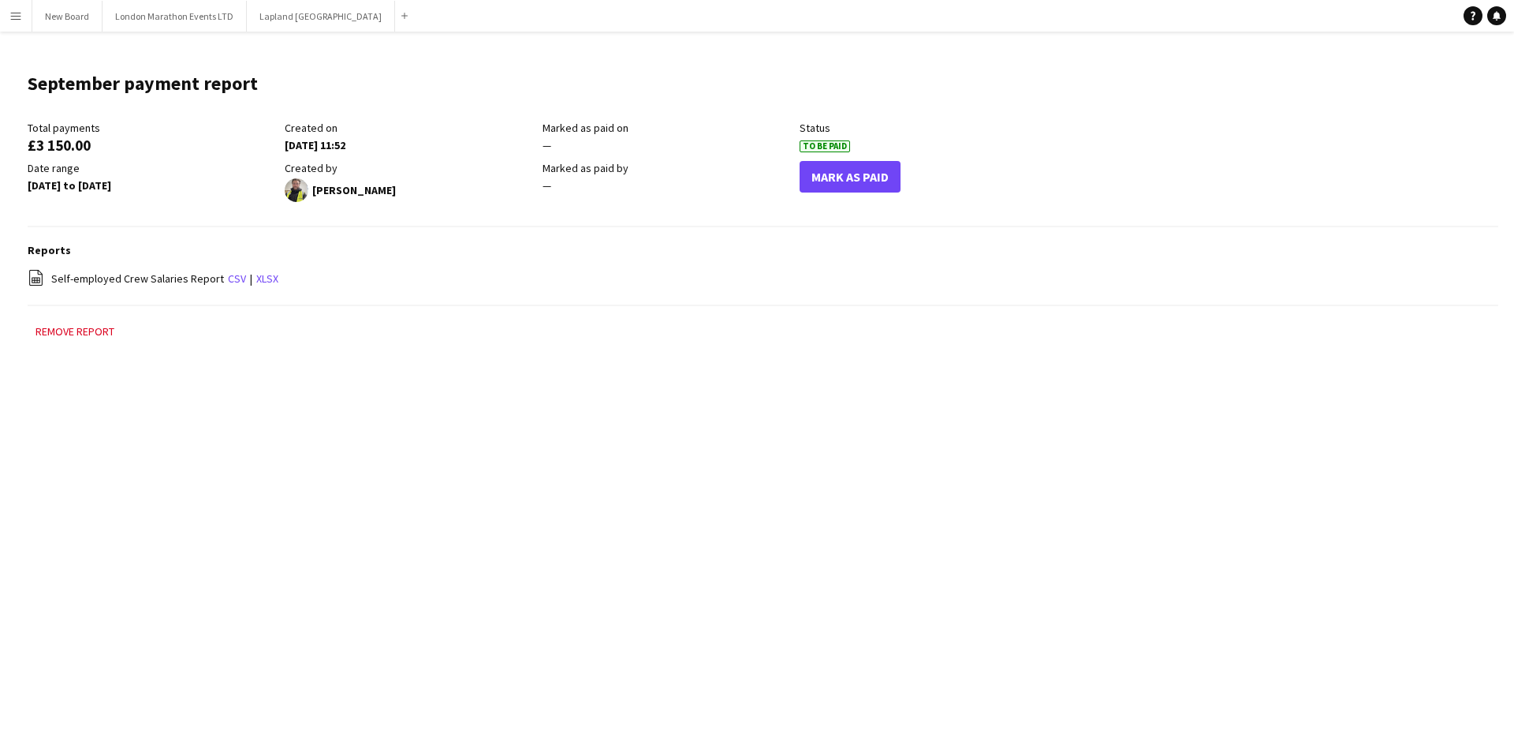
click at [13, 17] on app-icon "Menu" at bounding box center [15, 15] width 13 height 13
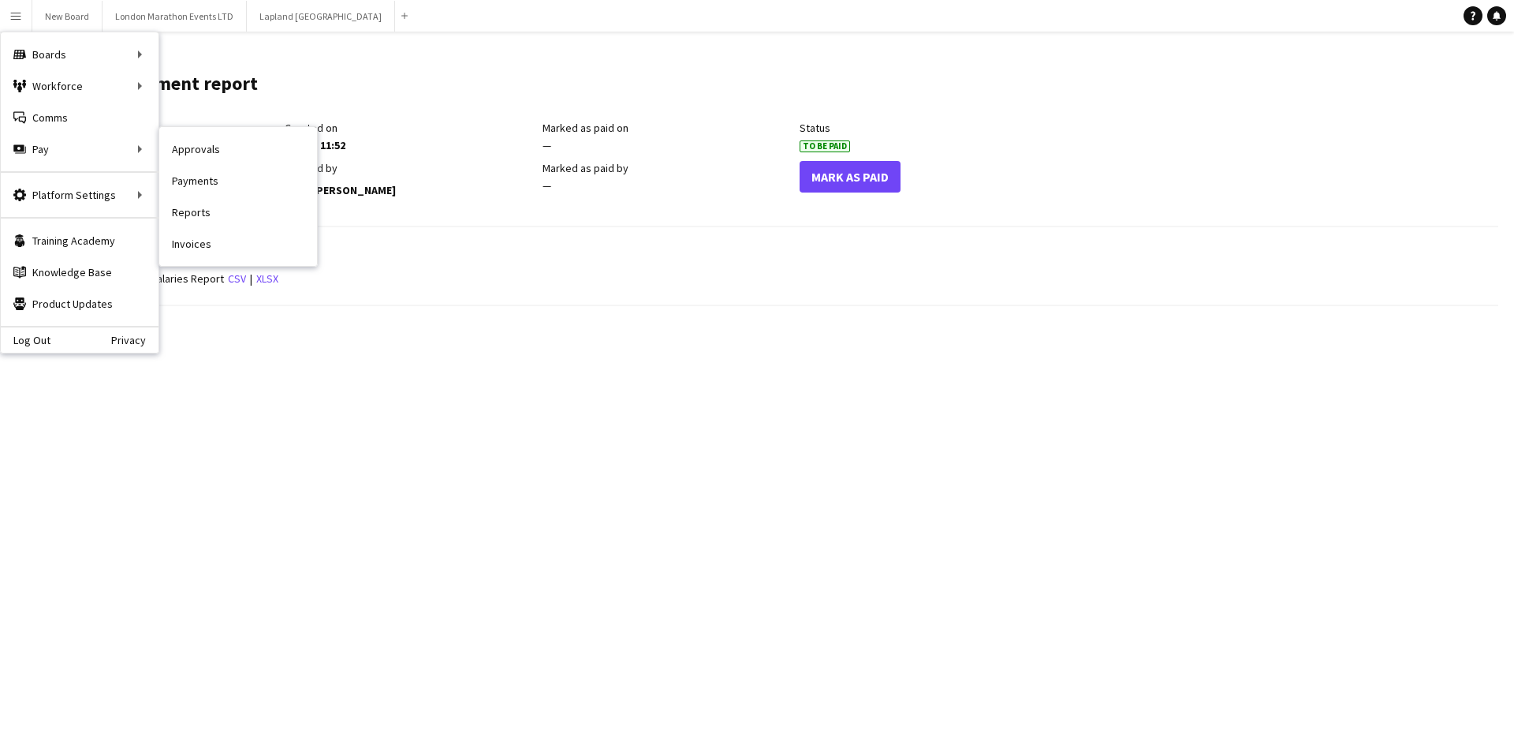
click at [195, 243] on link "Invoices" at bounding box center [238, 244] width 158 height 32
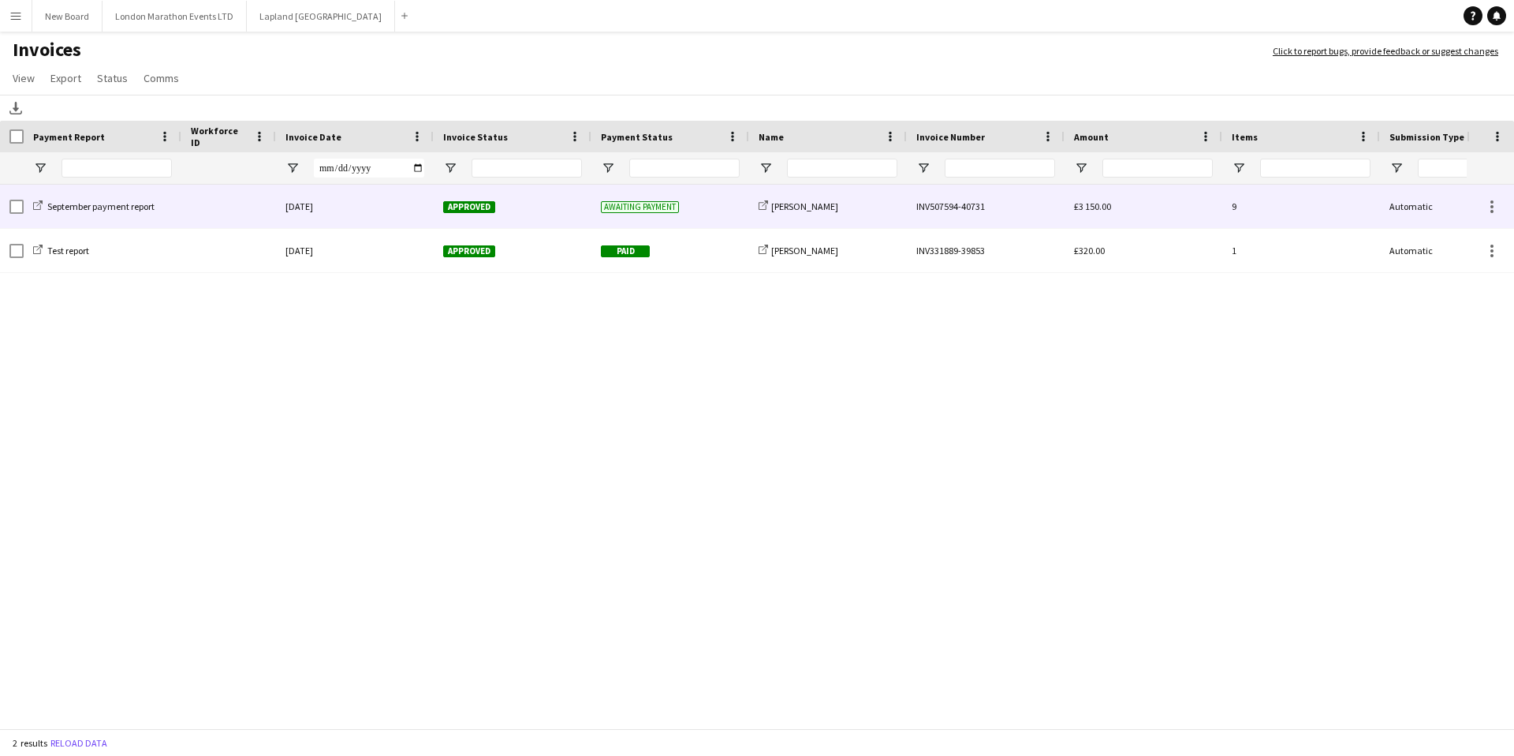
click at [209, 205] on div at bounding box center [228, 206] width 95 height 43
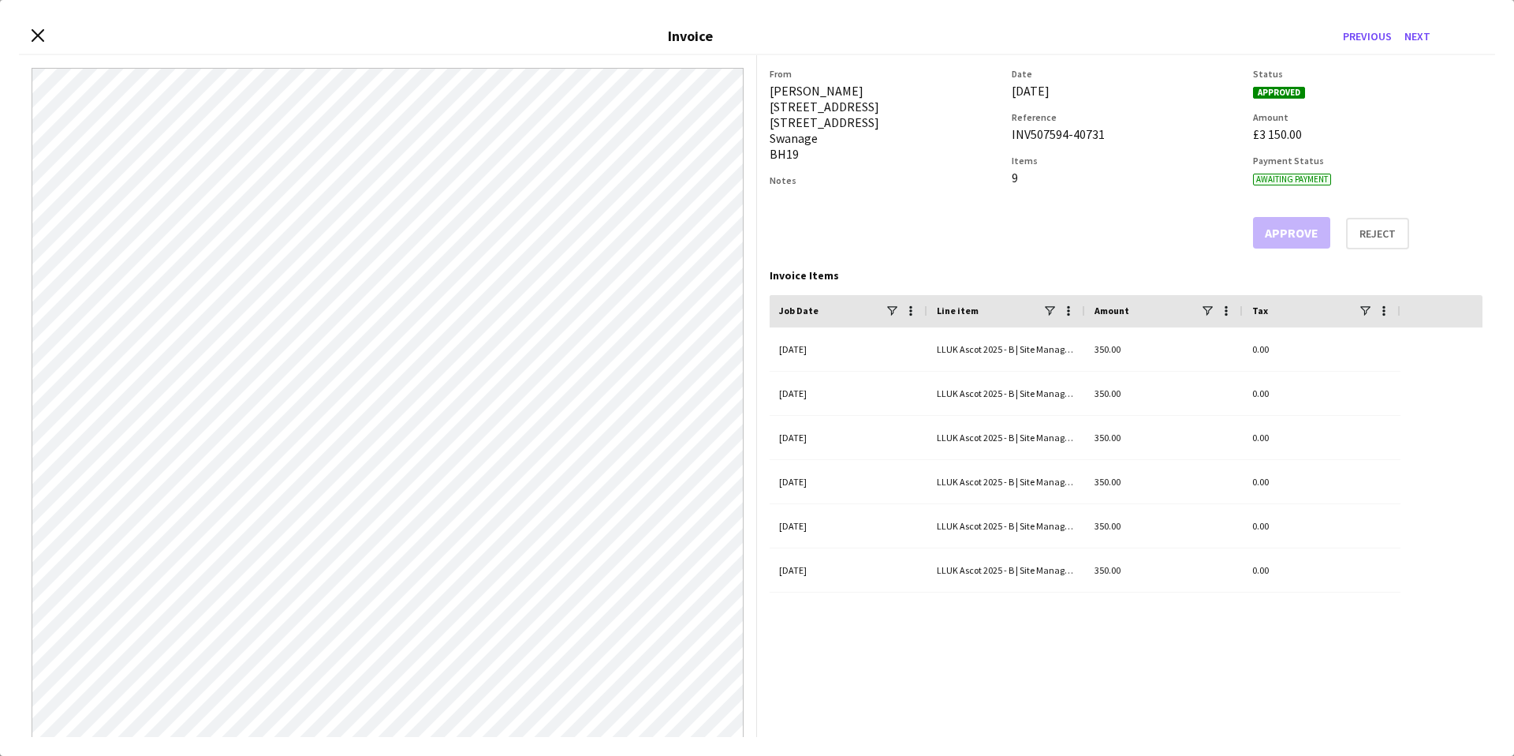
click at [45, 43] on div "Close invoice dialog Invoice Previous Next" at bounding box center [757, 37] width 1477 height 36
click at [36, 37] on icon at bounding box center [37, 35] width 15 height 15
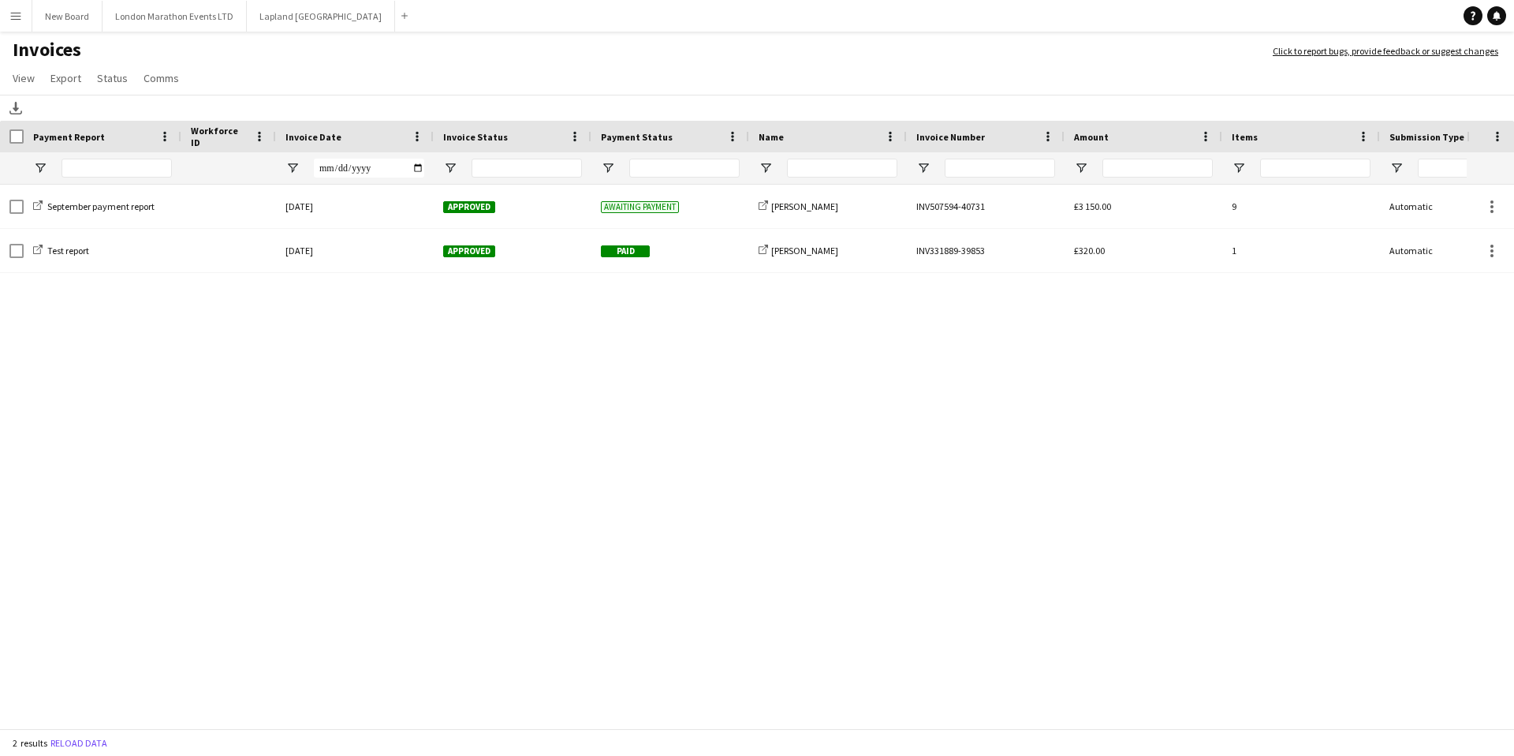
click at [15, 15] on app-icon "Menu" at bounding box center [15, 15] width 13 height 13
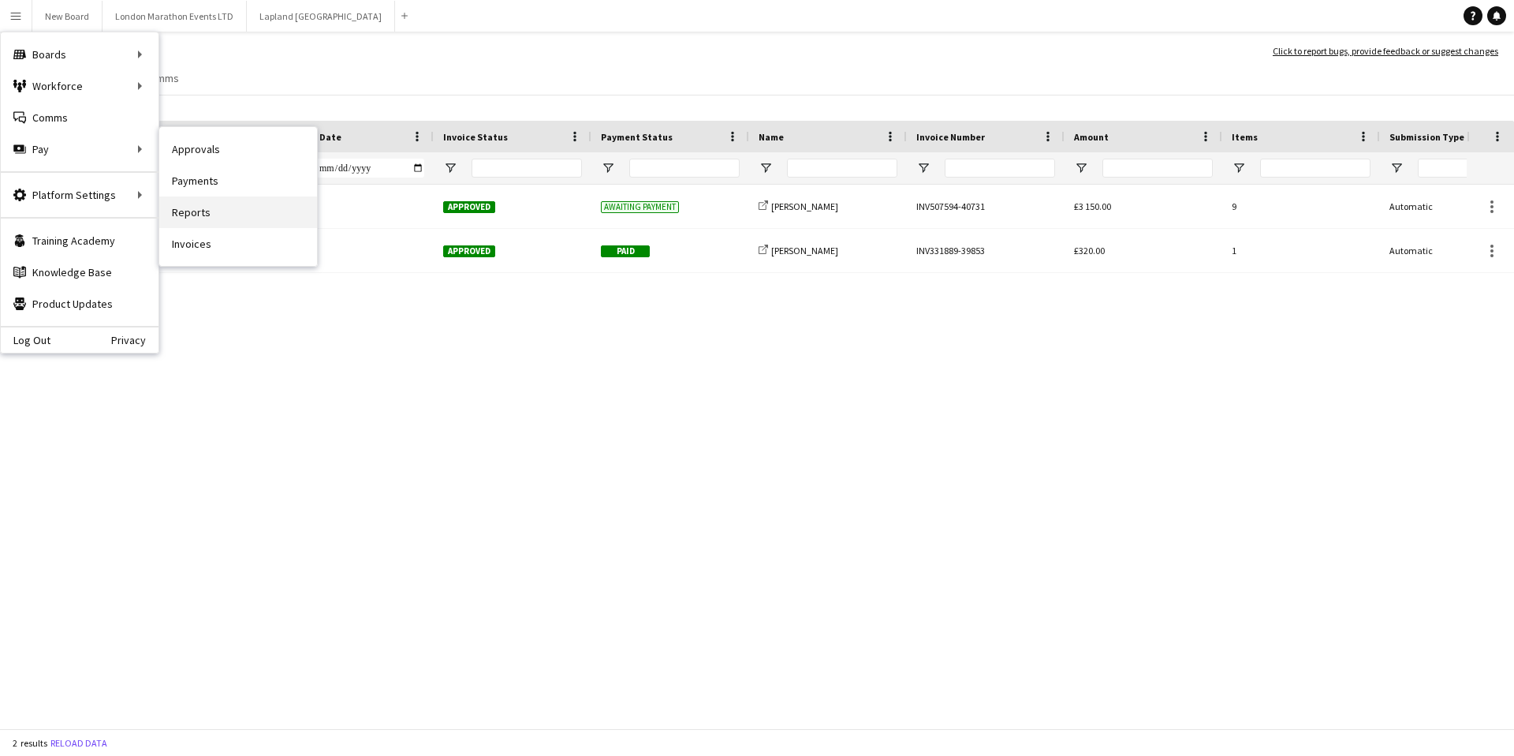
click at [241, 218] on link "Reports" at bounding box center [238, 212] width 158 height 32
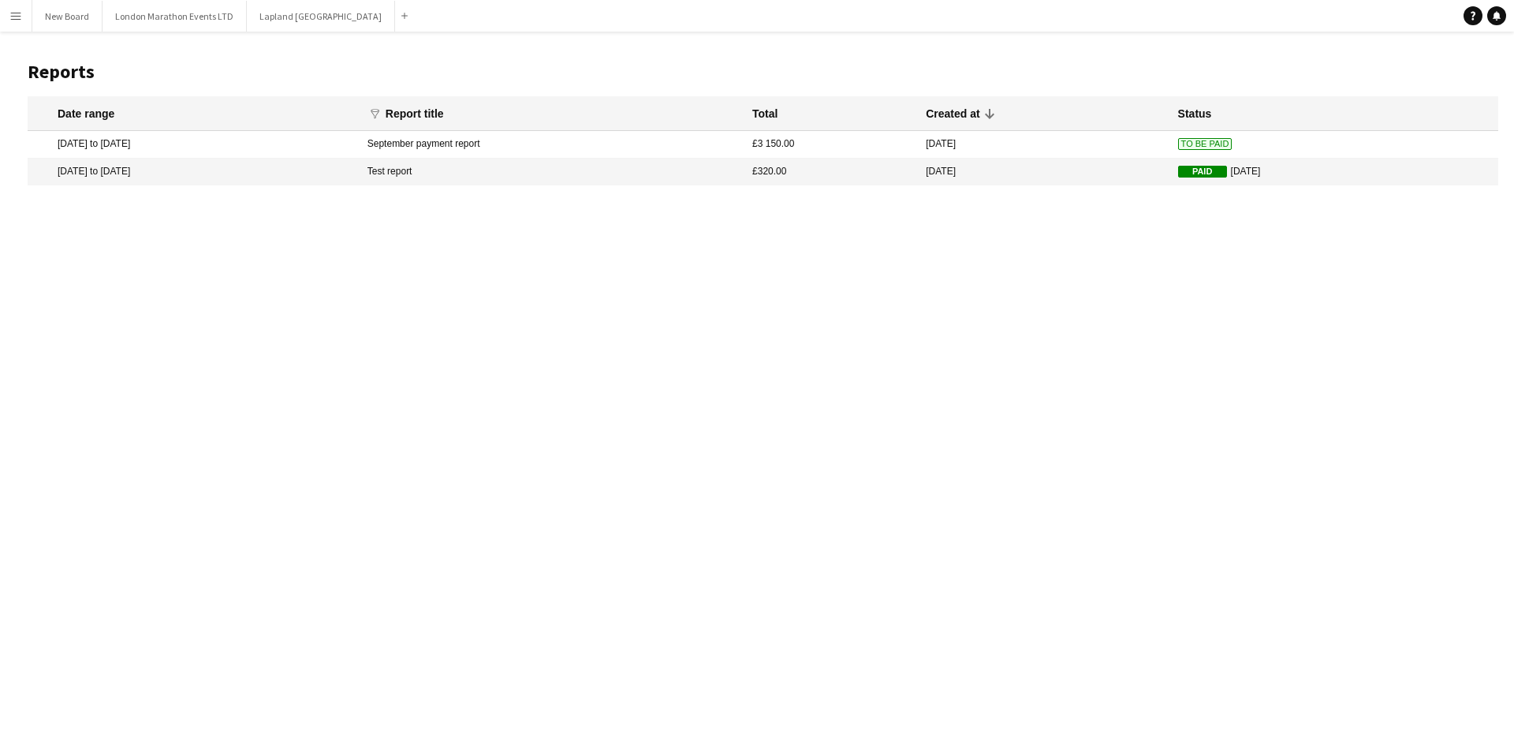
click at [22, 16] on button "Menu" at bounding box center [16, 16] width 32 height 32
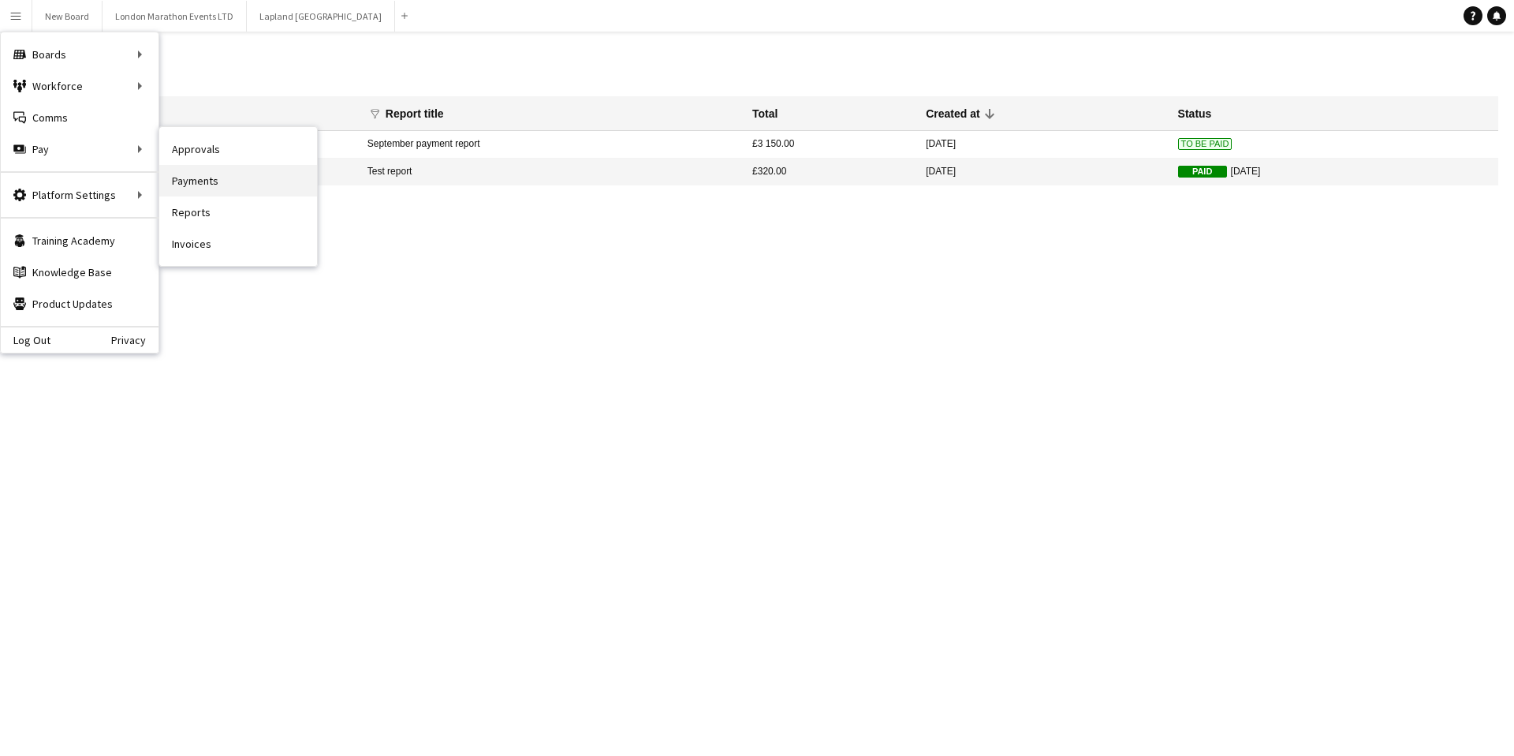
click at [222, 189] on link "Payments" at bounding box center [238, 181] width 158 height 32
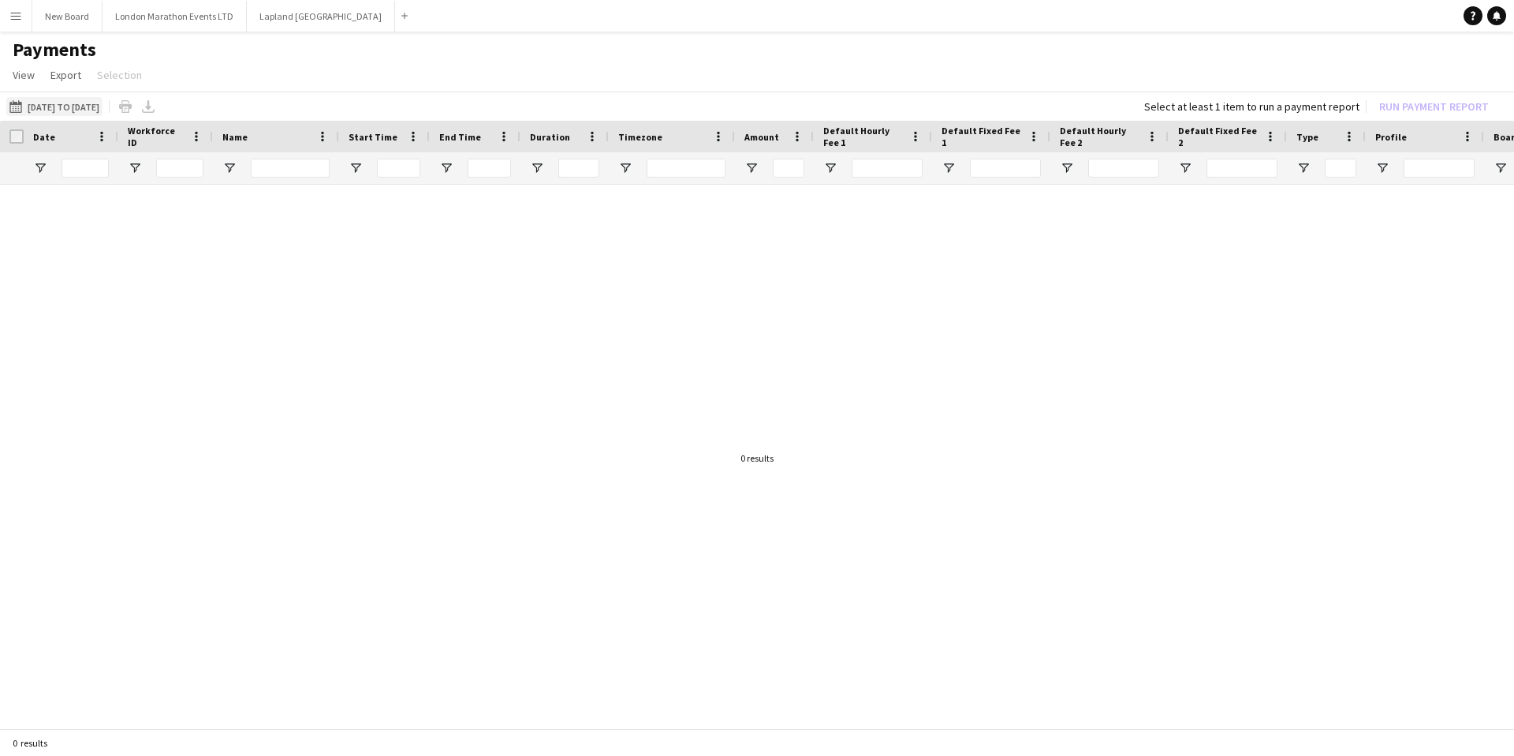
click at [69, 102] on button "[DATE] to [DATE] [DATE] to [DATE]" at bounding box center [54, 106] width 96 height 19
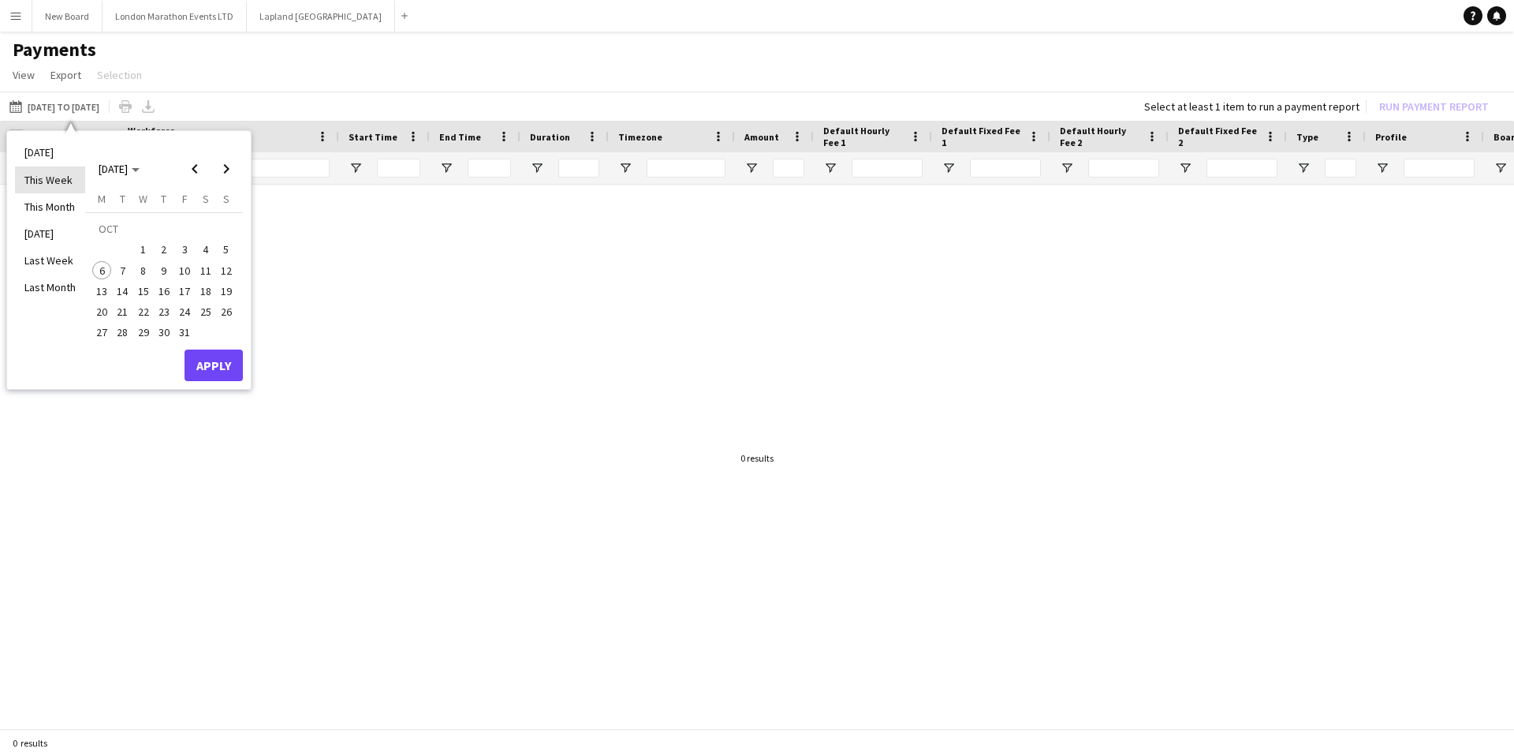
click at [44, 177] on li "This Week" at bounding box center [50, 179] width 70 height 27
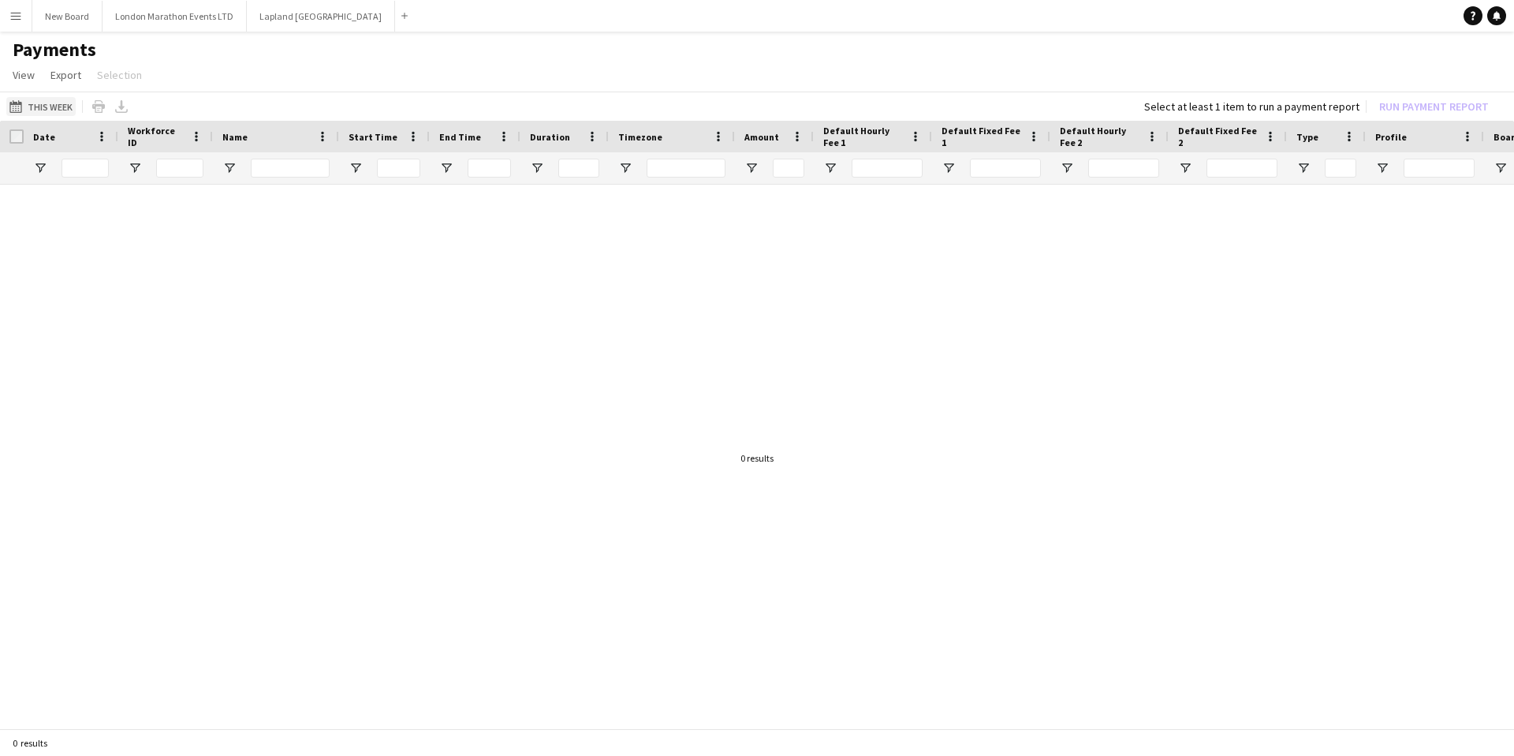
click at [50, 106] on button "[DATE] to [DATE] This Week" at bounding box center [40, 106] width 69 height 19
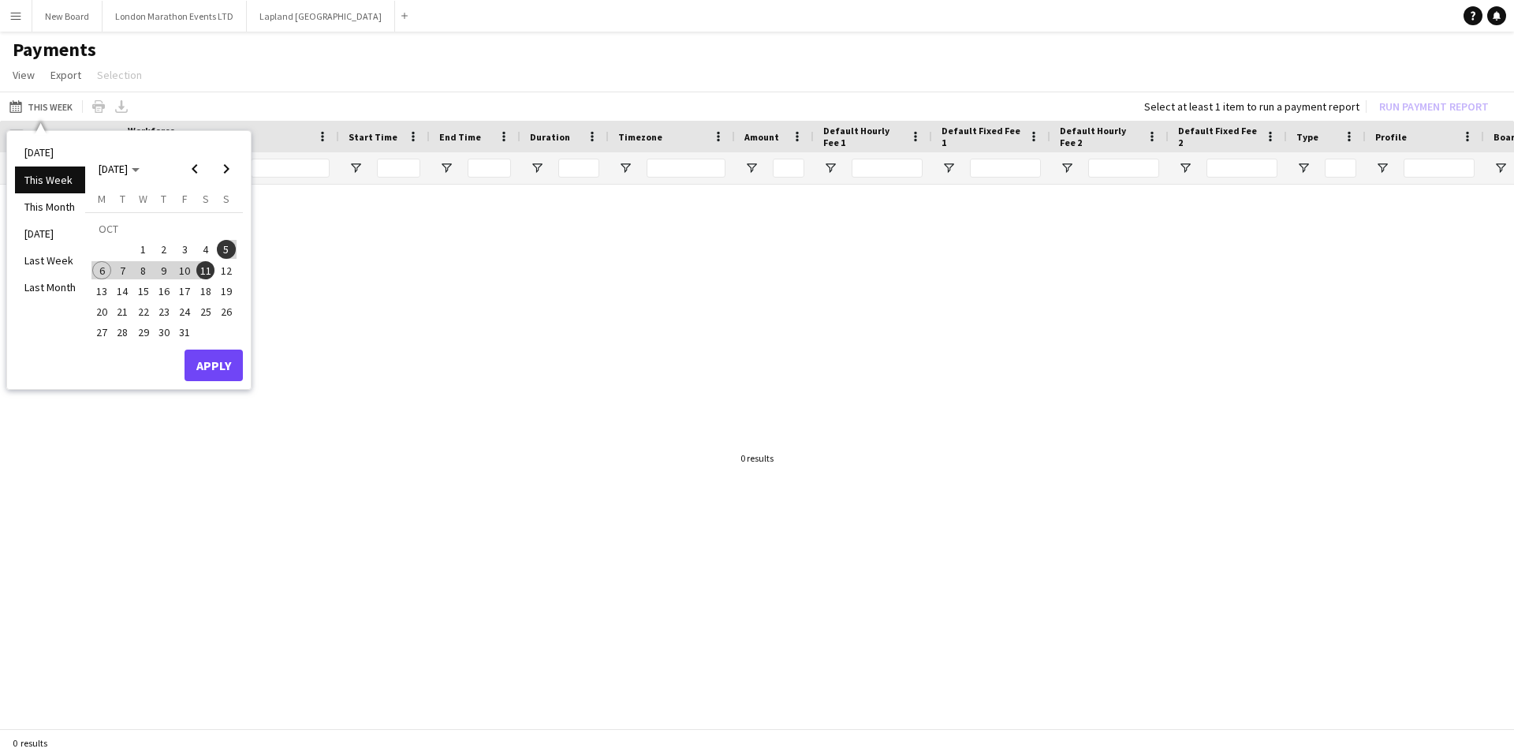
click at [41, 147] on li "[DATE]" at bounding box center [50, 152] width 70 height 27
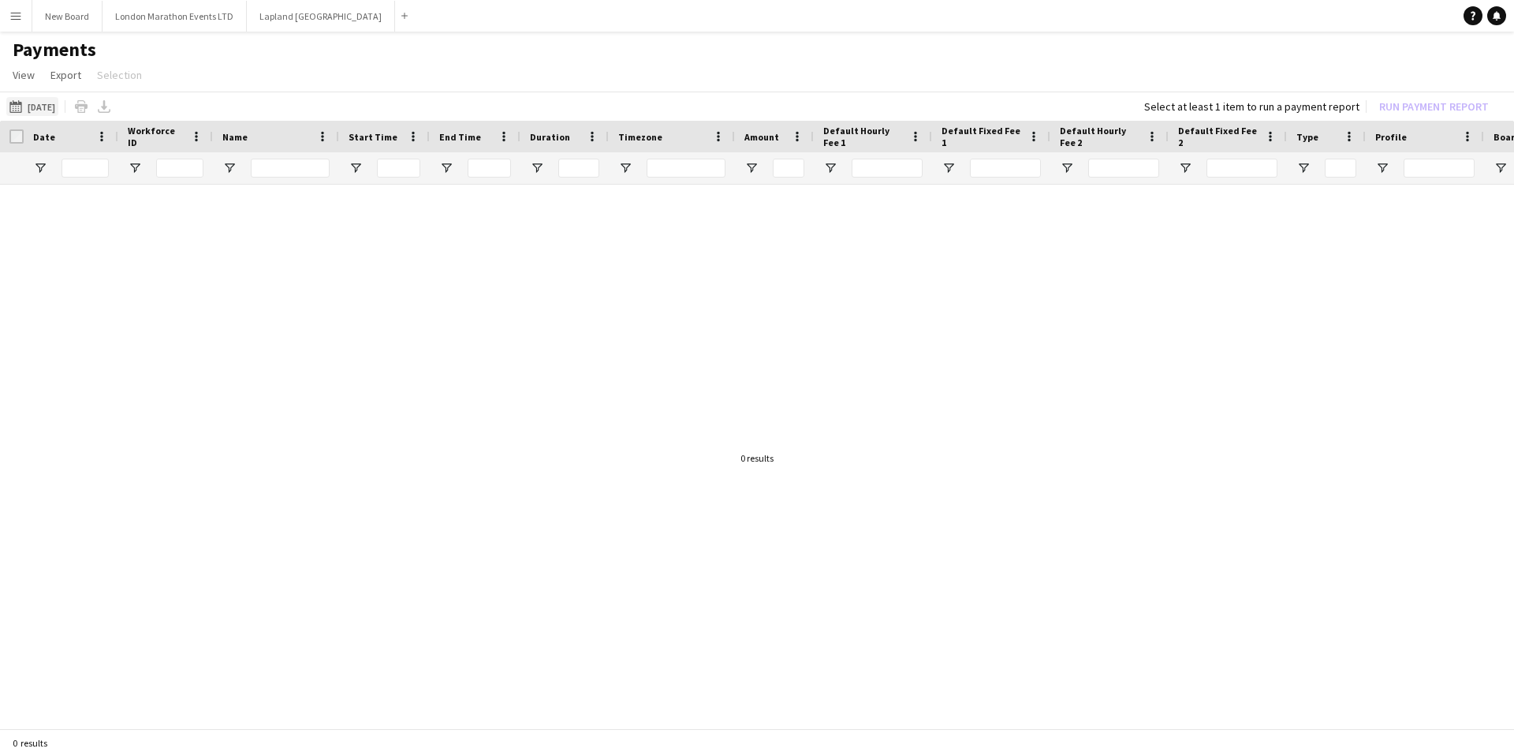
click at [35, 108] on button "[DATE] to [DATE] [DATE]" at bounding box center [32, 106] width 52 height 19
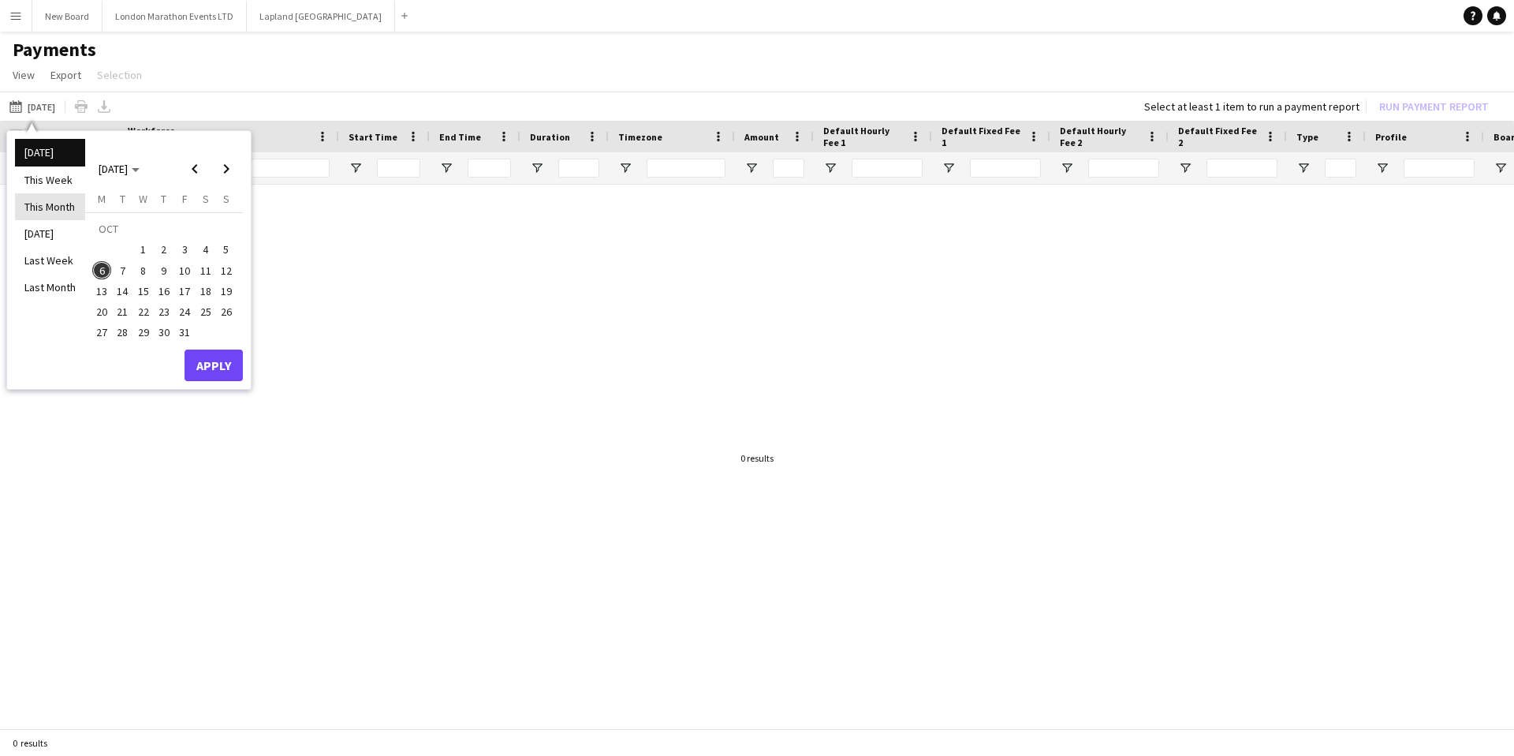
click at [65, 197] on li "This Month" at bounding box center [50, 206] width 70 height 27
